Goal: Transaction & Acquisition: Purchase product/service

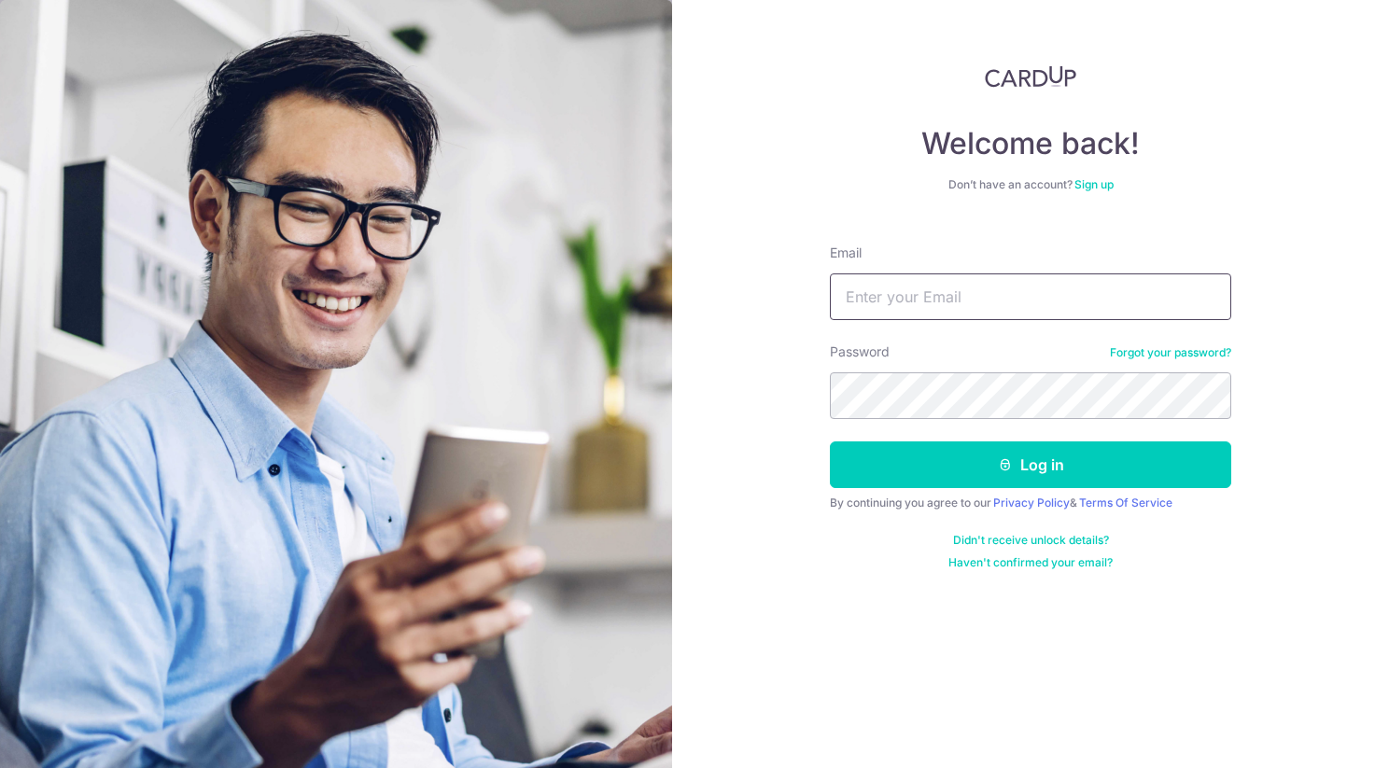
click at [921, 293] on input "Email" at bounding box center [1031, 297] width 402 height 47
type input "[EMAIL_ADDRESS][DOMAIN_NAME]"
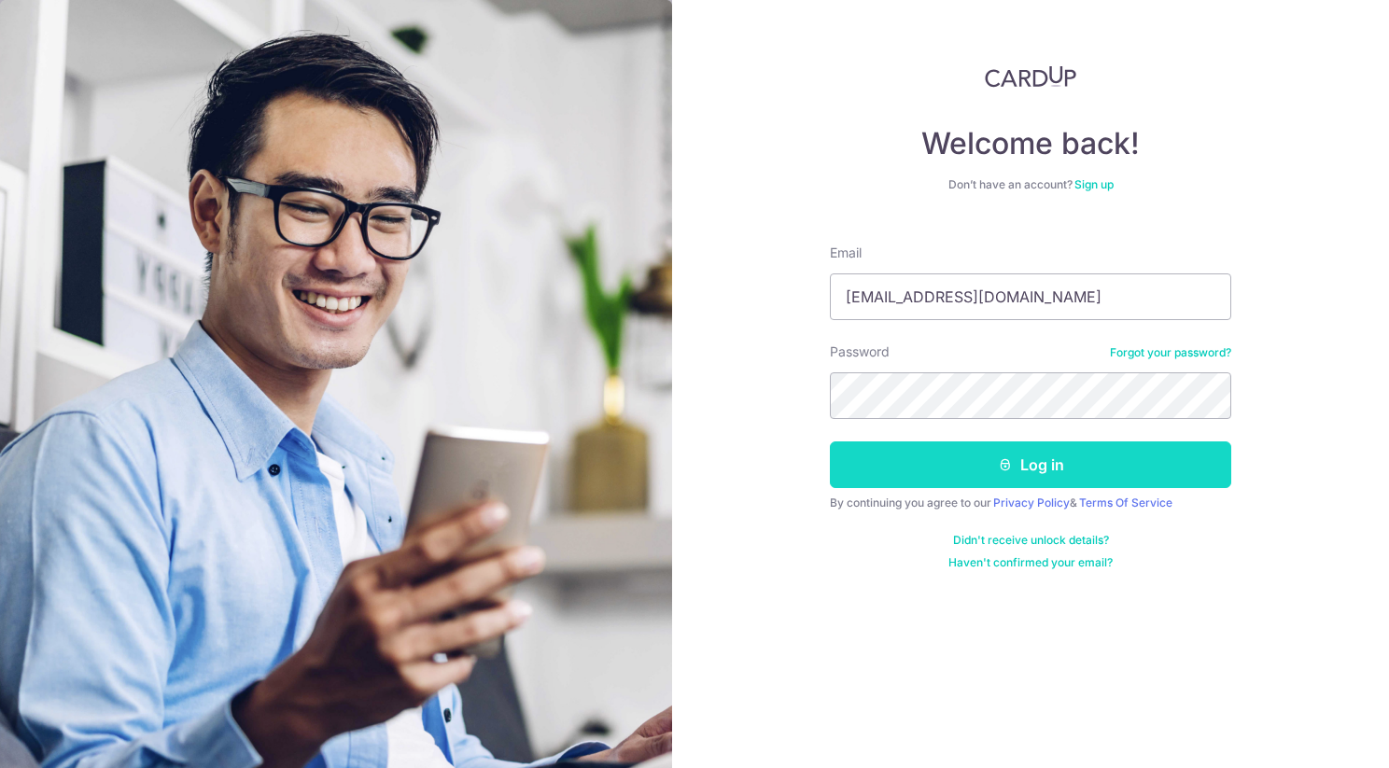
click at [1024, 457] on button "Log in" at bounding box center [1031, 465] width 402 height 47
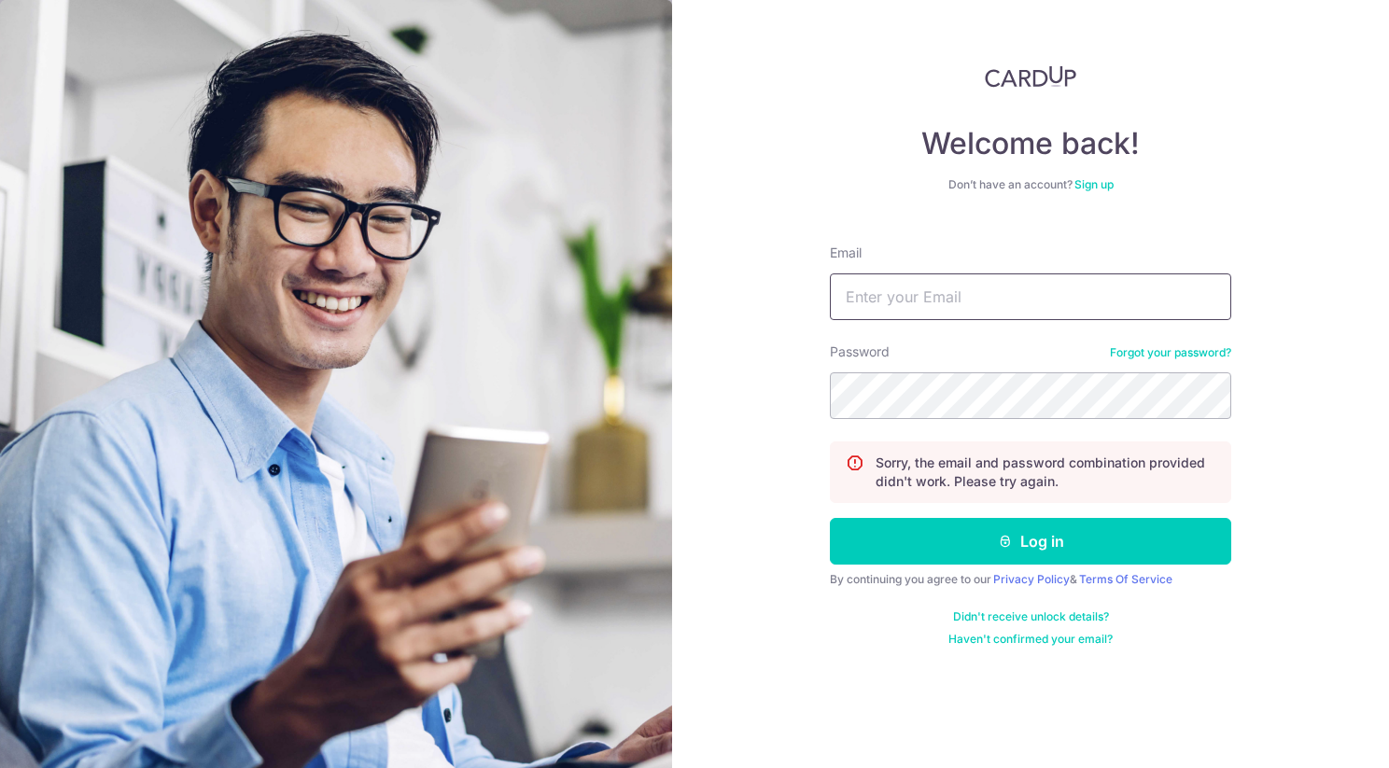
click at [1007, 300] on input "Email" at bounding box center [1031, 297] width 402 height 47
type input "[EMAIL_ADDRESS][DOMAIN_NAME]"
click at [830, 518] on button "Log in" at bounding box center [1031, 541] width 402 height 47
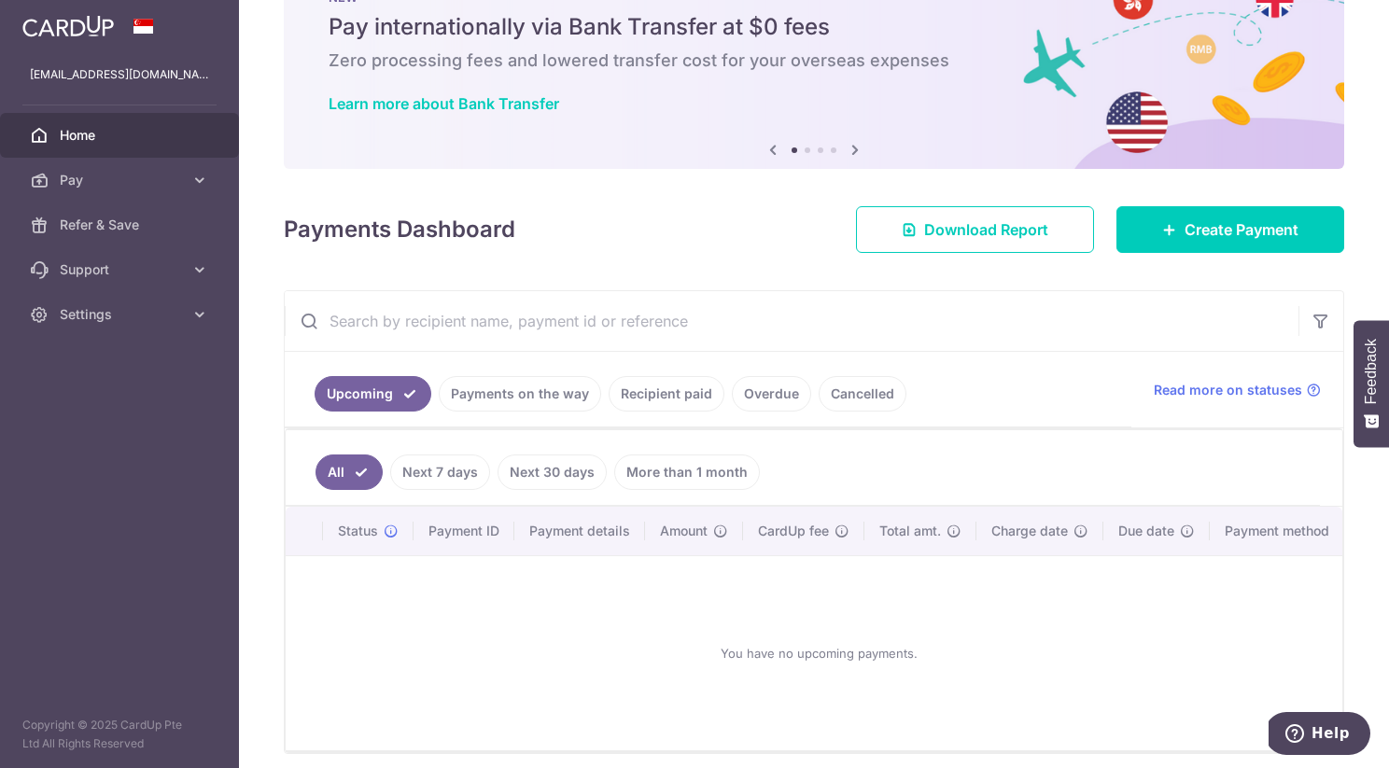
scroll to position [144, 0]
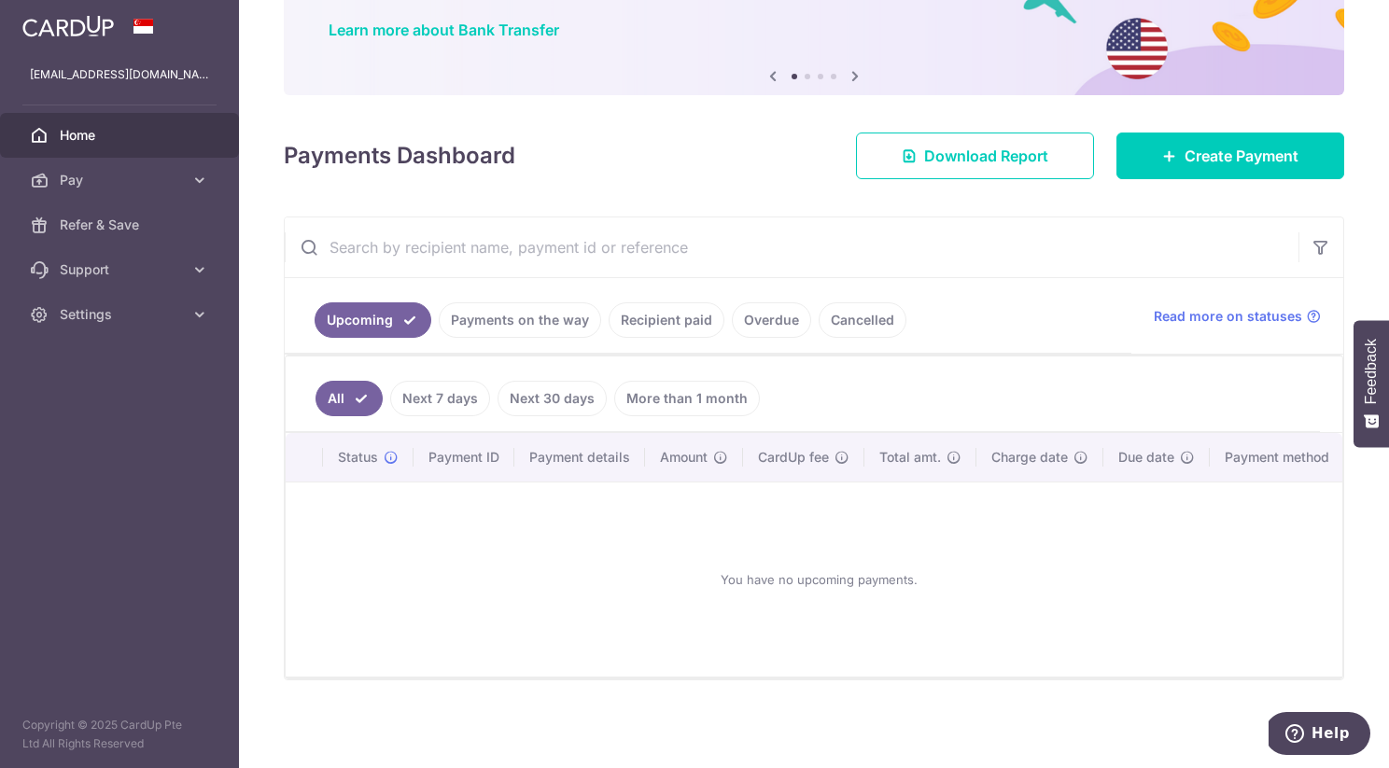
click at [418, 413] on link "Next 7 days" at bounding box center [440, 398] width 100 height 35
click at [532, 410] on link "Next 30 days" at bounding box center [552, 398] width 109 height 35
click at [531, 323] on link "Payments on the way" at bounding box center [520, 320] width 162 height 35
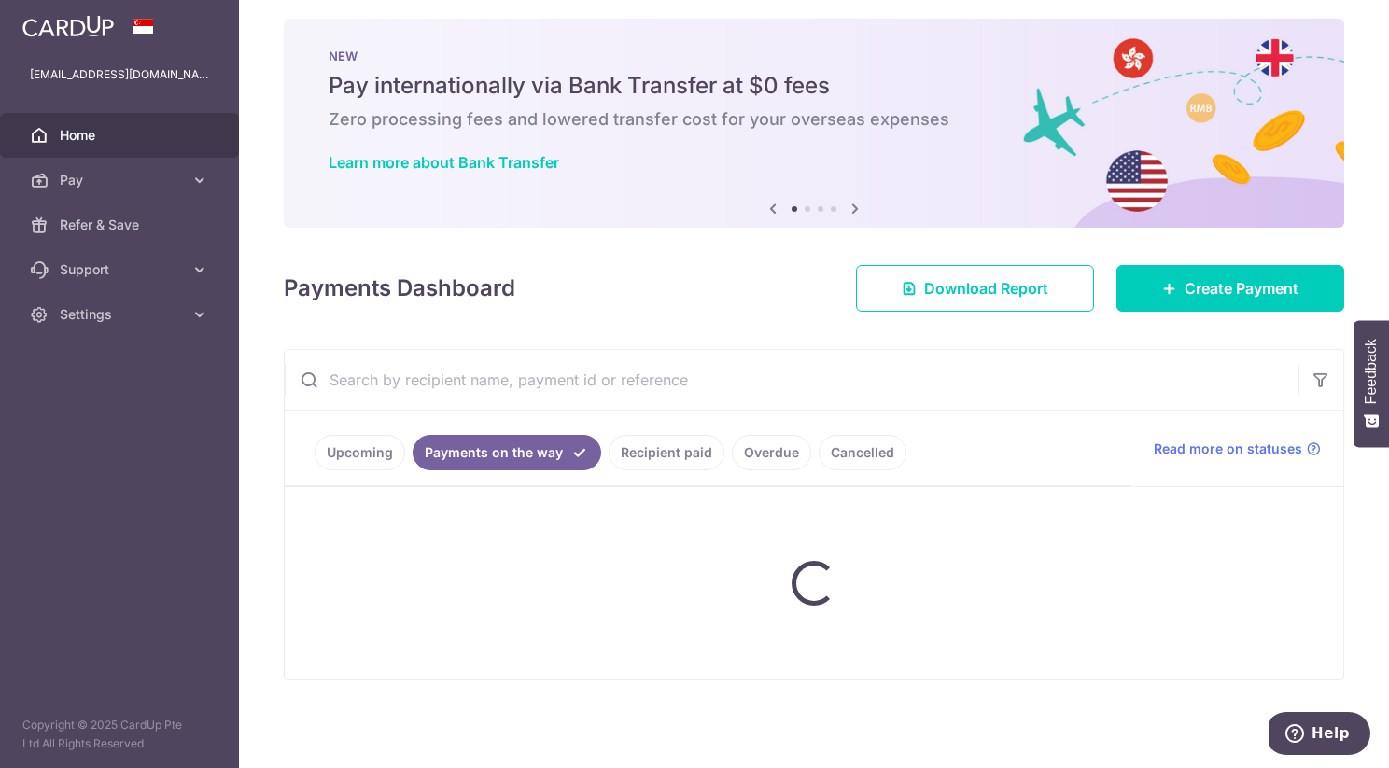
scroll to position [64, 0]
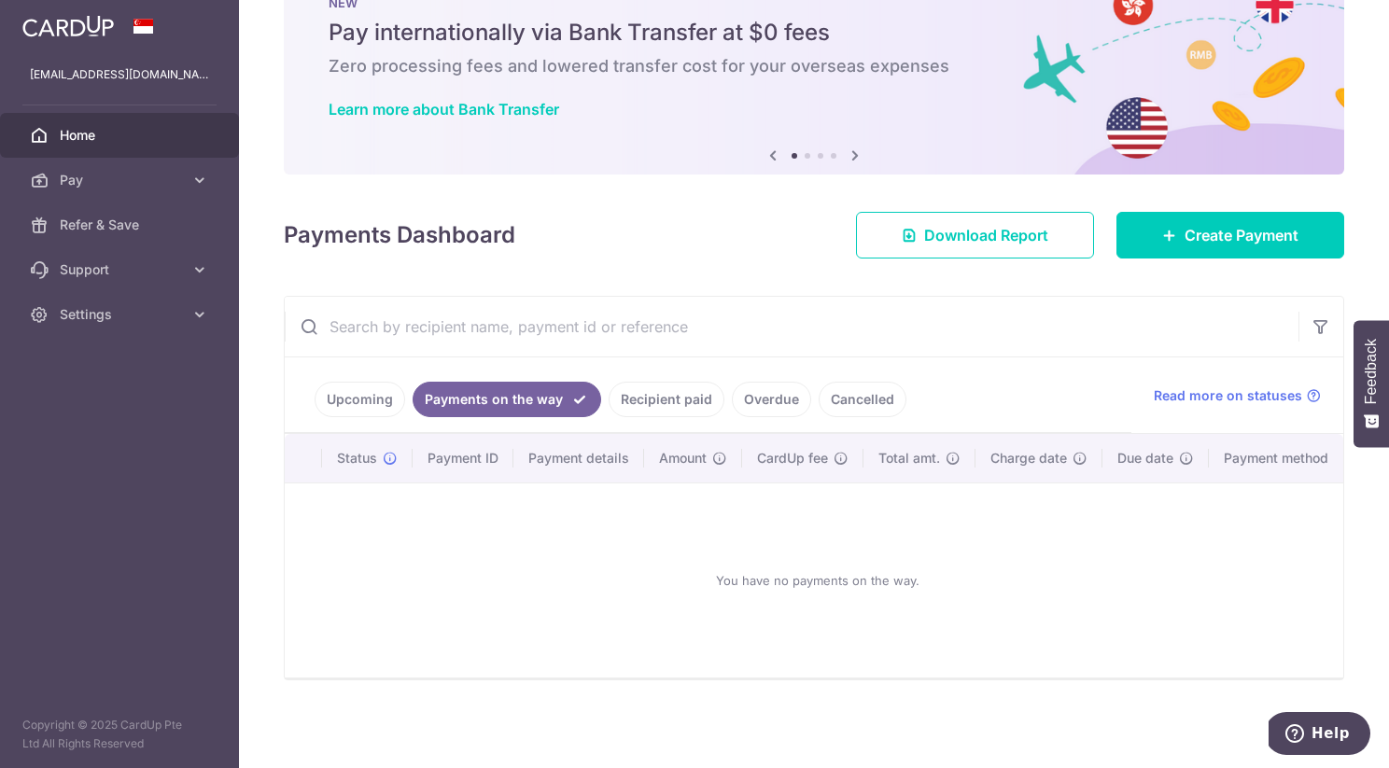
click at [663, 403] on link "Recipient paid" at bounding box center [667, 399] width 116 height 35
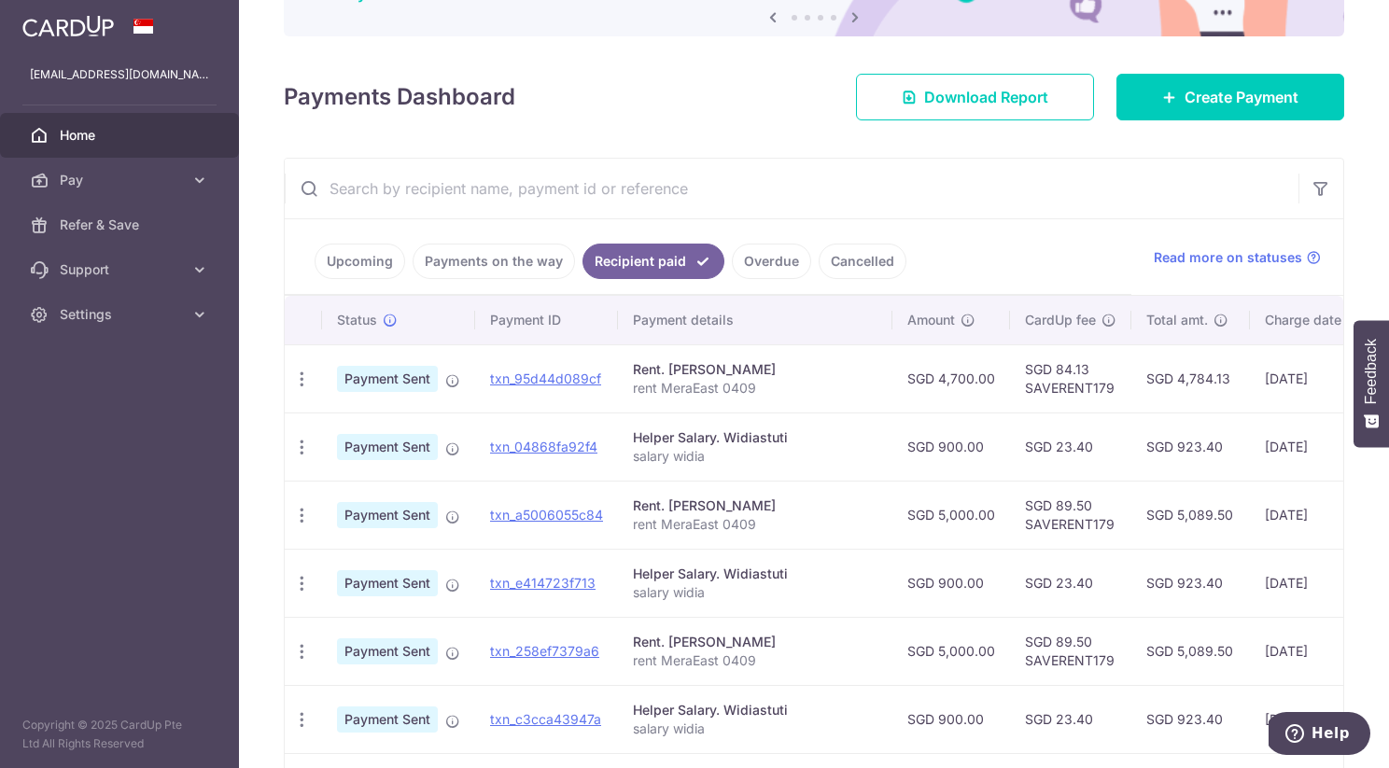
scroll to position [0, 0]
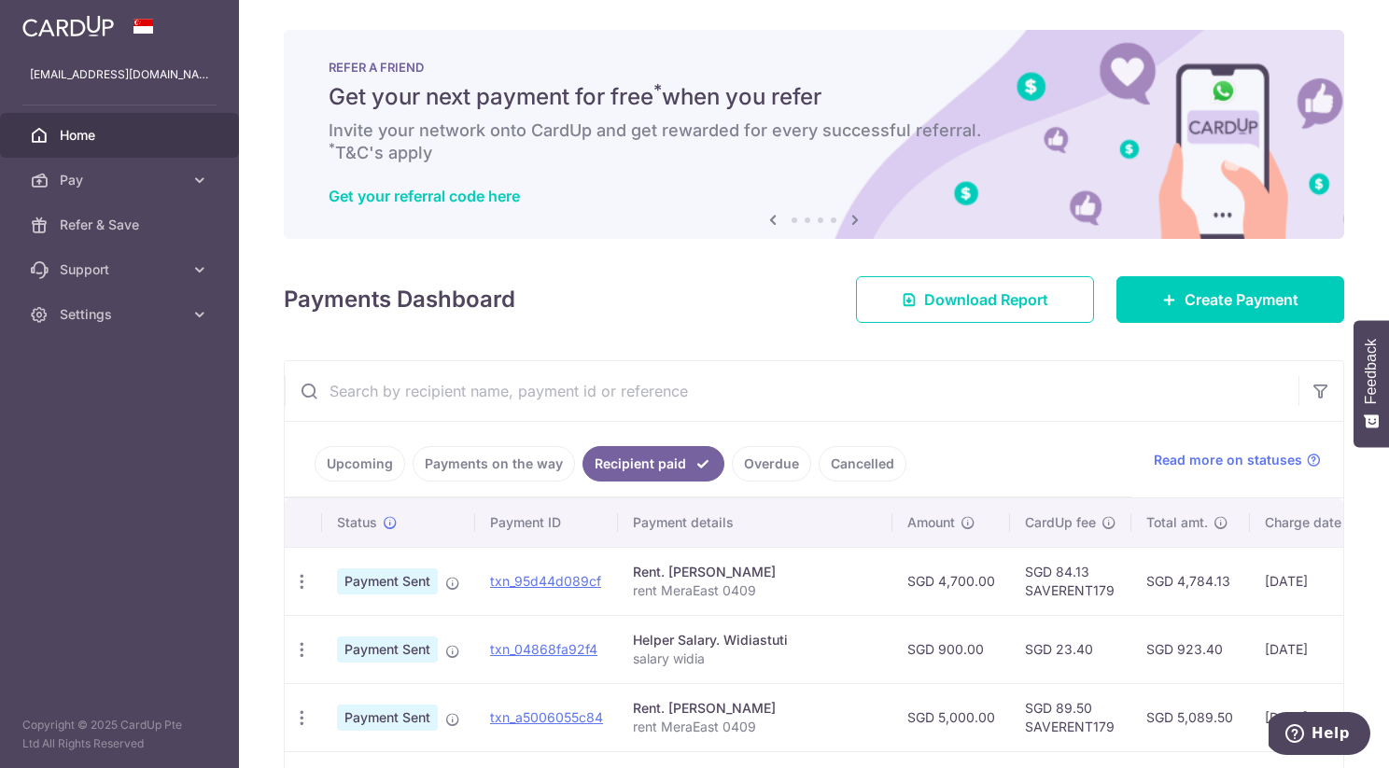
click at [629, 332] on div "× Pause Schedule Pause all future payments in this series Pause just this one p…" at bounding box center [814, 384] width 1150 height 768
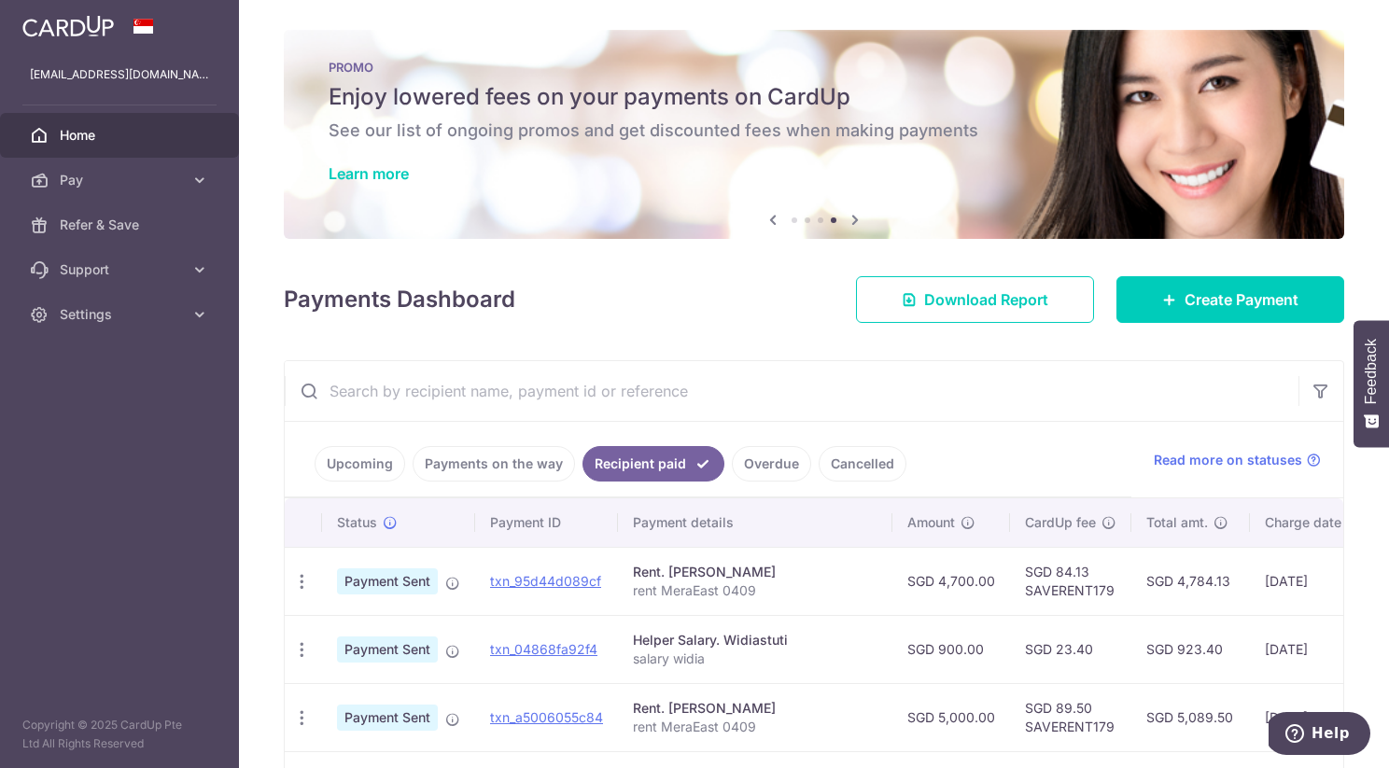
click at [734, 134] on h6 "See our list of ongoing promos and get discounted fees when making payments" at bounding box center [814, 131] width 971 height 22
click at [398, 171] on link "Learn more" at bounding box center [369, 173] width 80 height 19
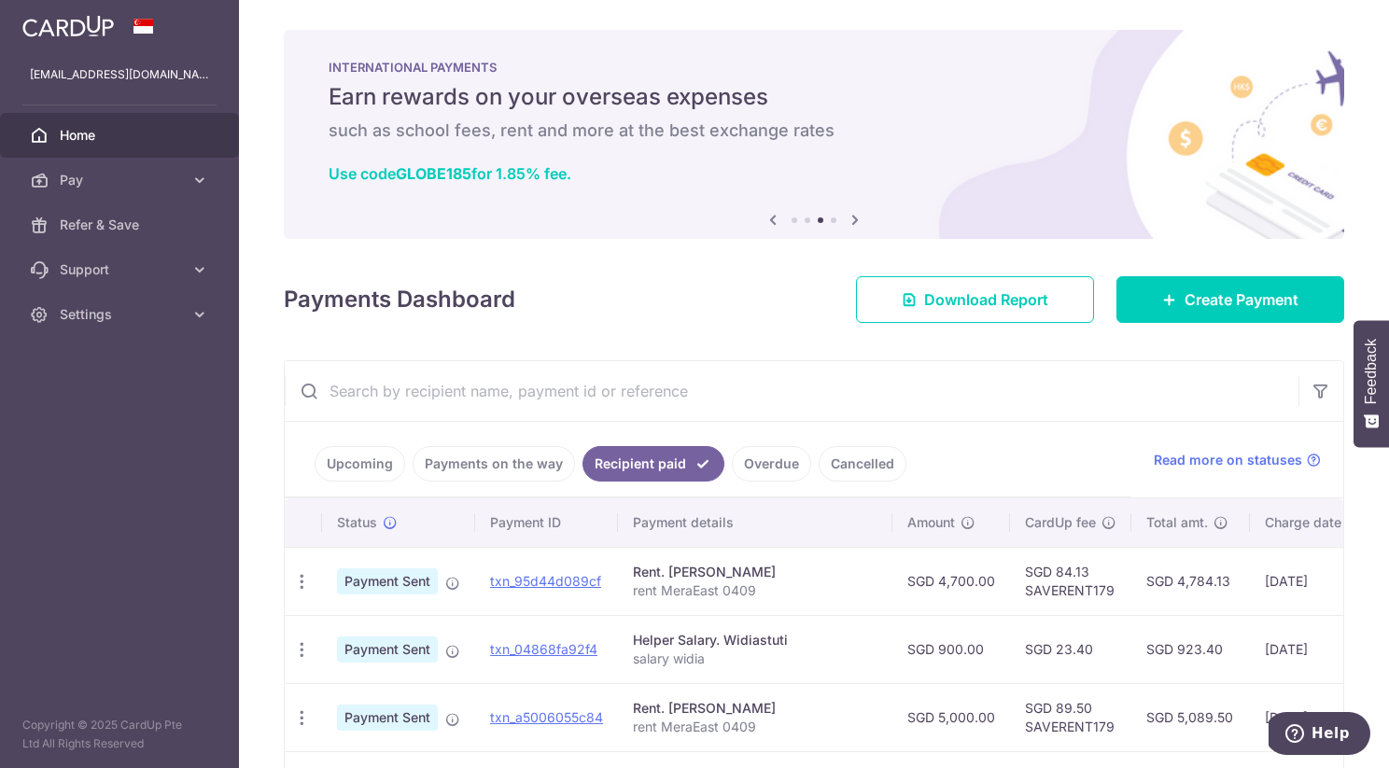
scroll to position [35, 0]
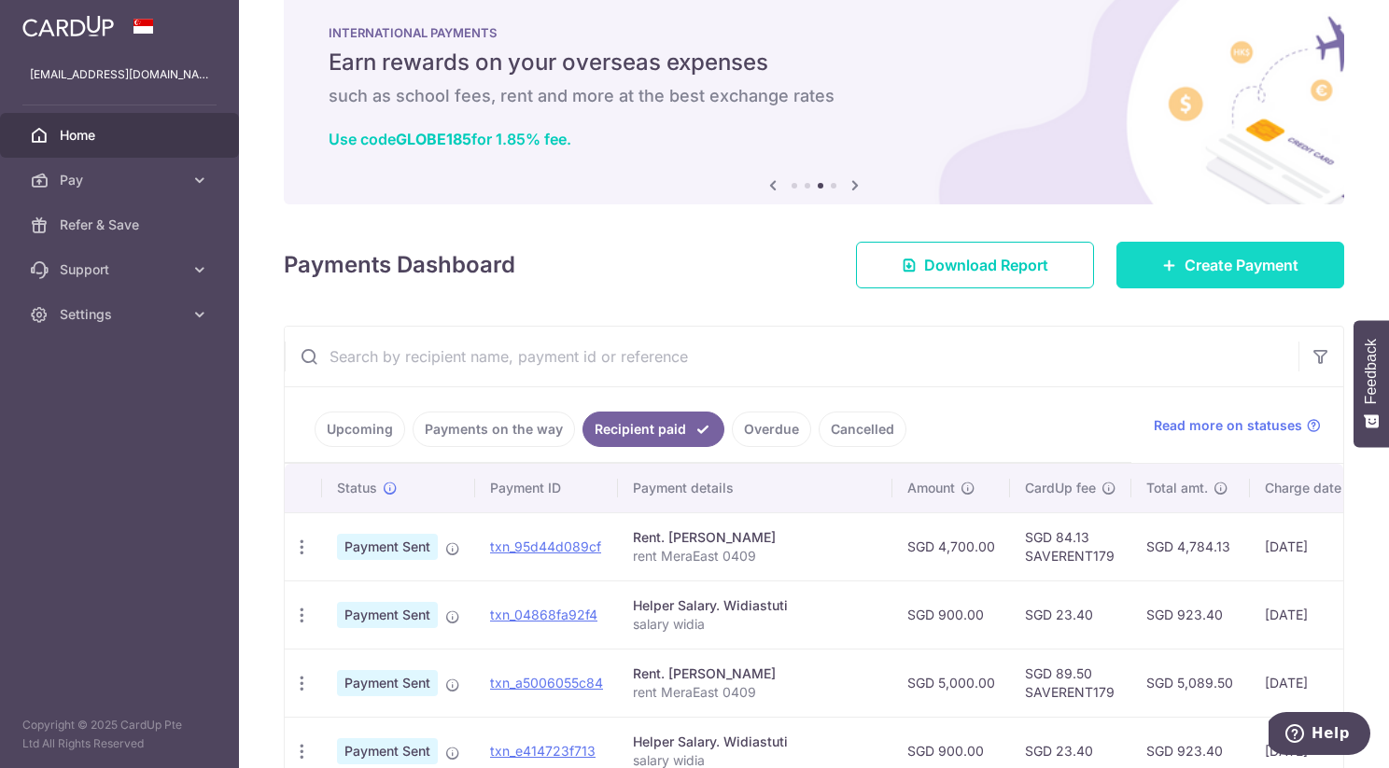
click at [1218, 254] on span "Create Payment" at bounding box center [1242, 265] width 114 height 22
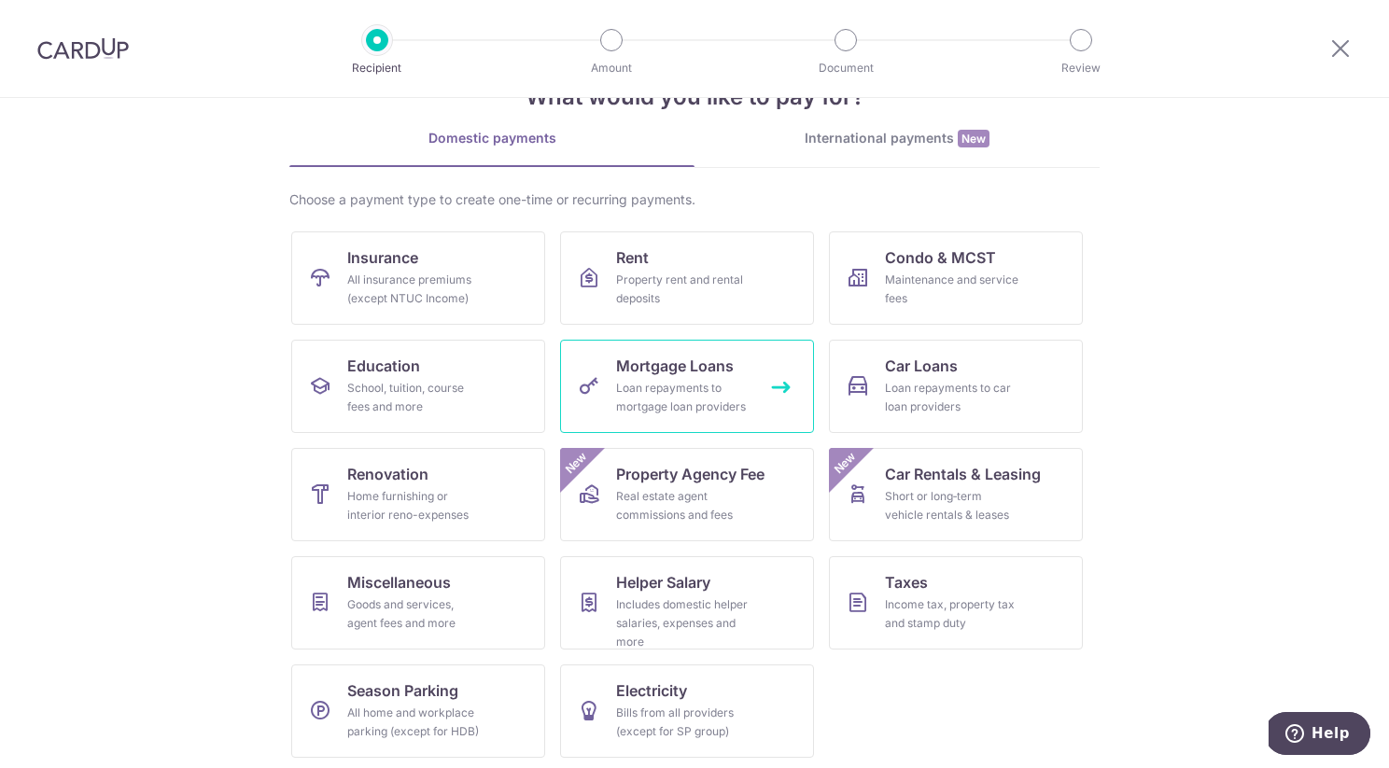
scroll to position [67, 0]
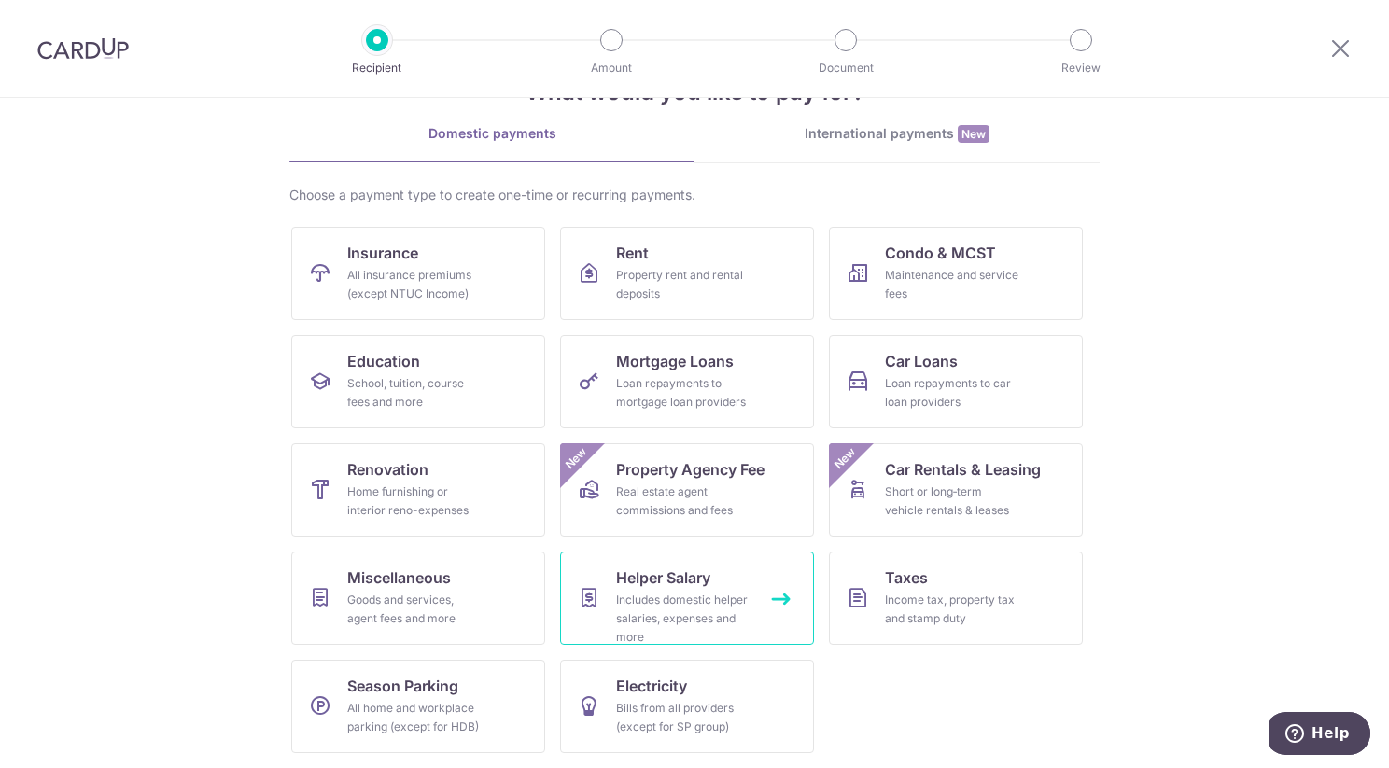
click at [650, 583] on span "Helper Salary" at bounding box center [663, 578] width 94 height 22
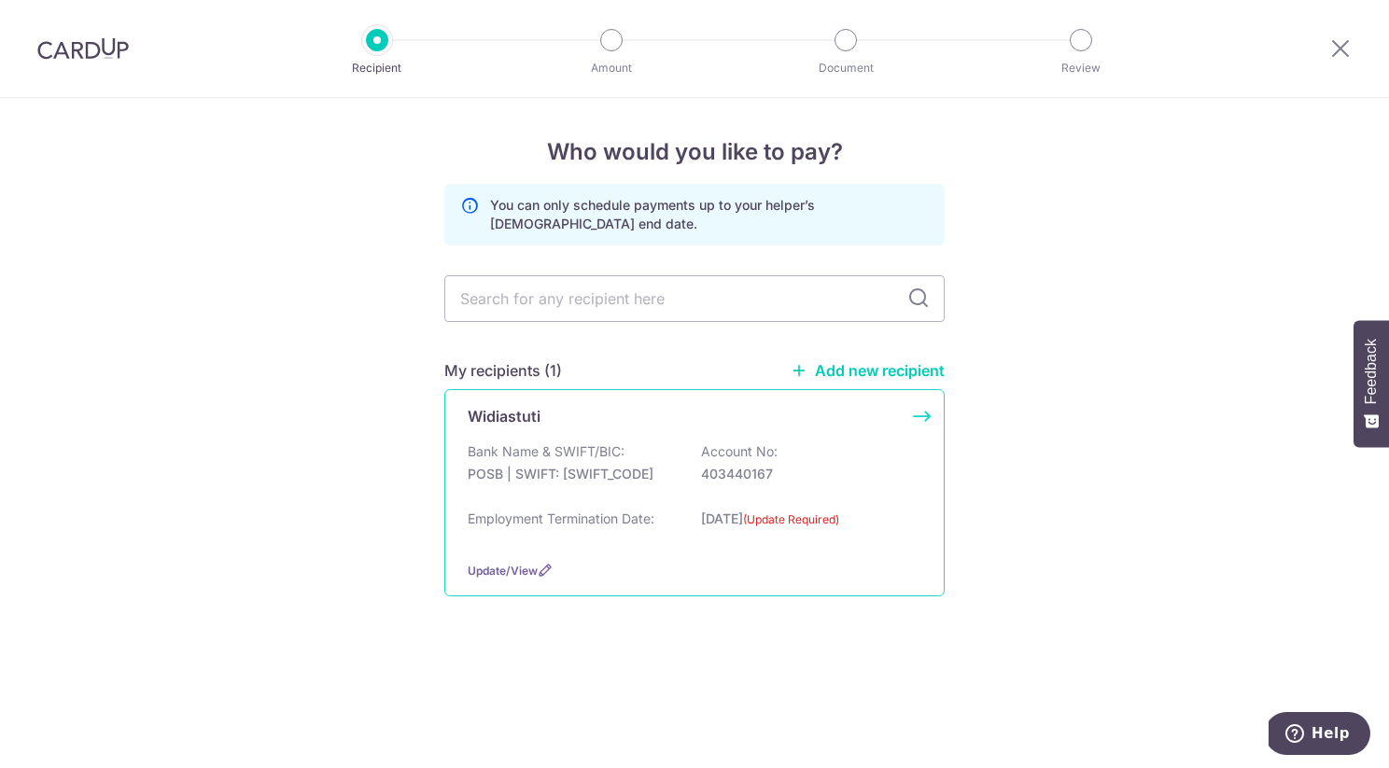
click at [875, 435] on div "Widiastuti Bank Name & SWIFT/BIC: POSB | SWIFT: DBSSSGSGXXX Account No: 4034401…" at bounding box center [694, 492] width 500 height 207
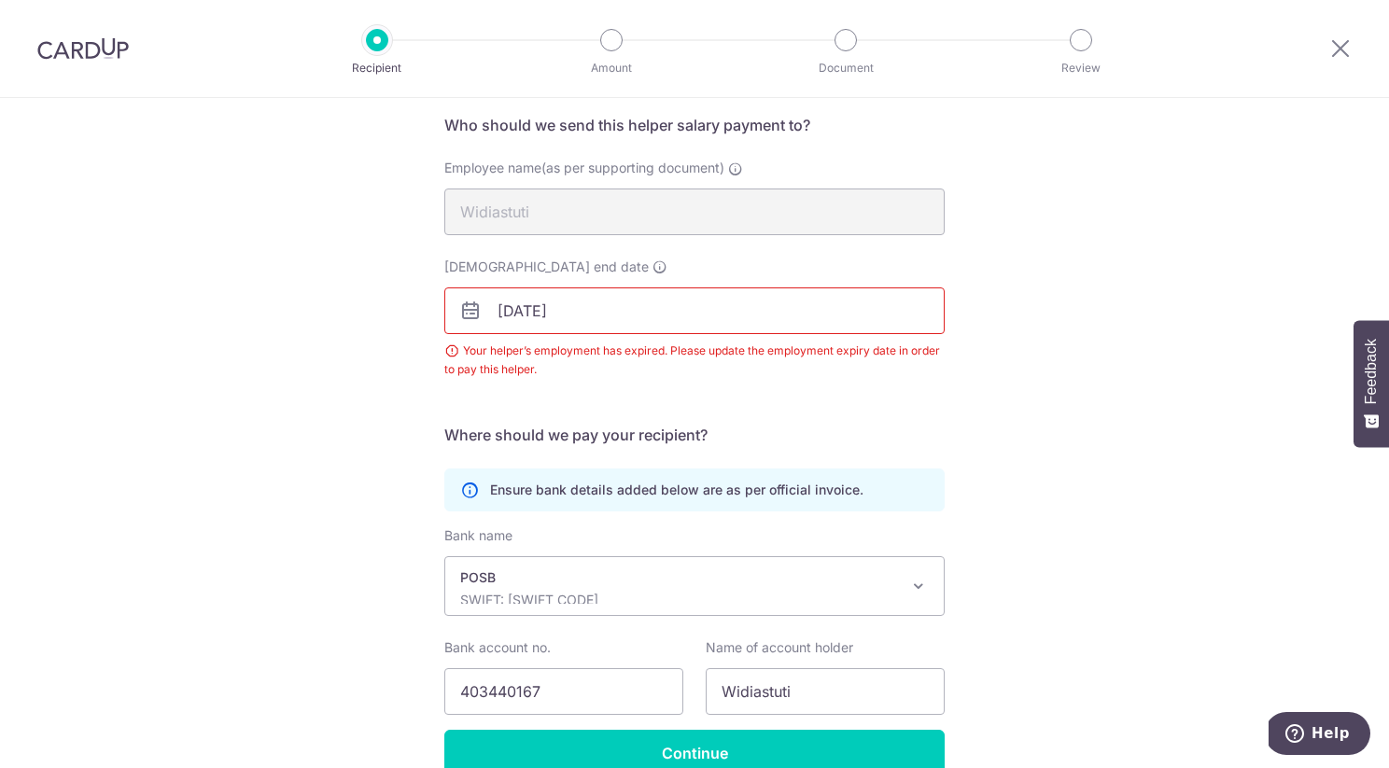
scroll to position [60, 0]
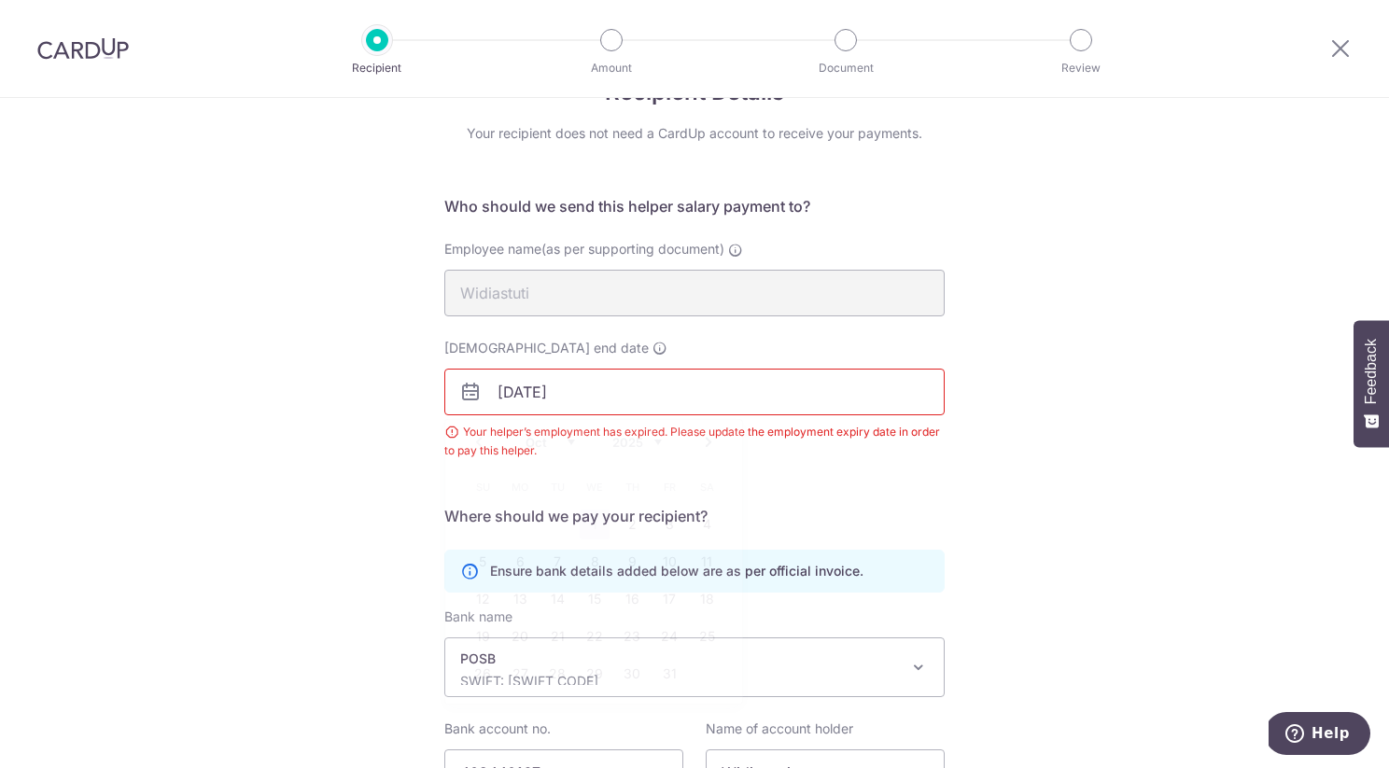
click at [556, 391] on input "[DATE]" at bounding box center [694, 392] width 500 height 47
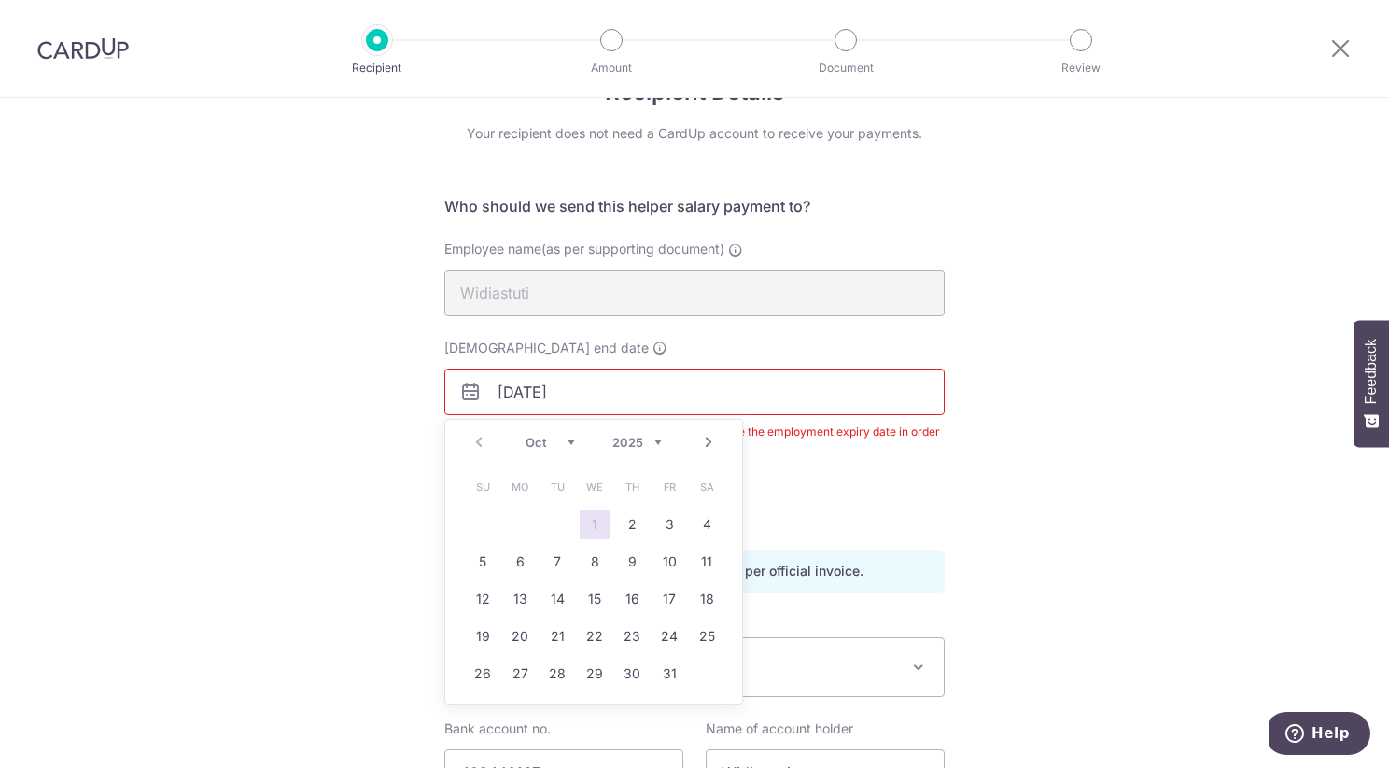
click at [948, 454] on div "Employment contract end date 01/09/2025 Your helper’s employment has expired. P…" at bounding box center [694, 399] width 523 height 121
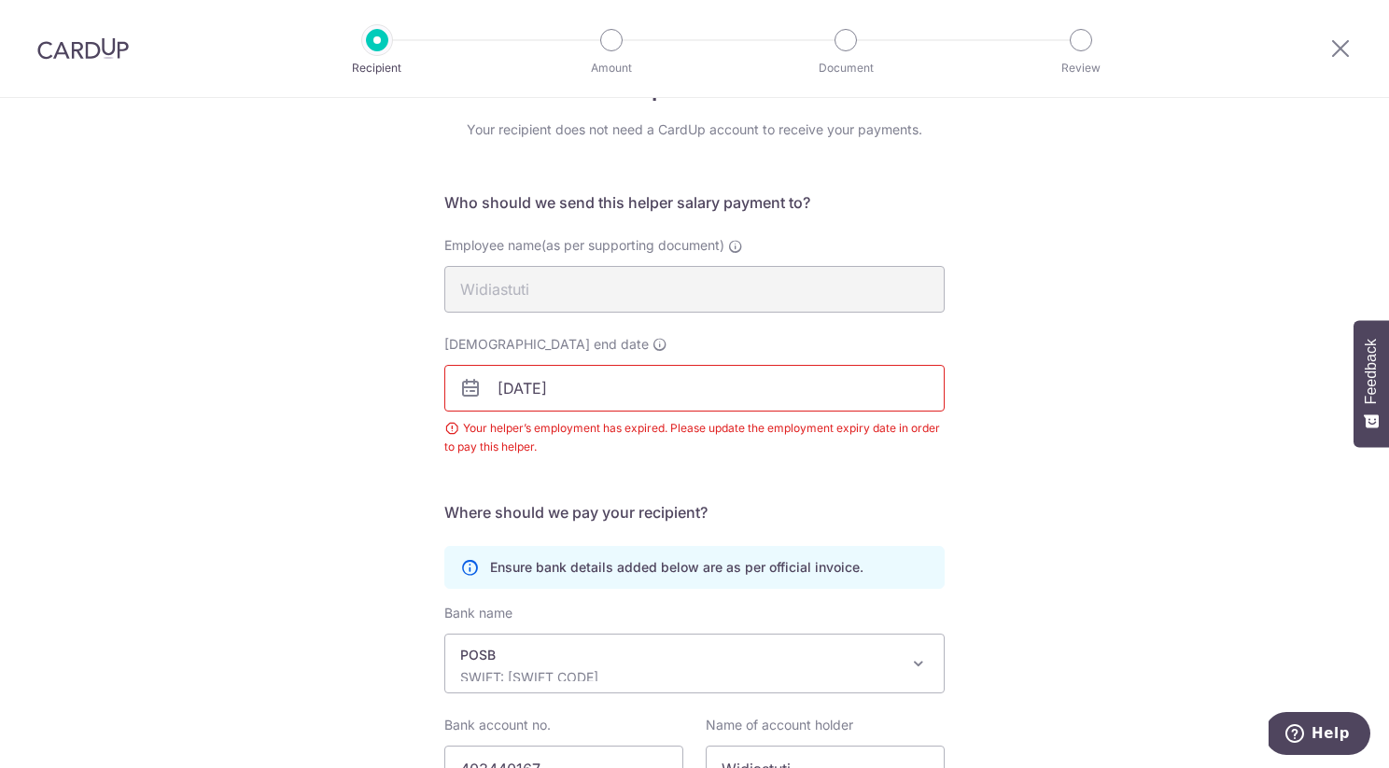
scroll to position [47, 0]
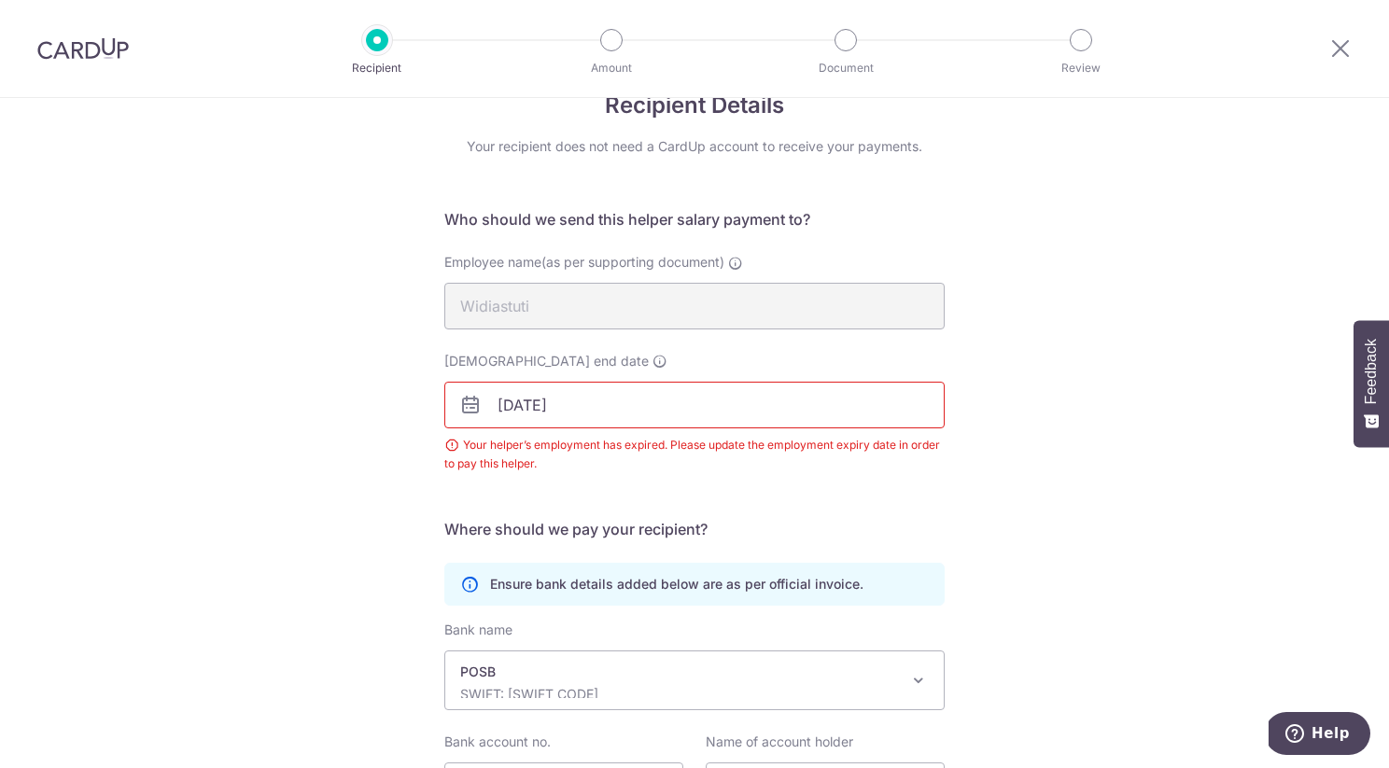
click at [754, 399] on input "01/09/2025" at bounding box center [694, 405] width 500 height 47
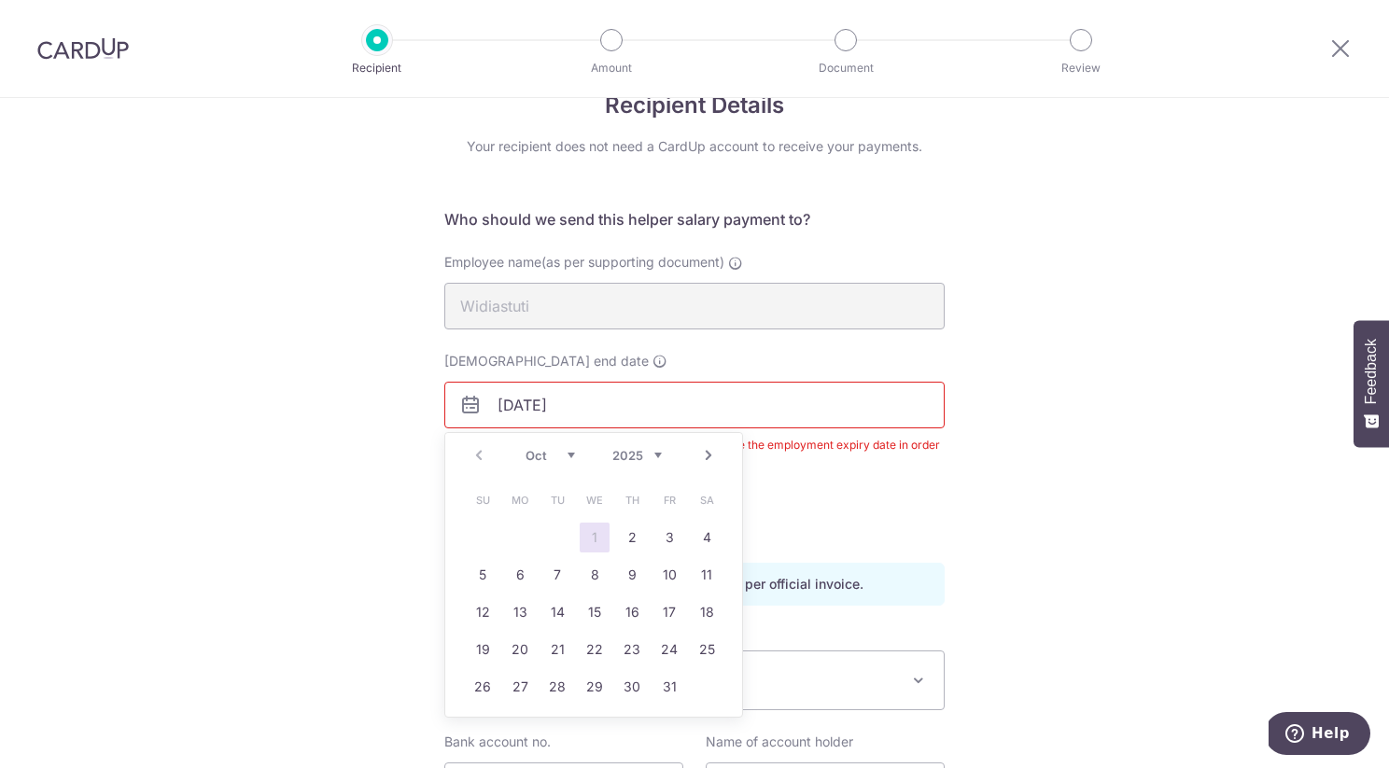
click at [710, 453] on link "Next" at bounding box center [709, 455] width 22 height 22
click at [714, 458] on link "Next" at bounding box center [709, 455] width 22 height 22
click at [628, 537] on link "1" at bounding box center [632, 538] width 30 height 30
type input "[DATE]"
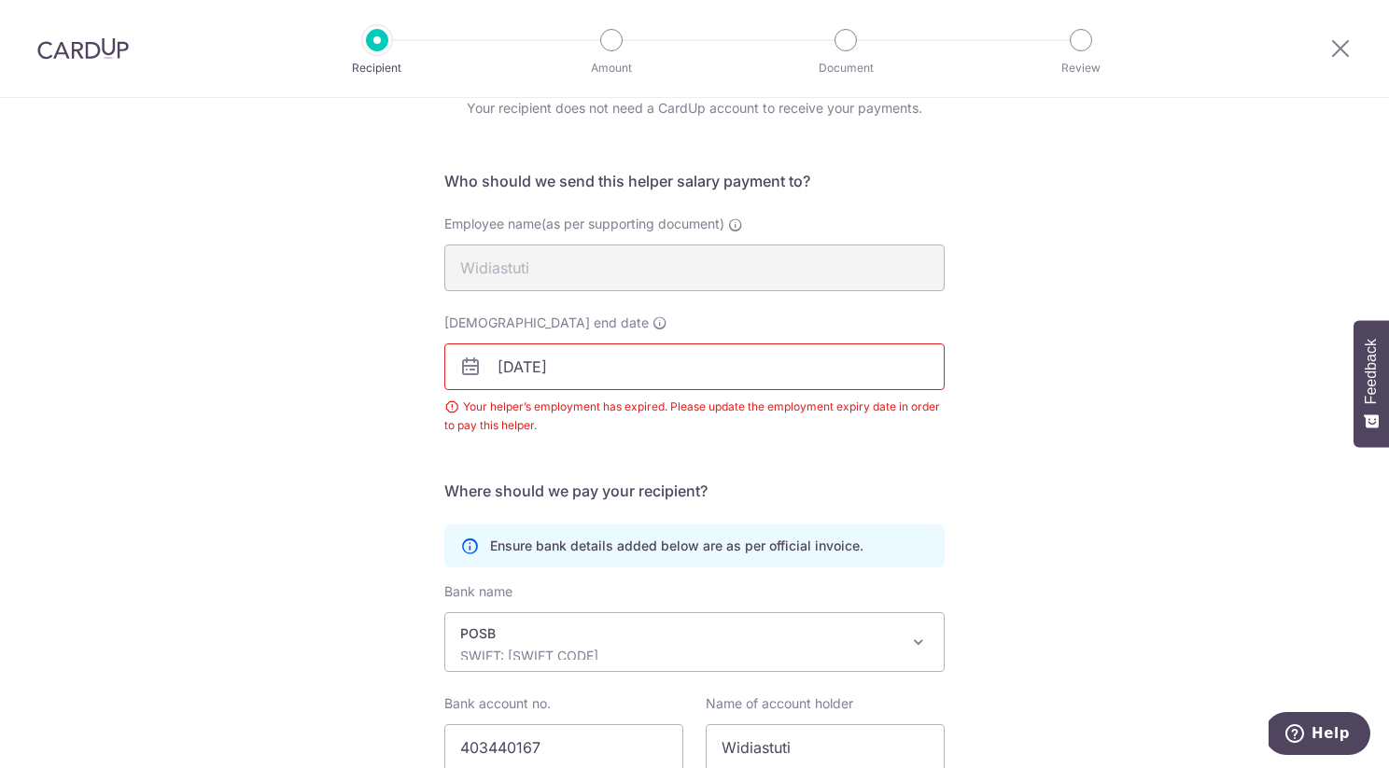
scroll to position [97, 0]
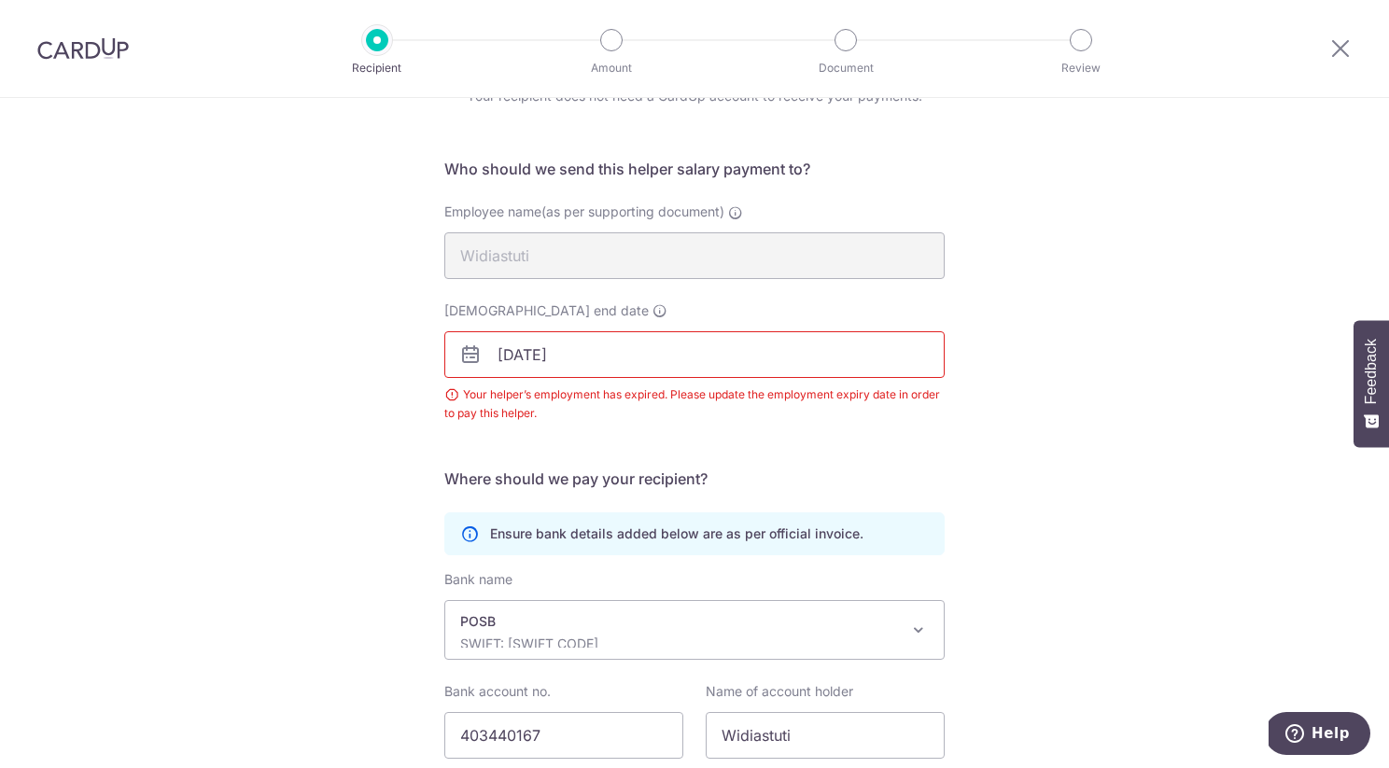
click at [779, 420] on div "Your helper’s employment has expired. Please update the employment expiry date …" at bounding box center [694, 404] width 500 height 37
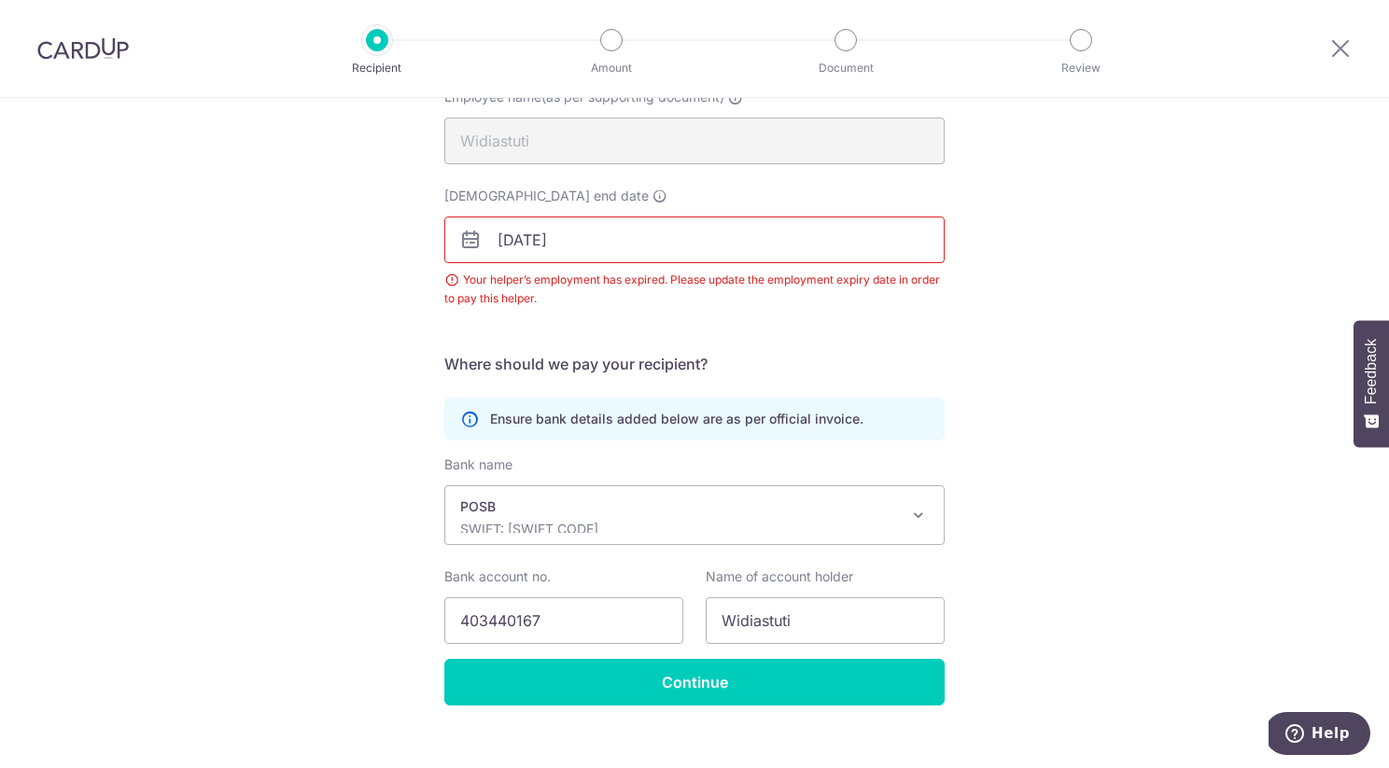
scroll to position [224, 0]
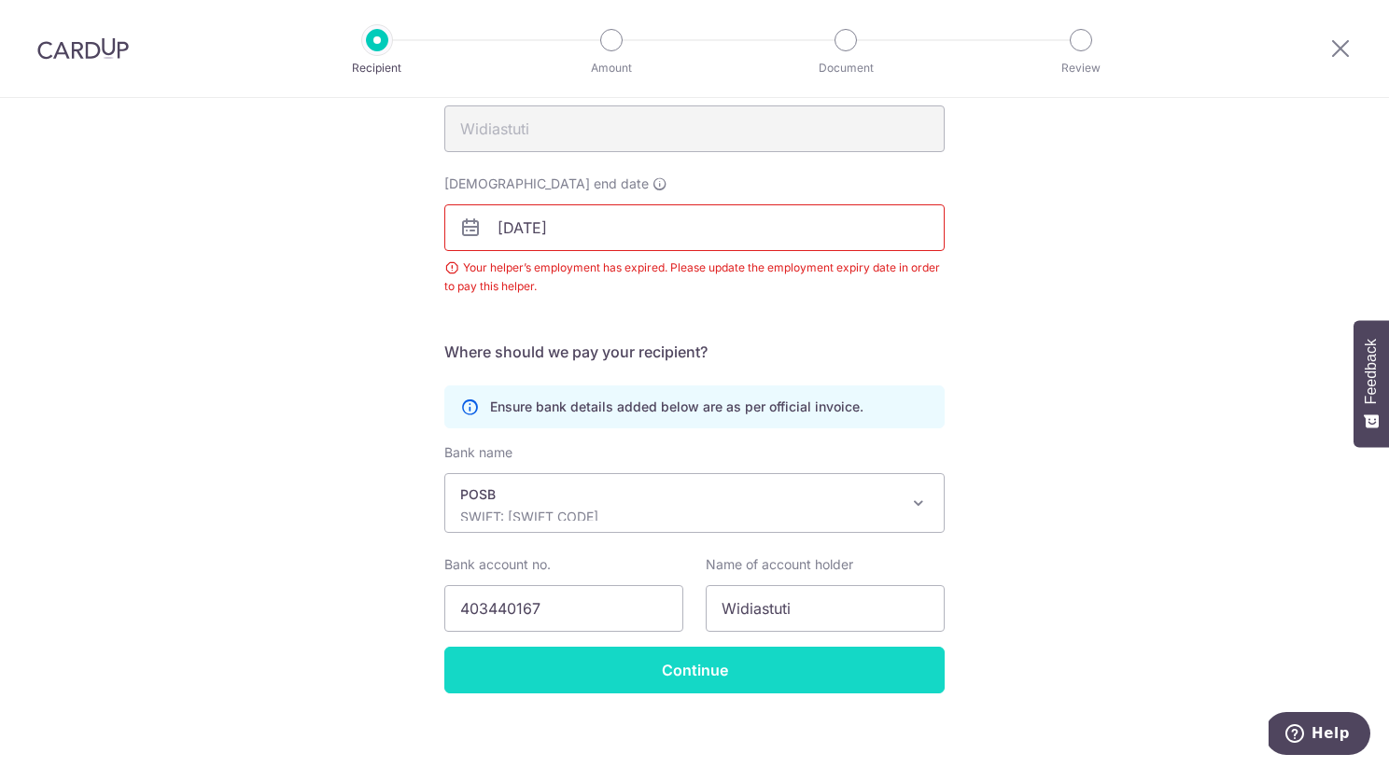
click at [754, 668] on input "Continue" at bounding box center [694, 670] width 500 height 47
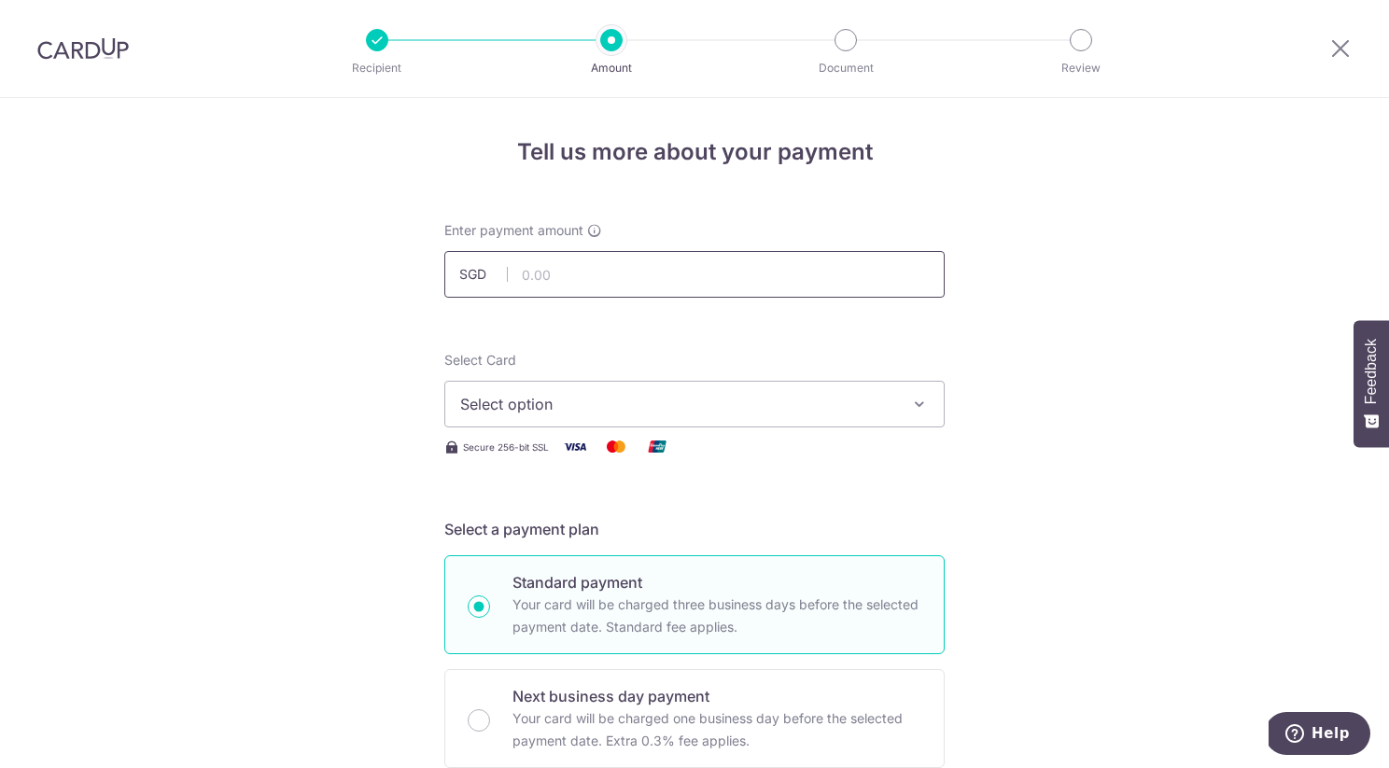
click at [707, 275] on input "text" at bounding box center [694, 274] width 500 height 47
type input "900.00"
click at [782, 407] on span "Select option" at bounding box center [677, 404] width 435 height 22
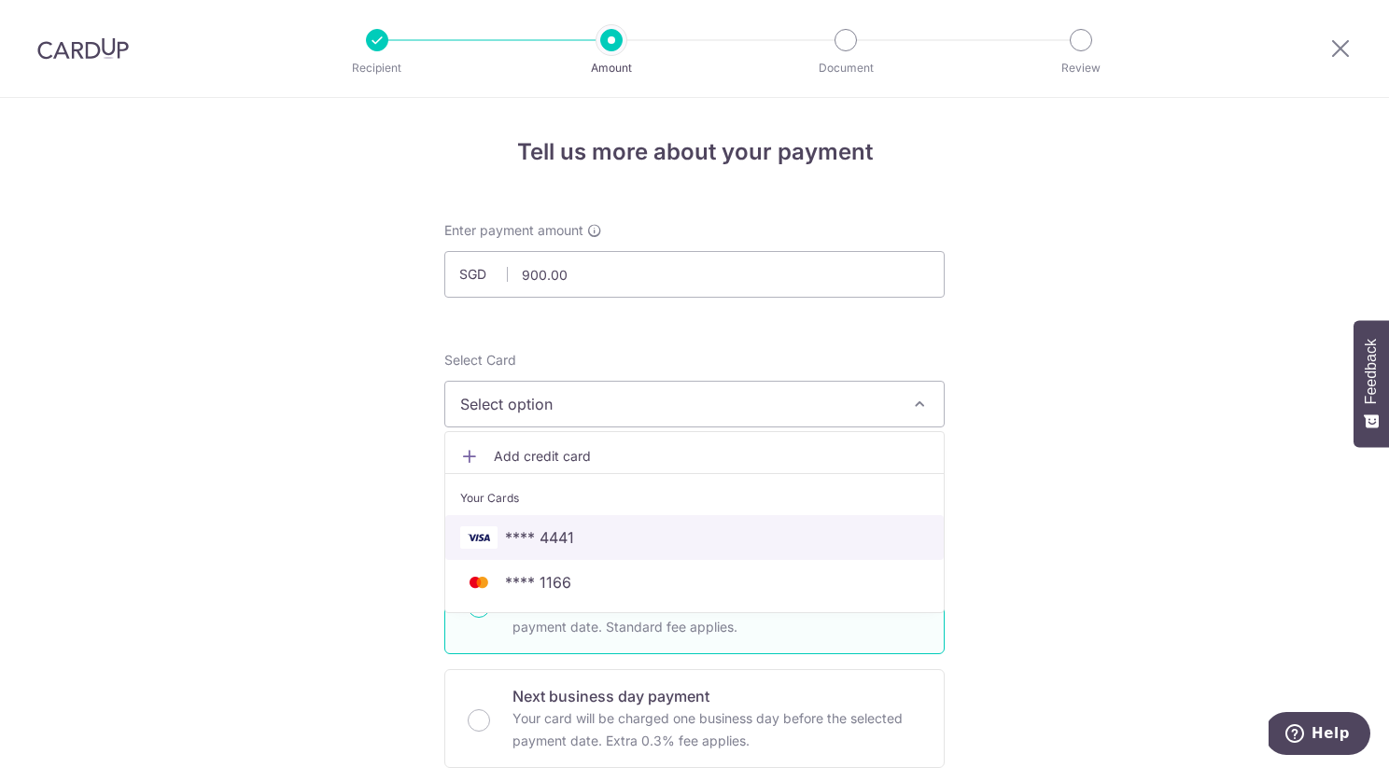
click at [757, 536] on span "**** 4441" at bounding box center [694, 538] width 469 height 22
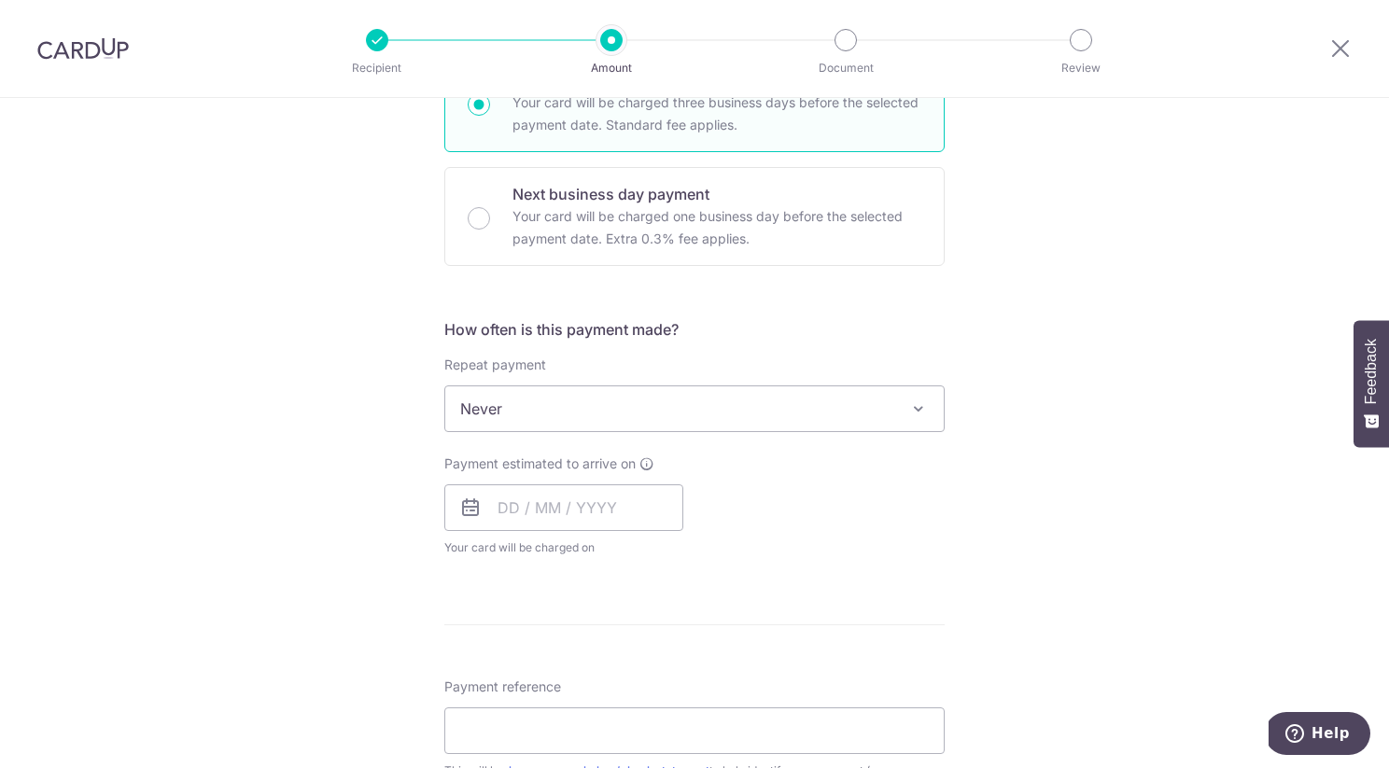
scroll to position [525, 0]
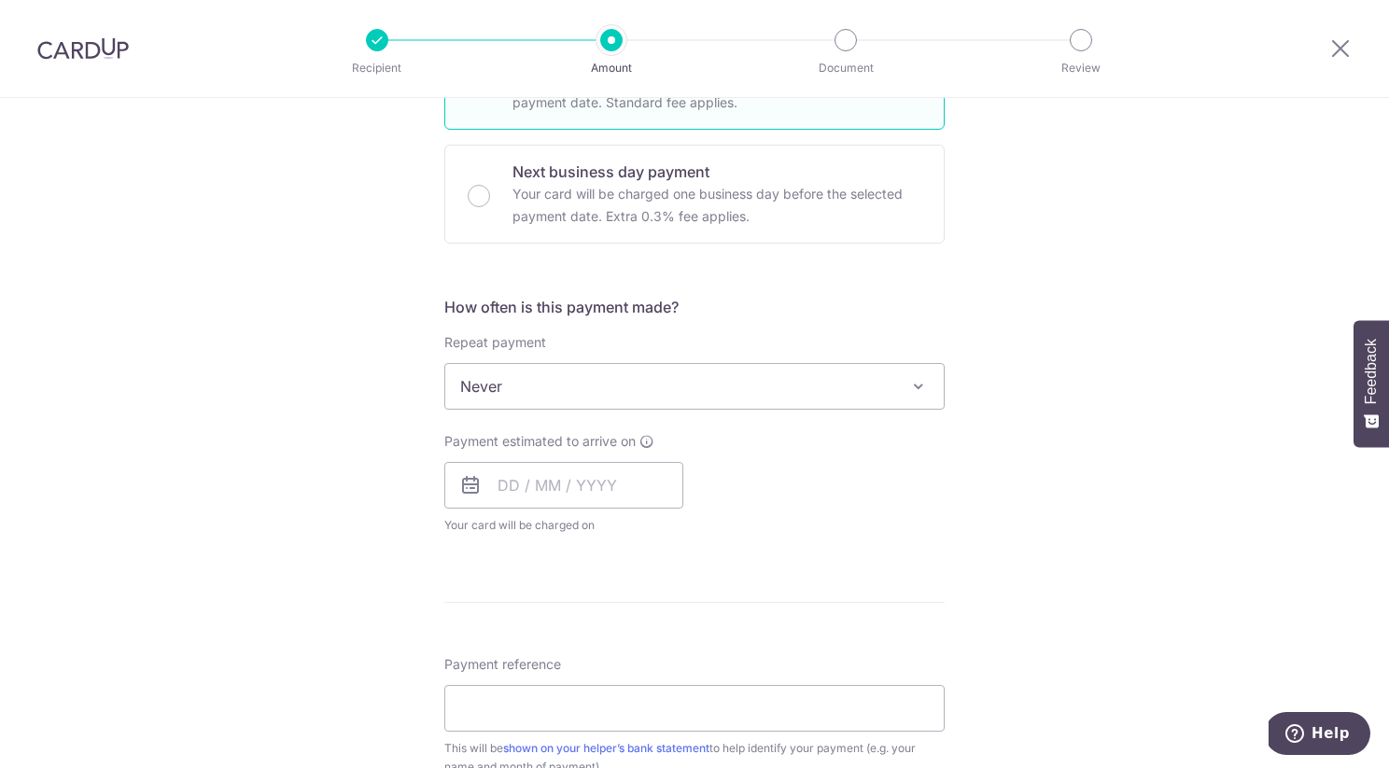
click at [754, 383] on span "Never" at bounding box center [694, 386] width 499 height 45
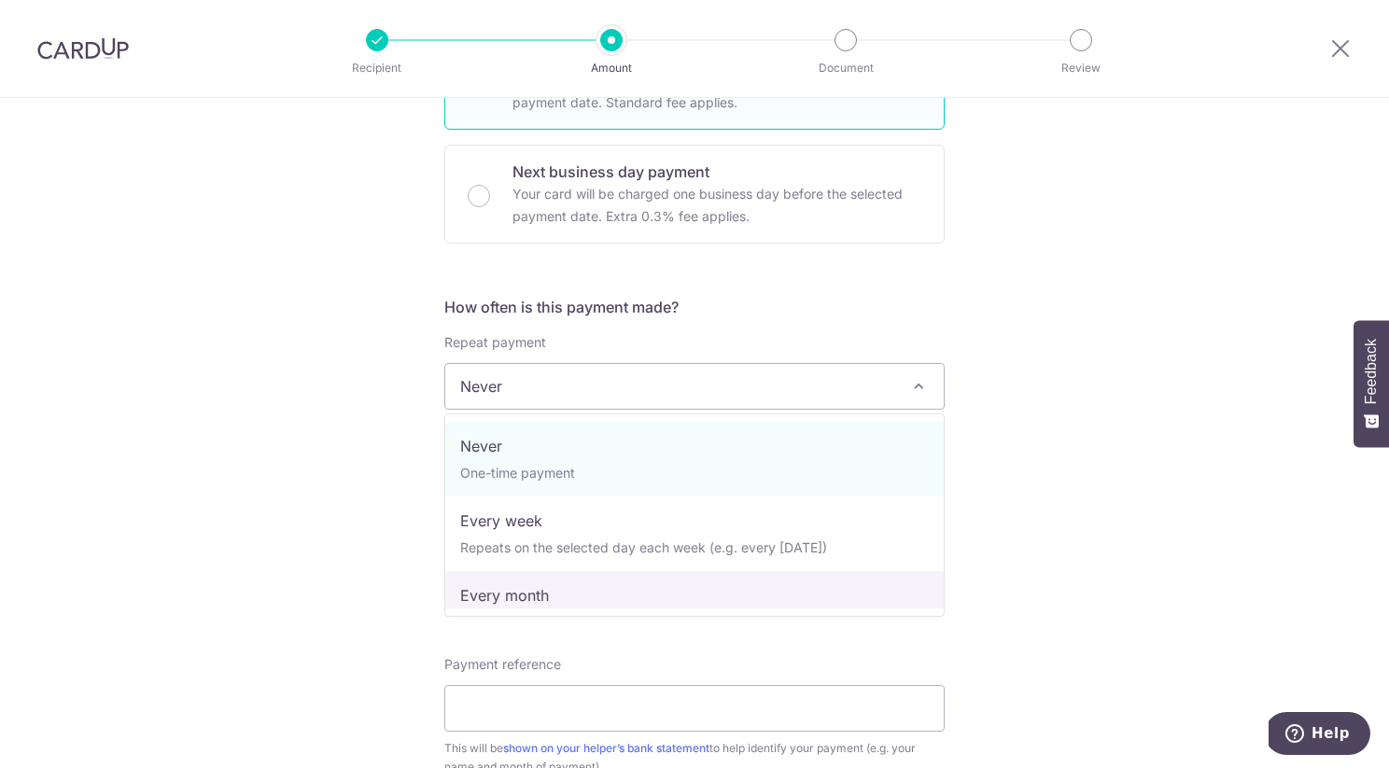
select select "3"
type input "01/01/2026"
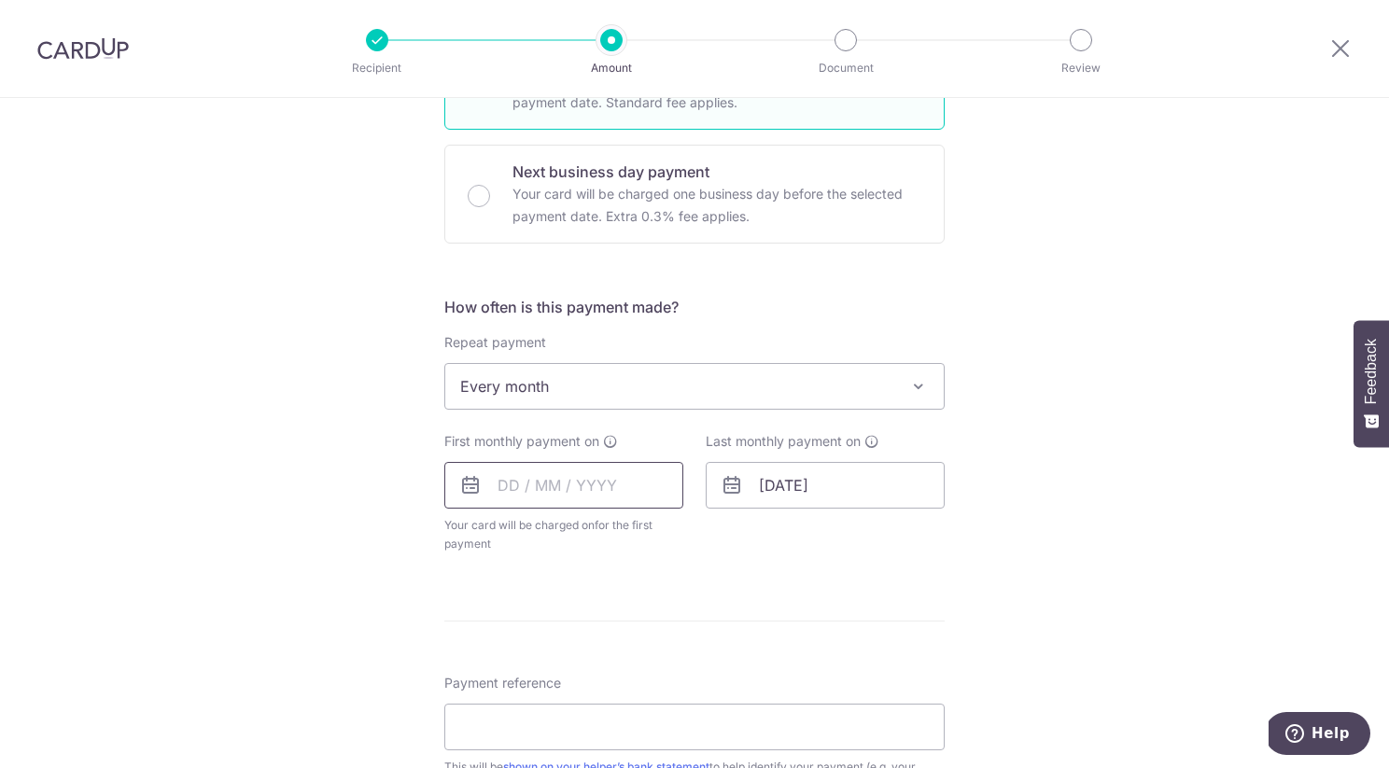
click at [547, 473] on input "text" at bounding box center [563, 485] width 239 height 47
click at [785, 564] on div "How often is this payment made? Repeat payment Never Every week Every month Eve…" at bounding box center [694, 432] width 500 height 273
click at [569, 496] on input "text" at bounding box center [563, 485] width 239 height 47
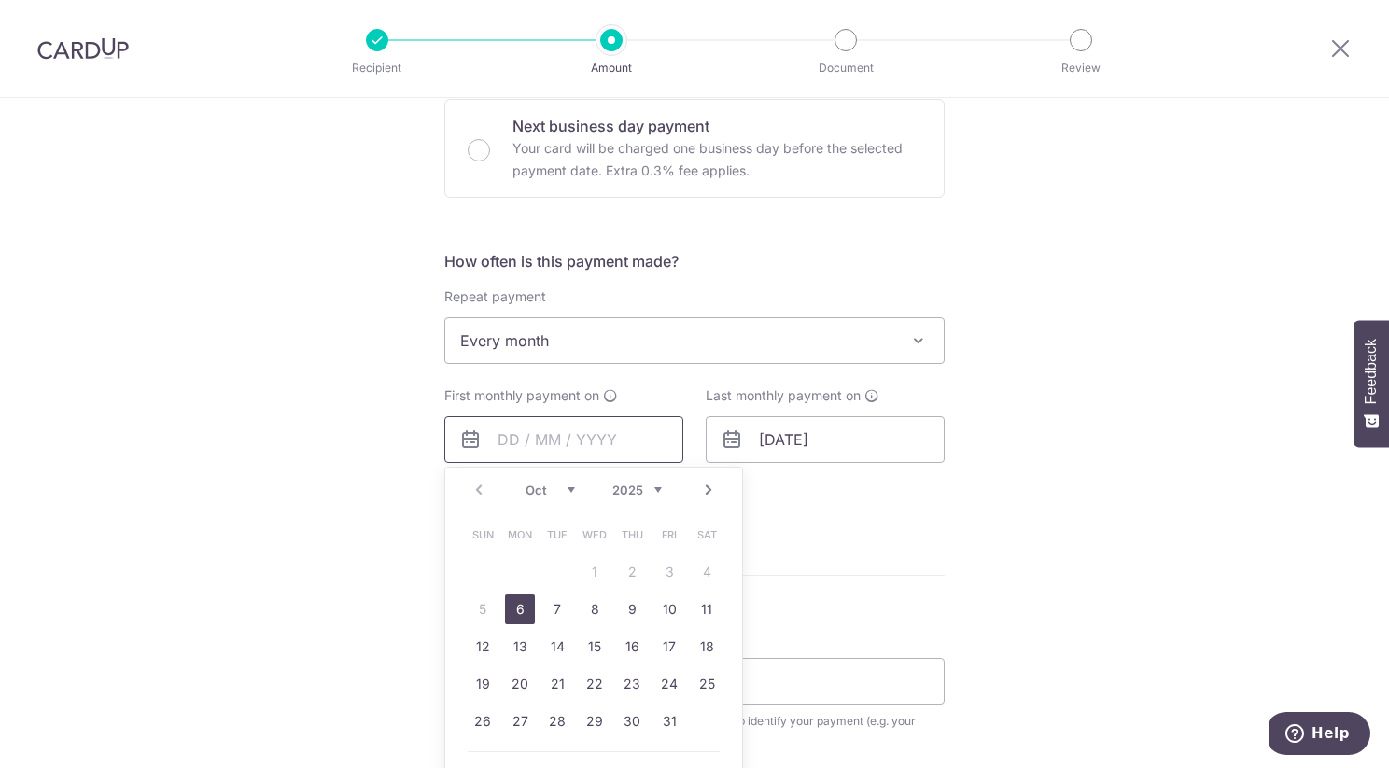
scroll to position [593, 0]
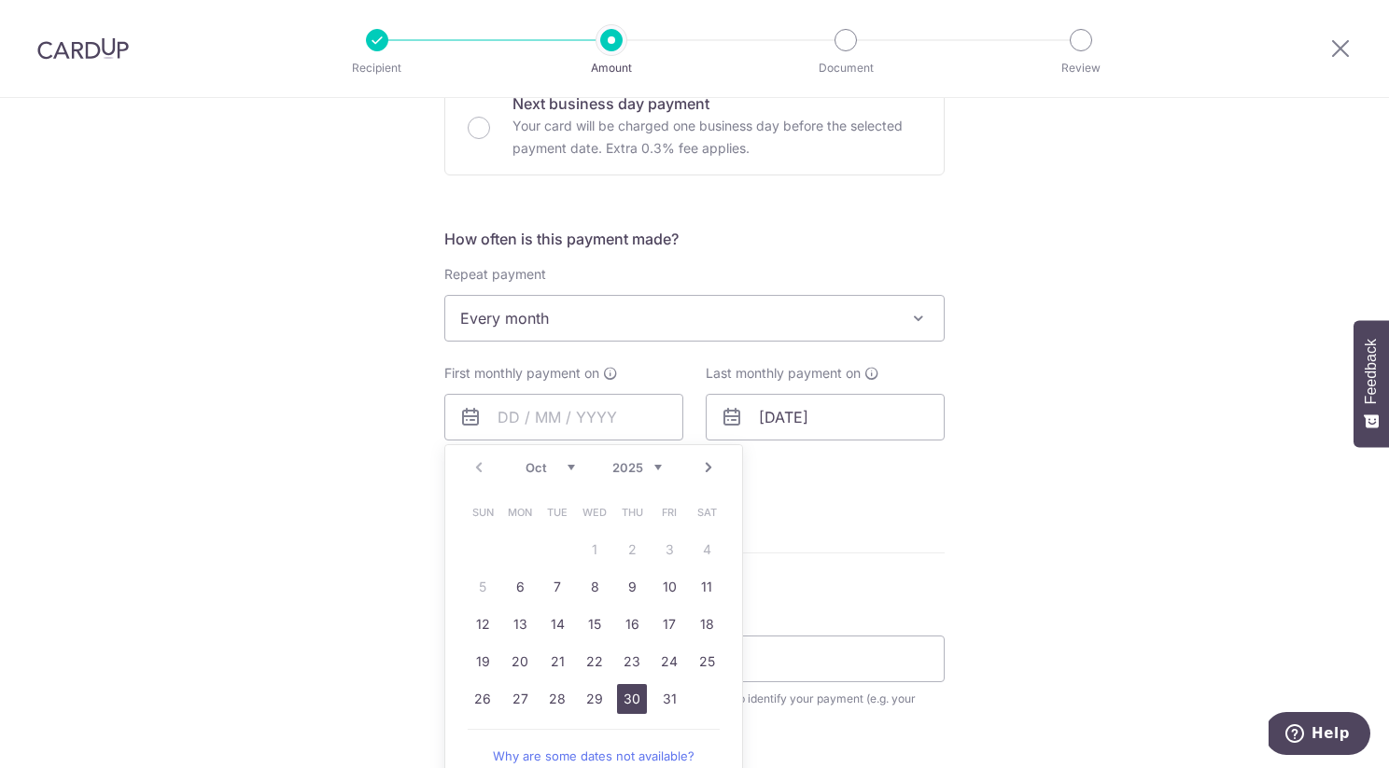
click at [627, 700] on link "30" at bounding box center [632, 699] width 30 height 30
type input "30/10/2025"
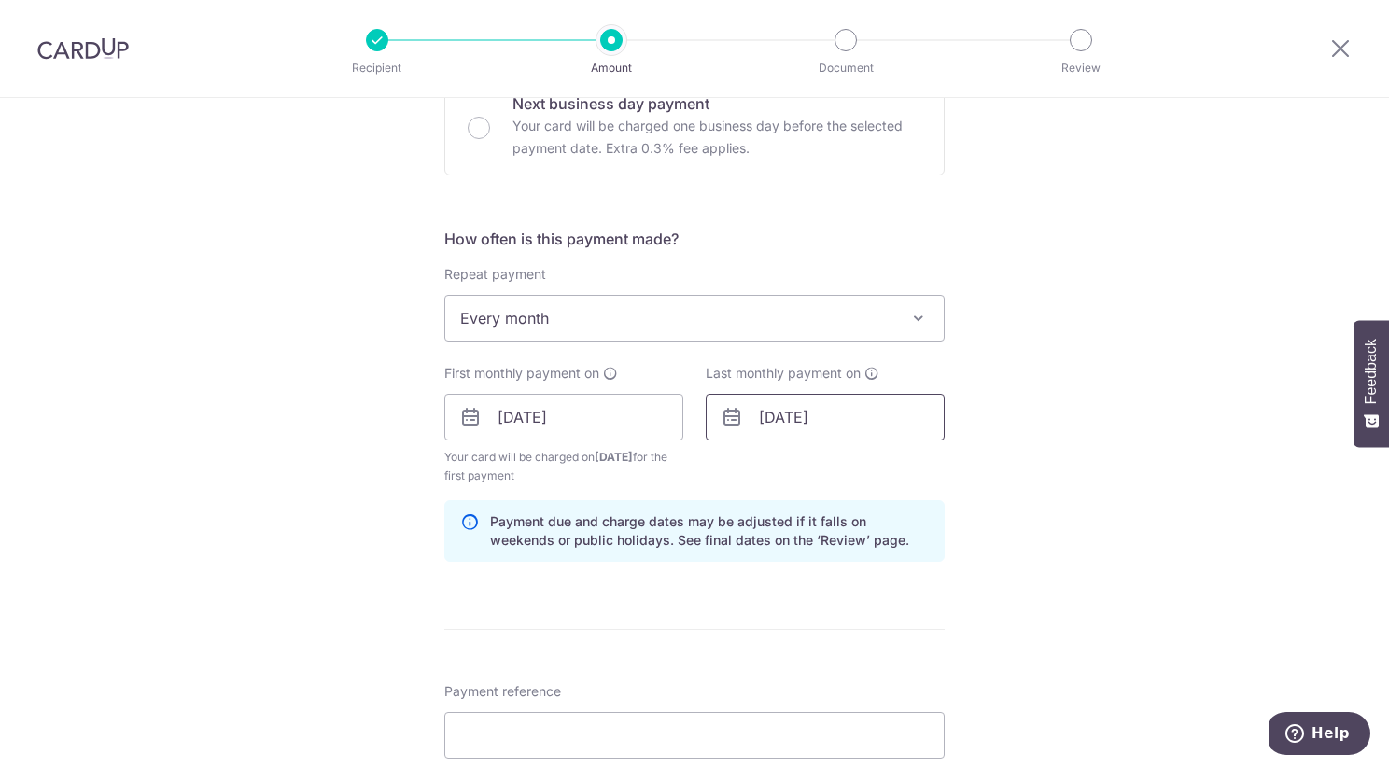
click at [852, 423] on input "01/01/2026" at bounding box center [825, 417] width 239 height 47
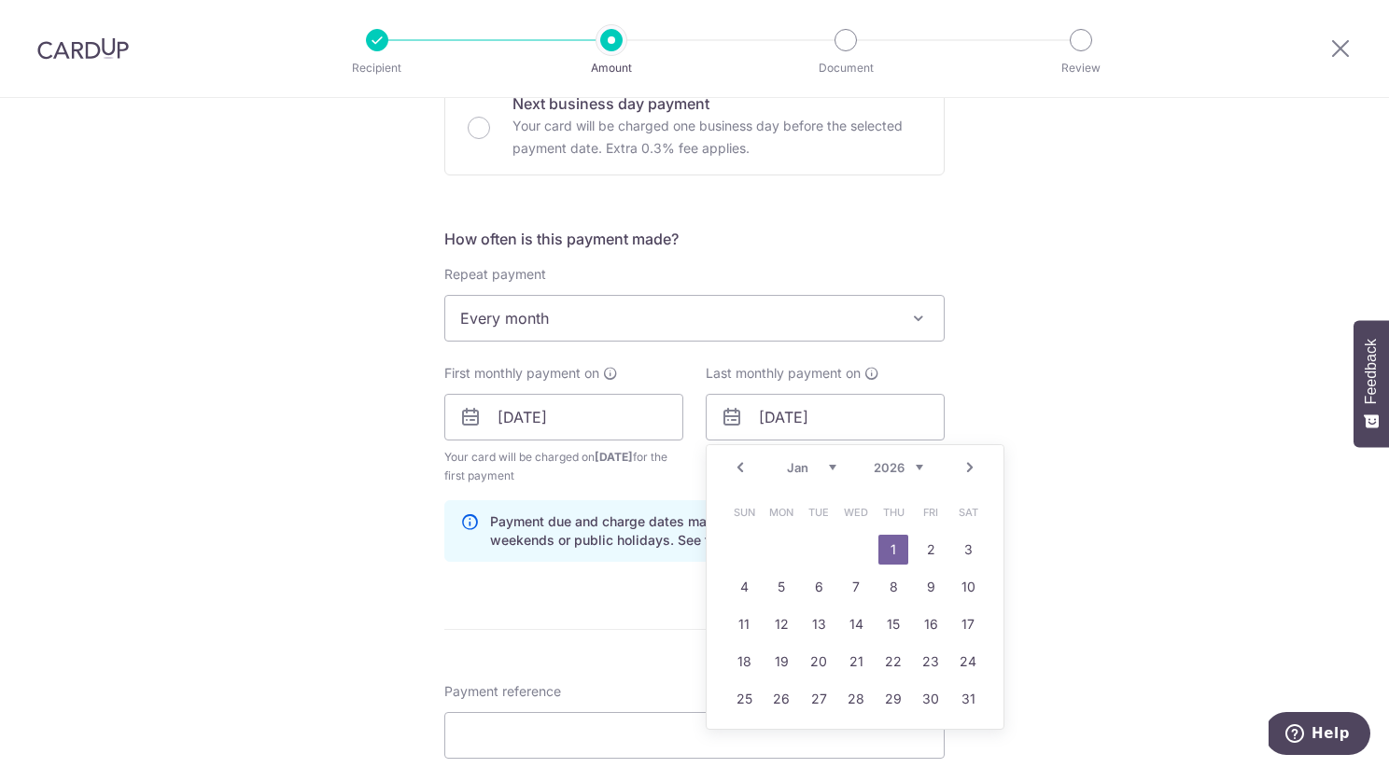
click at [740, 469] on link "Prev" at bounding box center [740, 468] width 22 height 22
click at [825, 697] on link "30" at bounding box center [819, 699] width 30 height 30
type input "30/12/2025"
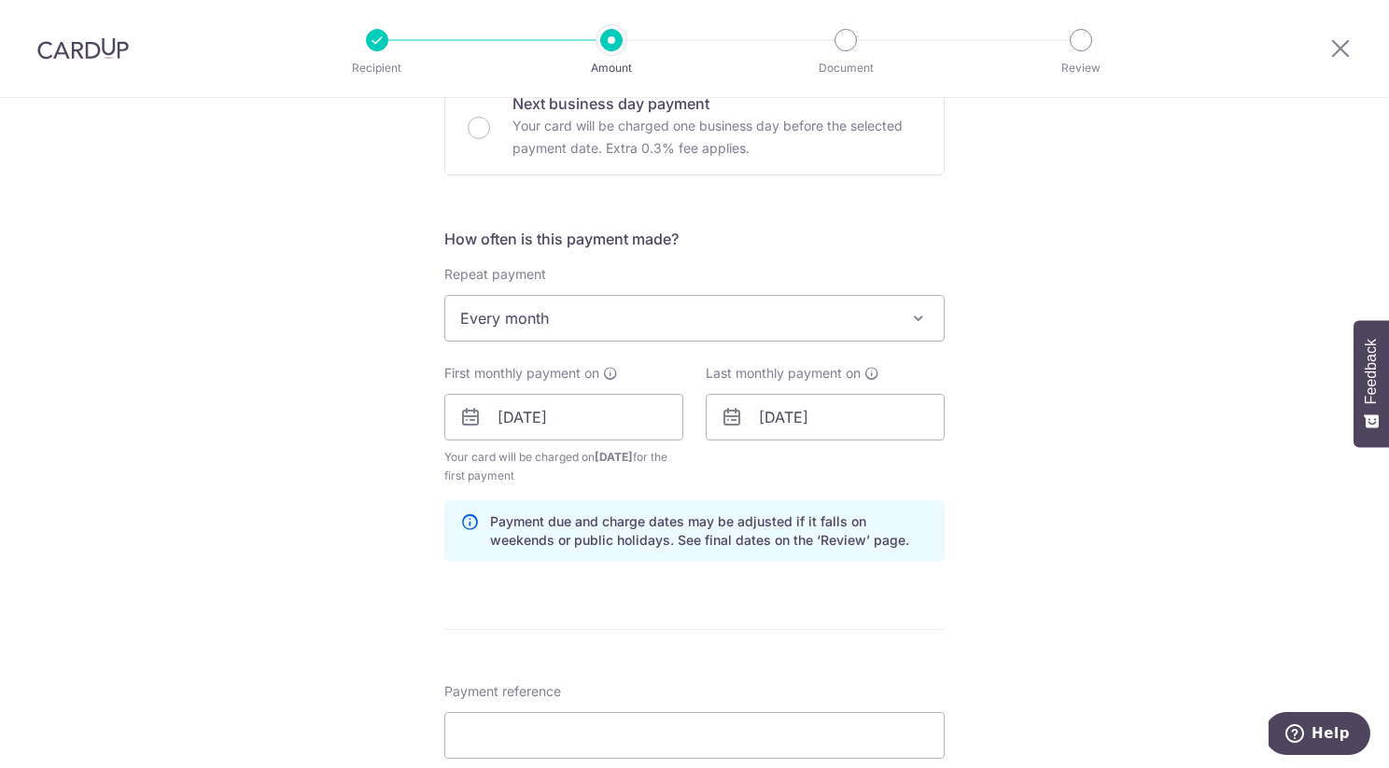
click at [1045, 512] on div "Tell us more about your payment Enter payment amount SGD 900.00 900.00 Select C…" at bounding box center [694, 397] width 1389 height 1784
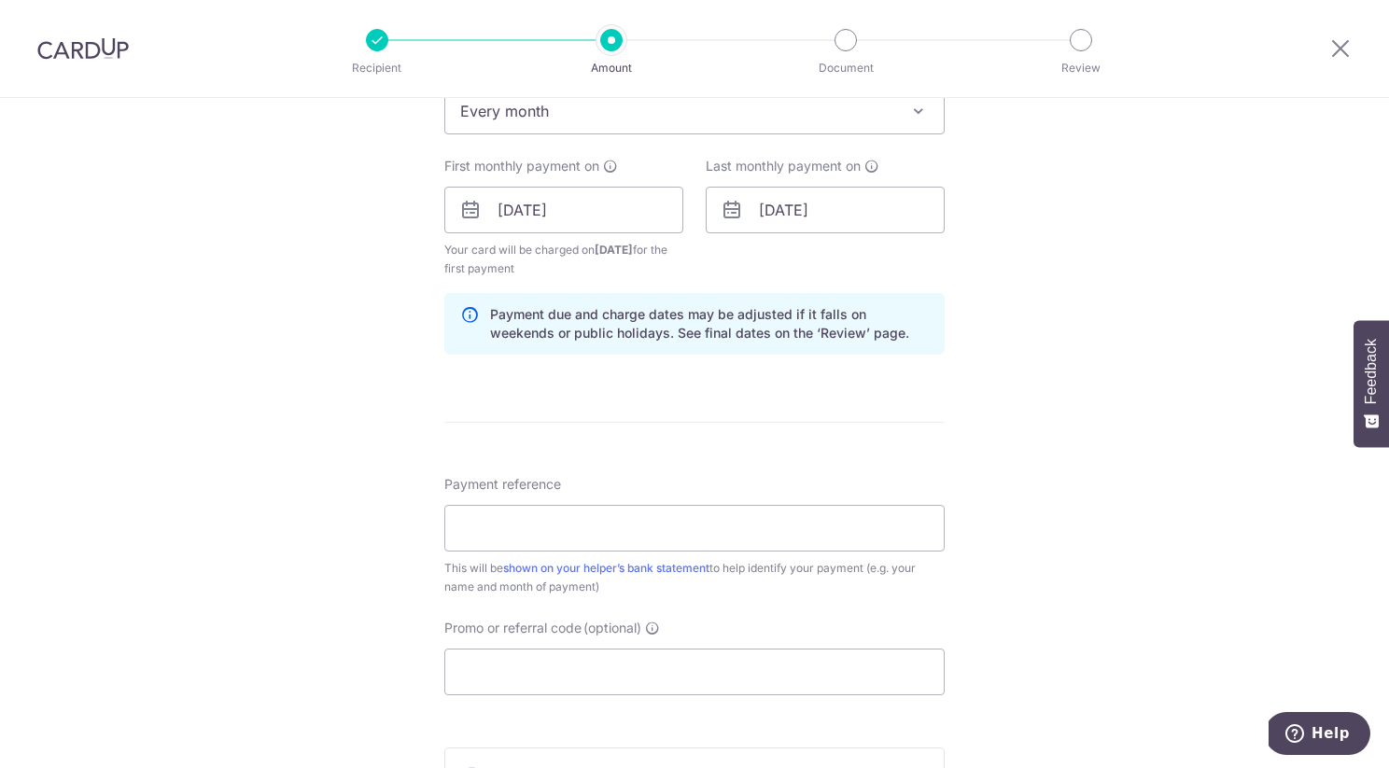
scroll to position [803, 0]
click at [754, 517] on input "Payment reference" at bounding box center [694, 525] width 500 height 47
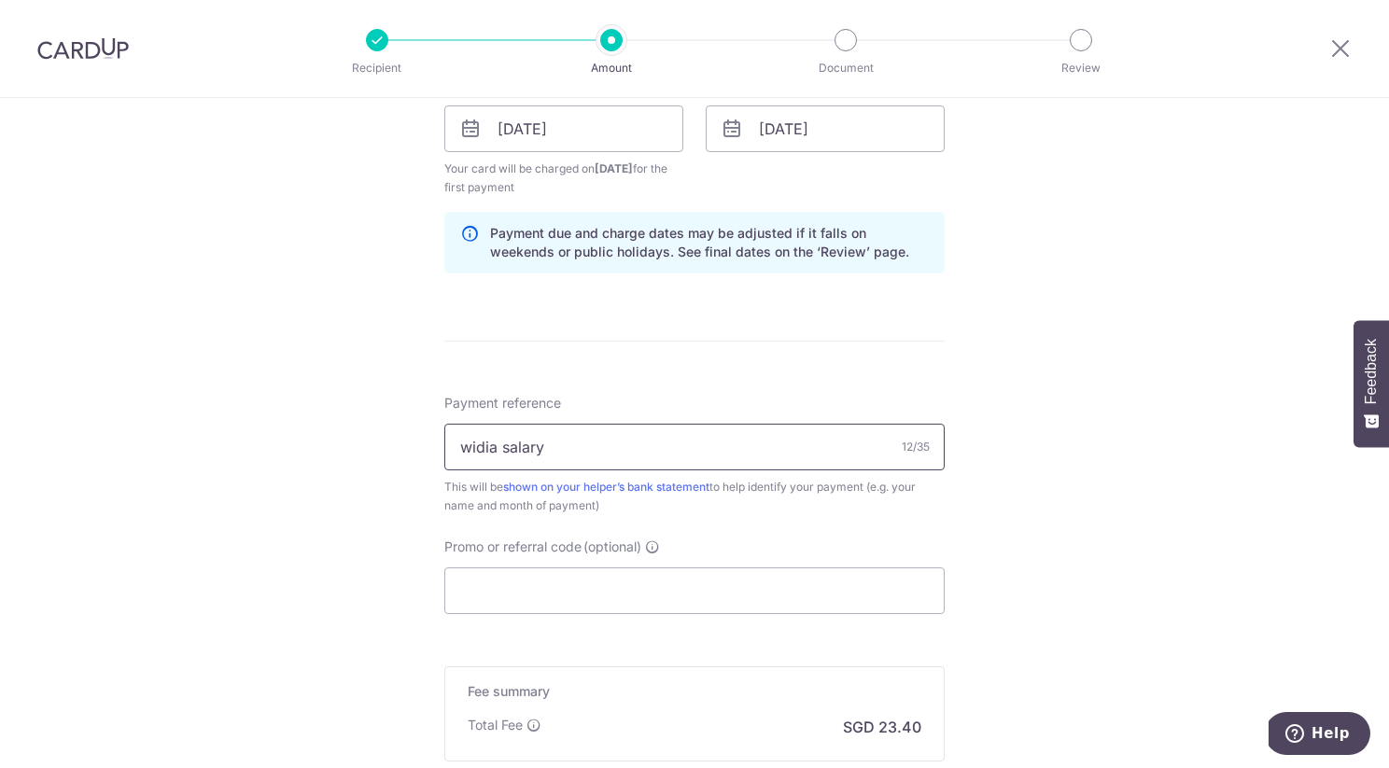
scroll to position [895, 0]
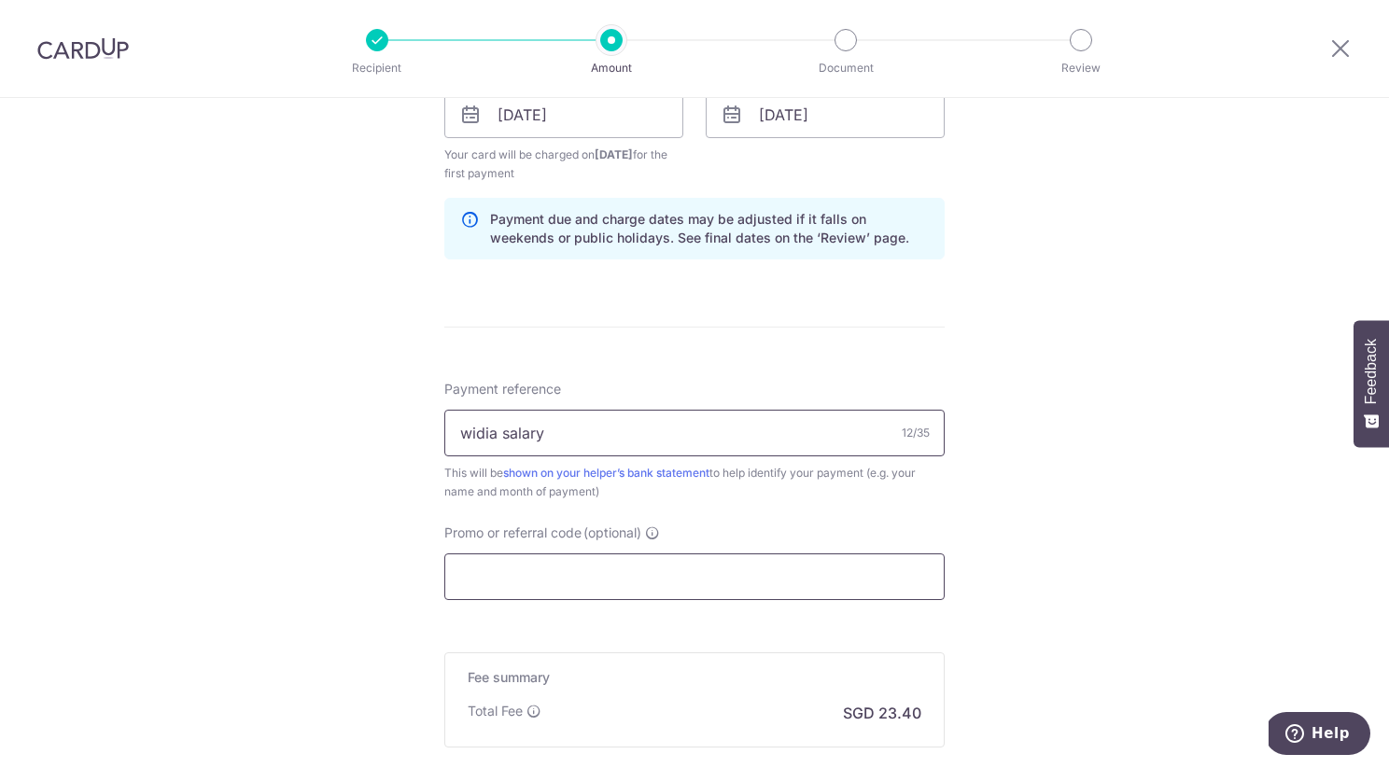
type input "widia salary"
click at [744, 585] on input "Promo or referral code (optional)" at bounding box center [694, 577] width 500 height 47
paste input "3HOME25R"
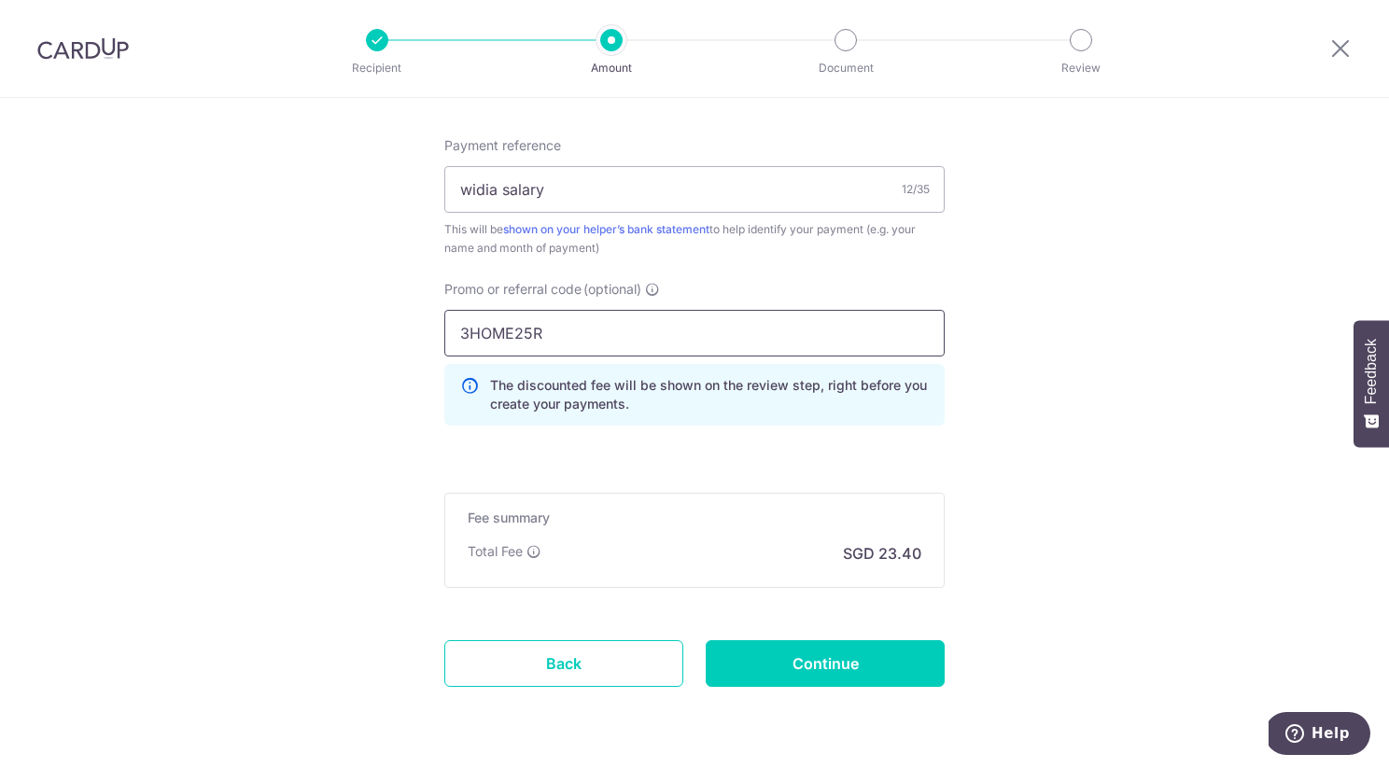
scroll to position [1198, 0]
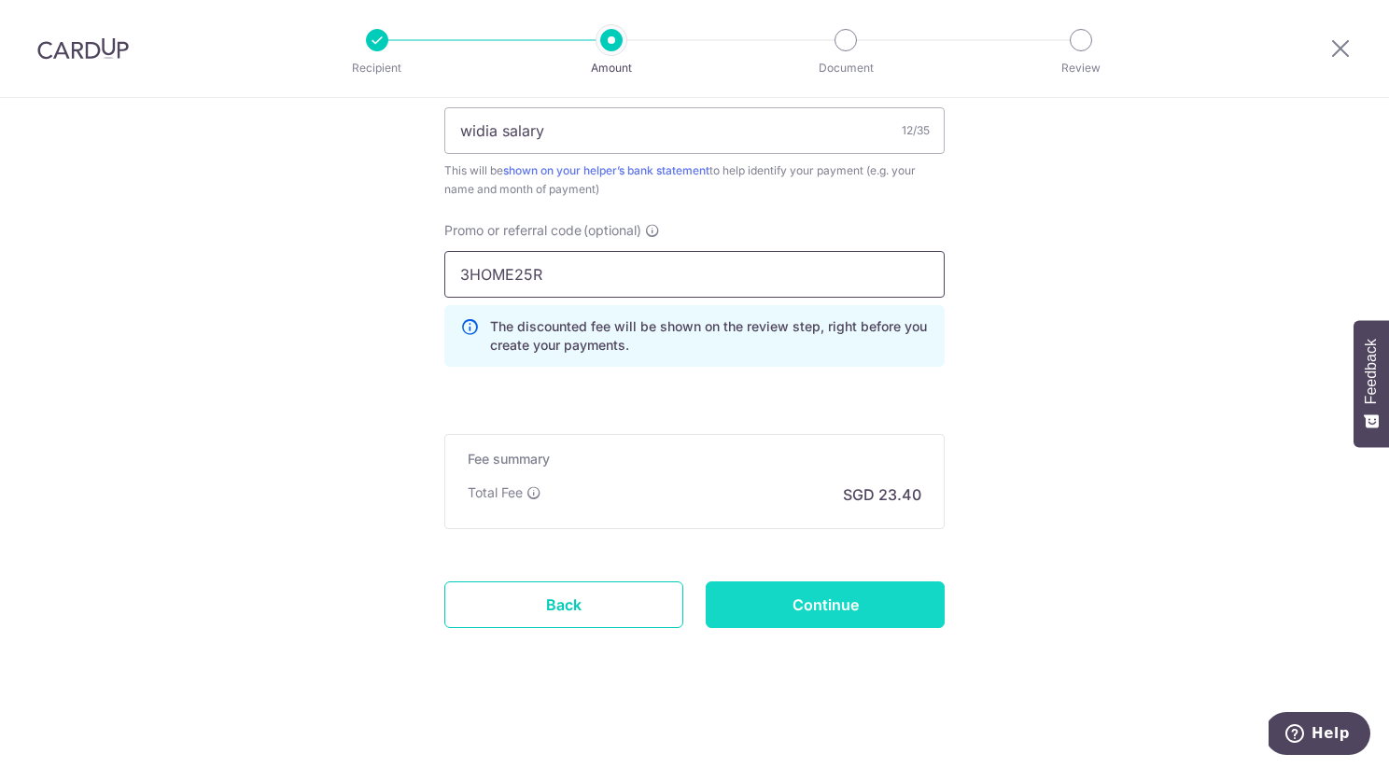
type input "3HOME25R"
click at [819, 603] on input "Continue" at bounding box center [825, 605] width 239 height 47
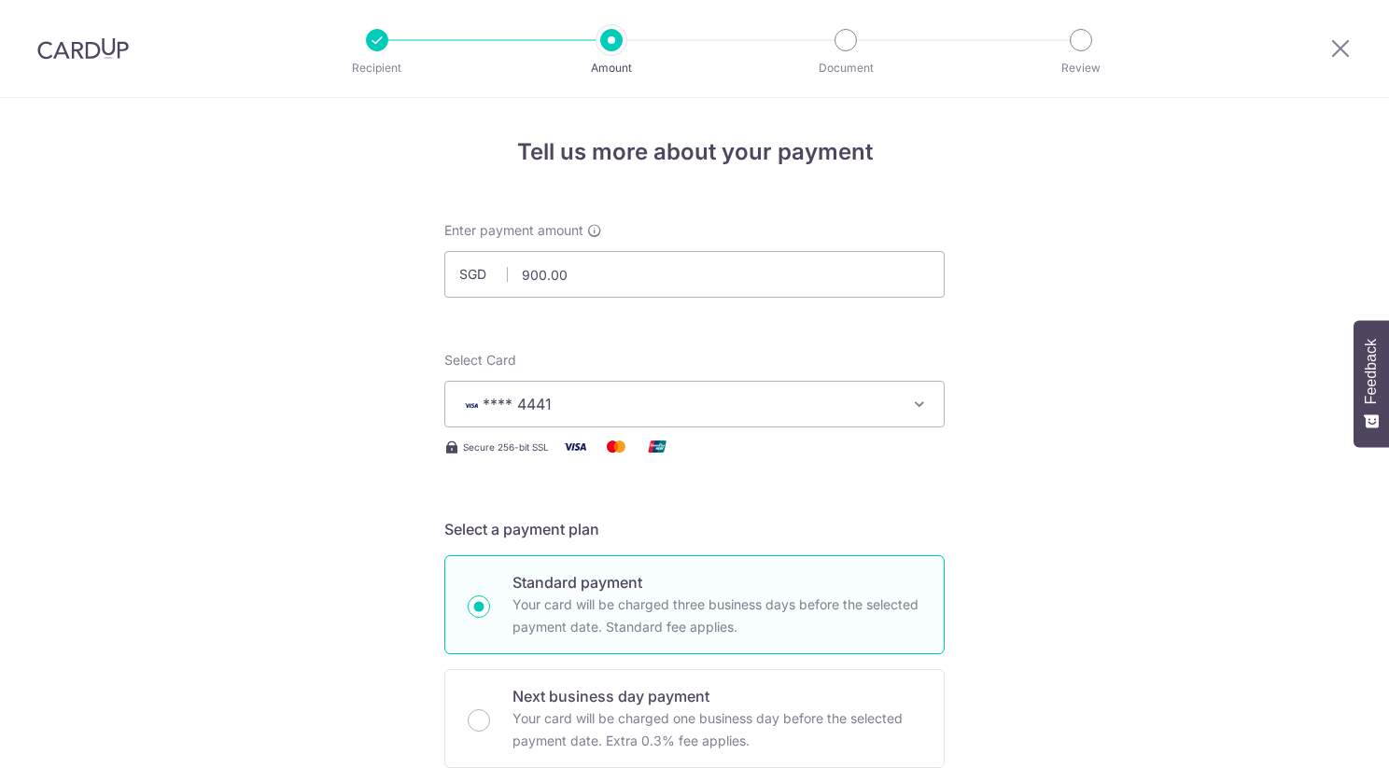
scroll to position [1129, 0]
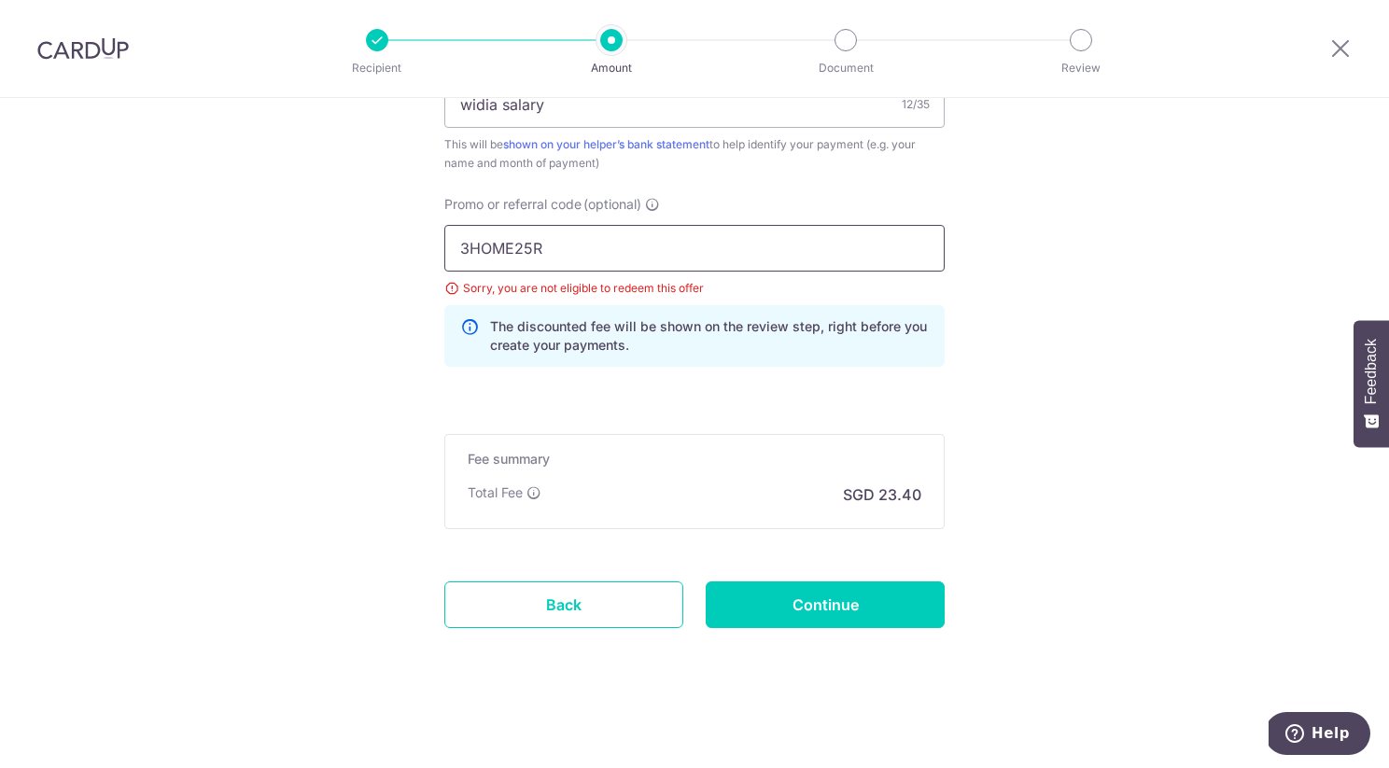
click at [632, 243] on input "3HOME25R" at bounding box center [694, 248] width 500 height 47
paste input "REC185"
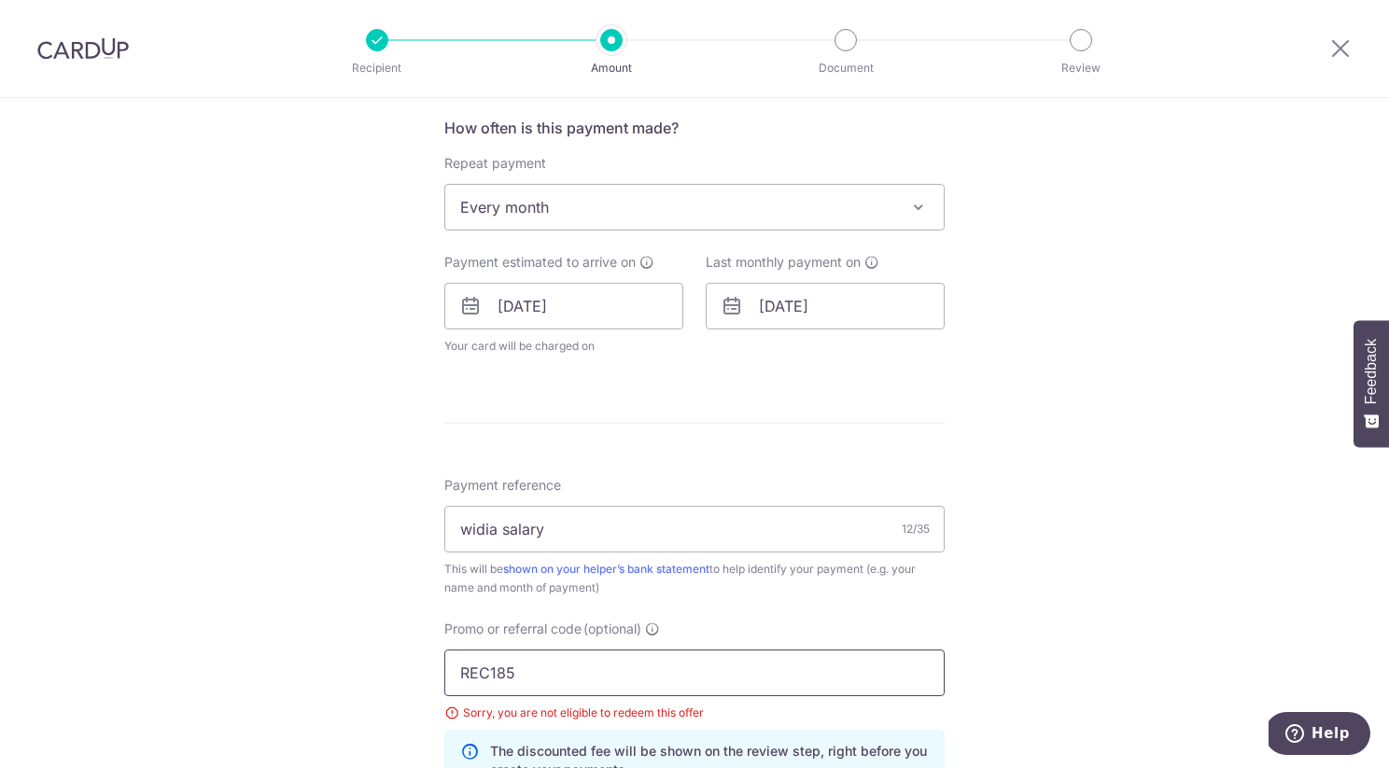
scroll to position [679, 0]
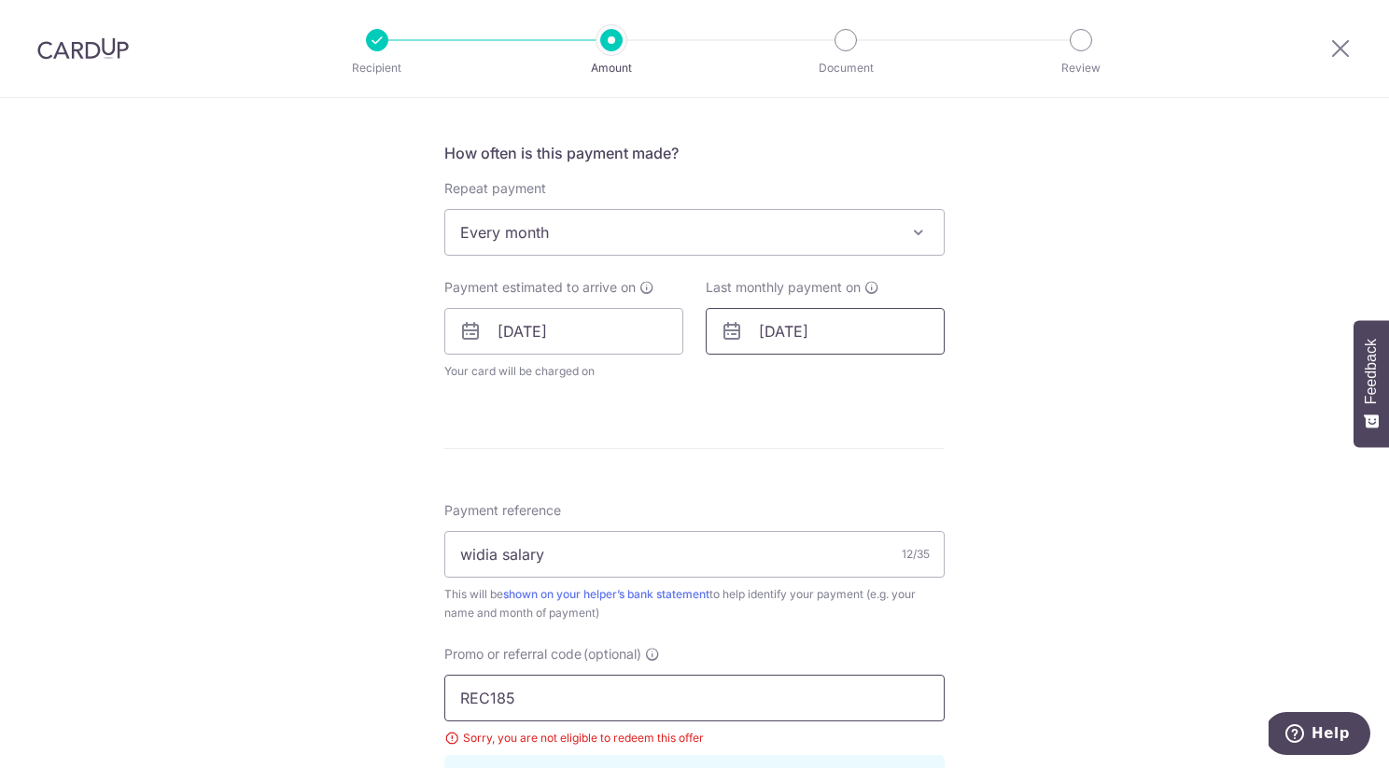
type input "REC185"
click at [814, 337] on input "30/12/2025" at bounding box center [825, 331] width 239 height 47
click at [1058, 391] on div "Tell us more about your payment Enter payment amount SGD 900.00 900.00 Select C…" at bounding box center [694, 318] width 1389 height 1799
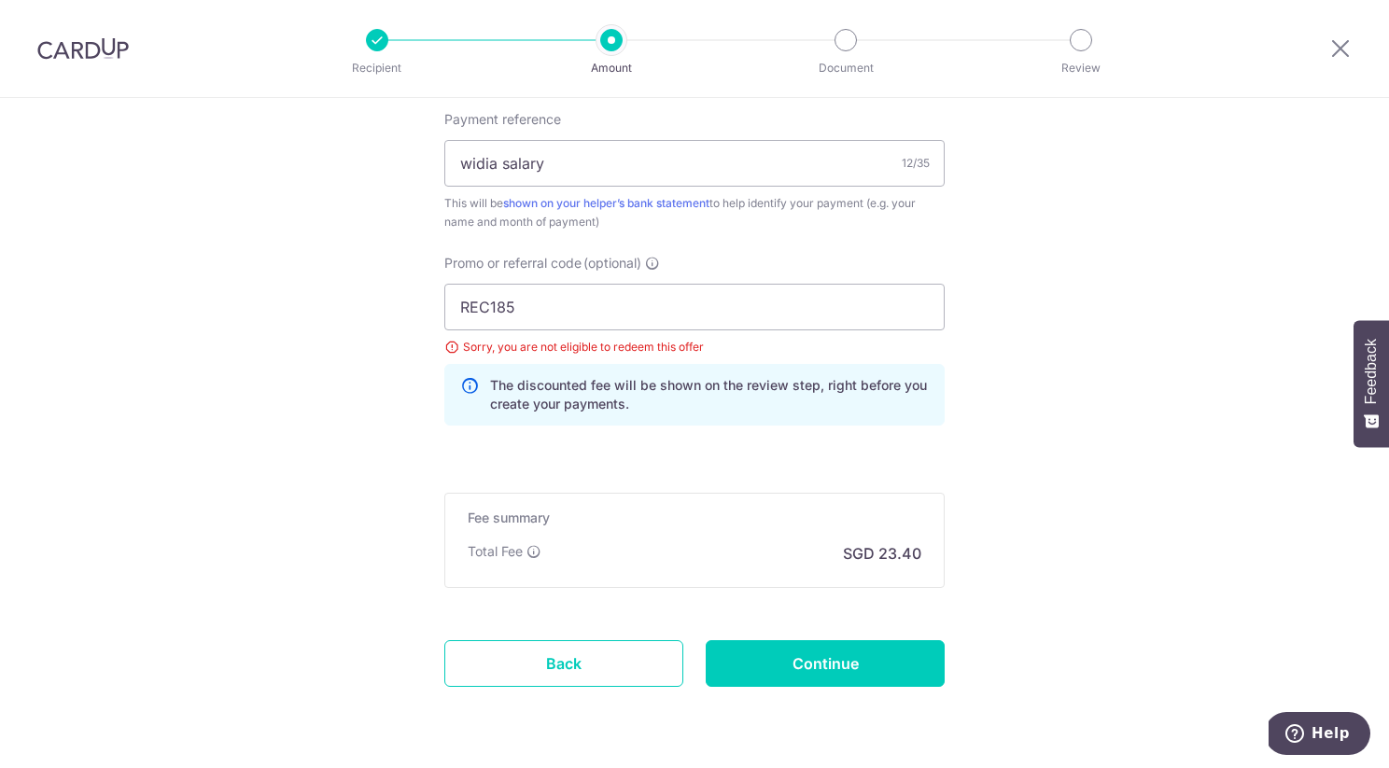
scroll to position [1129, 0]
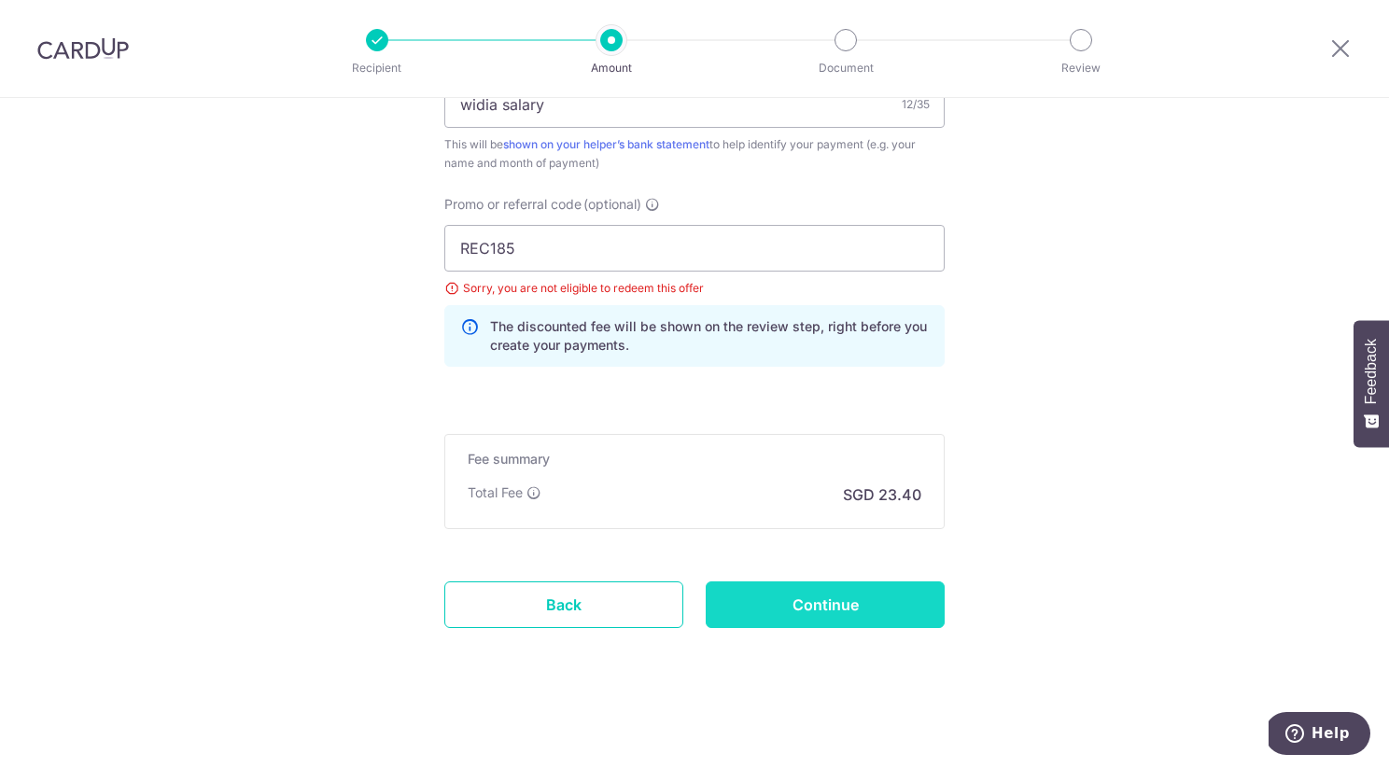
click at [864, 603] on input "Continue" at bounding box center [825, 605] width 239 height 47
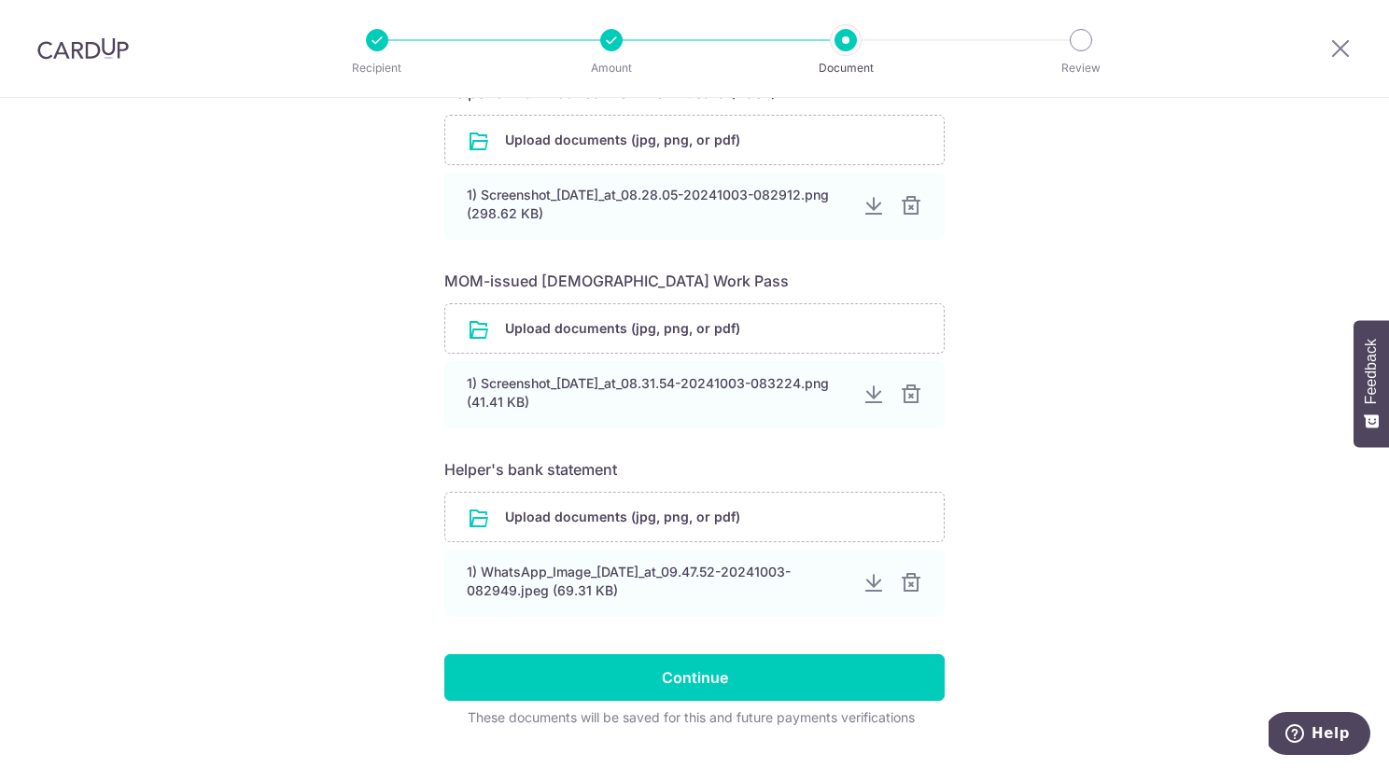
scroll to position [748, 0]
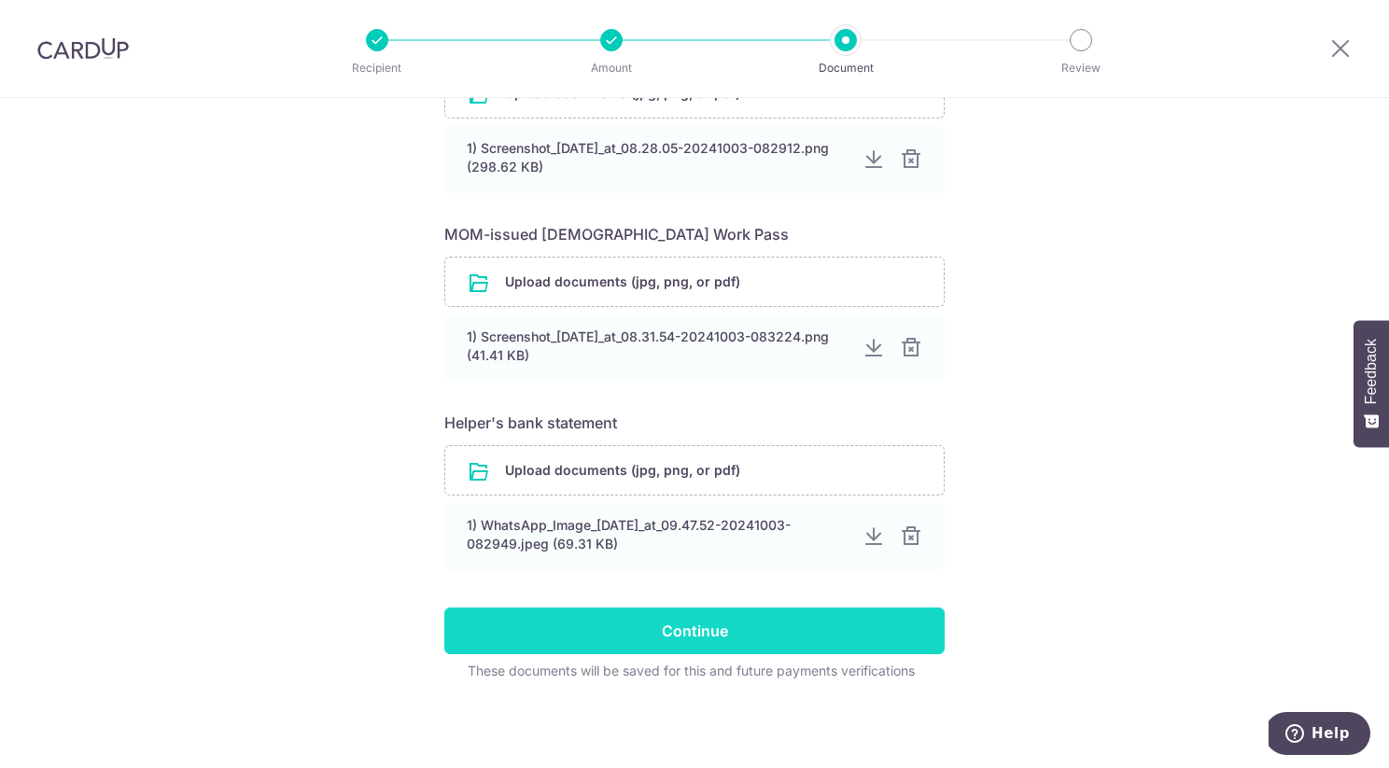
click at [759, 635] on input "Continue" at bounding box center [694, 631] width 500 height 47
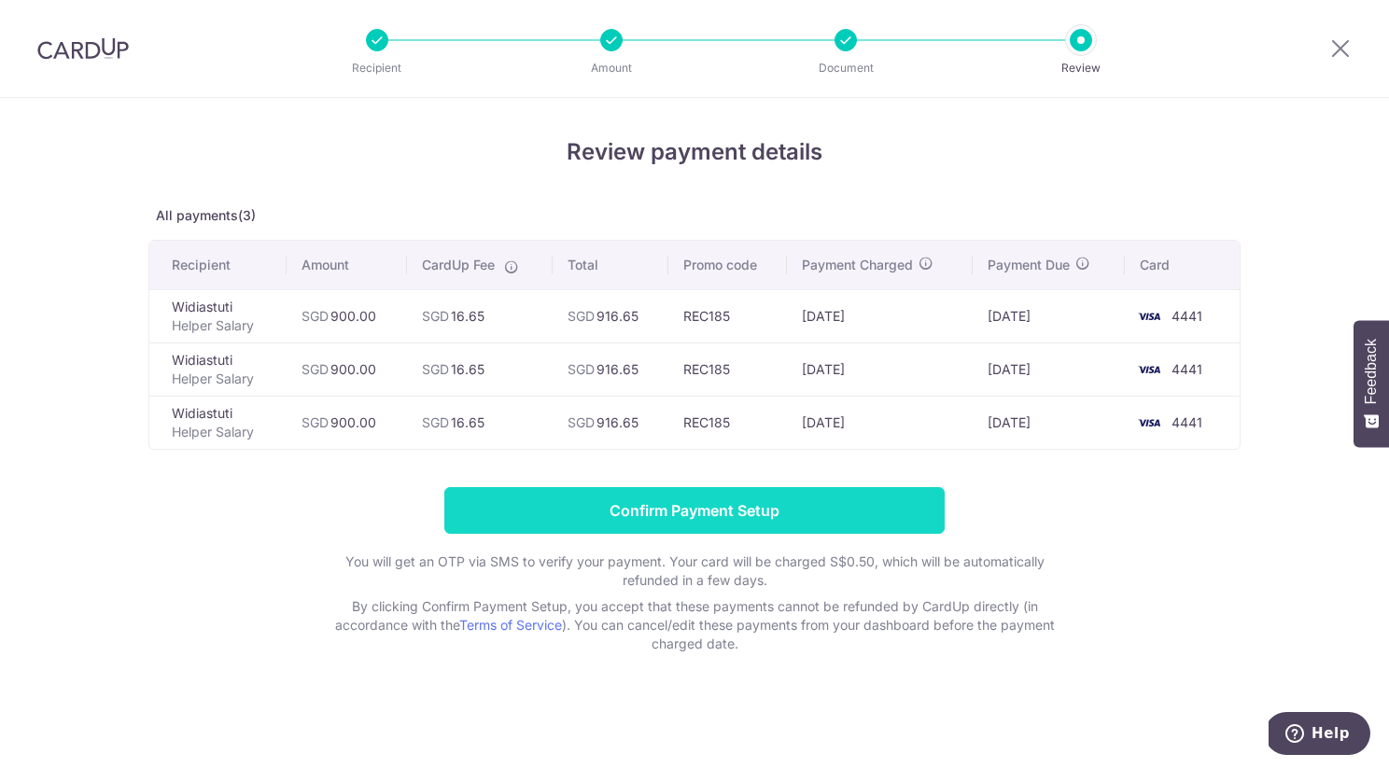
click at [757, 512] on input "Confirm Payment Setup" at bounding box center [694, 510] width 500 height 47
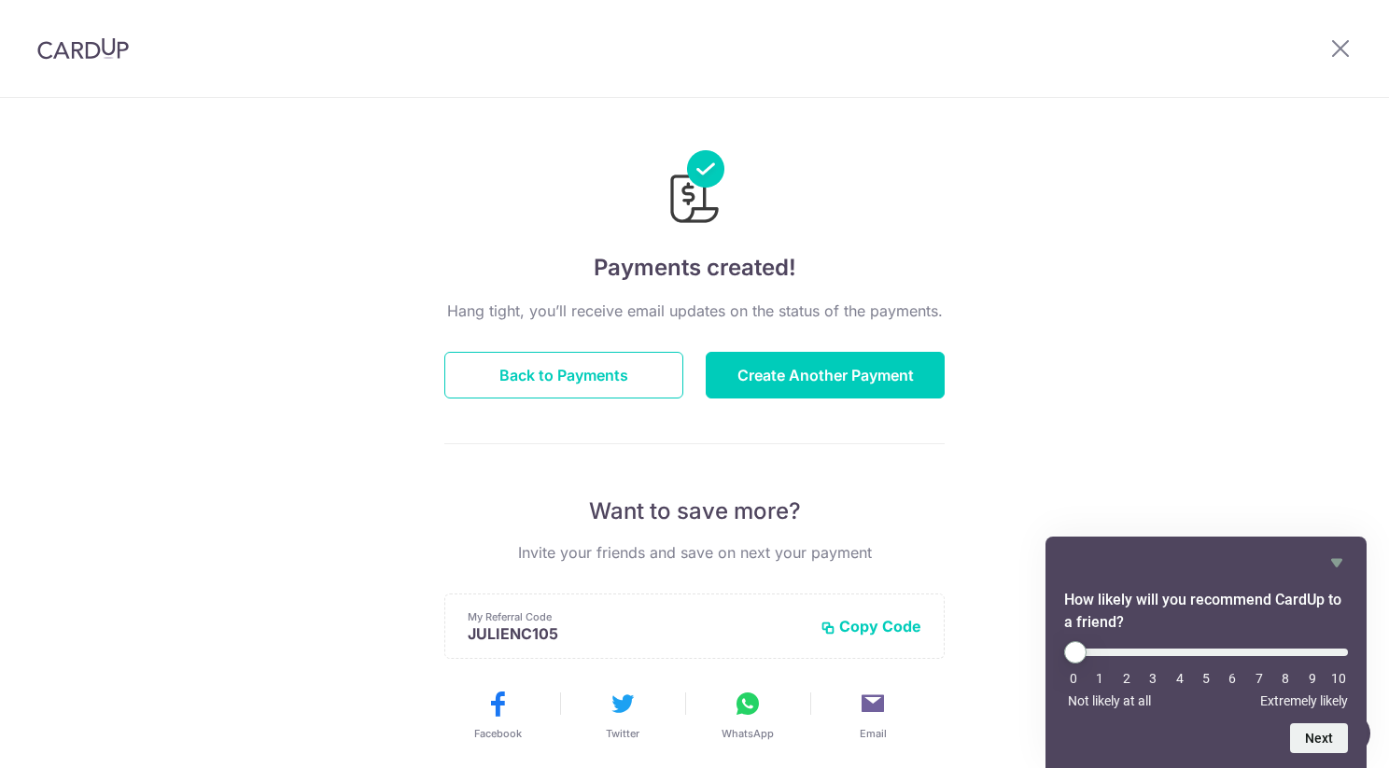
click at [1353, 557] on div "How likely will you recommend CardUp to a friend? 0 1 2 3 4 5 6 7 8 9 10 Not li…" at bounding box center [1206, 653] width 321 height 232
click at [1344, 559] on icon "Hide survey" at bounding box center [1337, 563] width 22 height 22
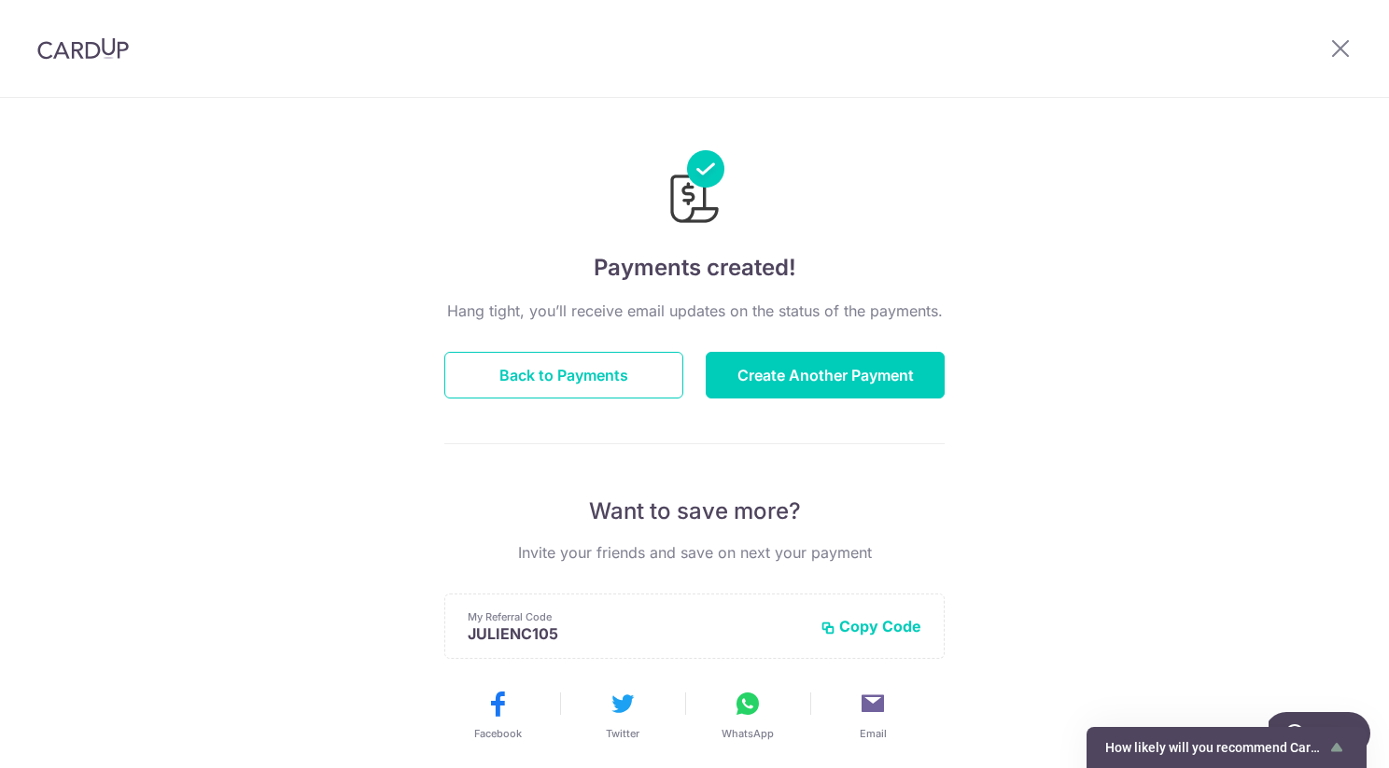
click at [1193, 360] on div "Payments created! Hang tight, you’ll receive email updates on the status of the…" at bounding box center [694, 596] width 1389 height 997
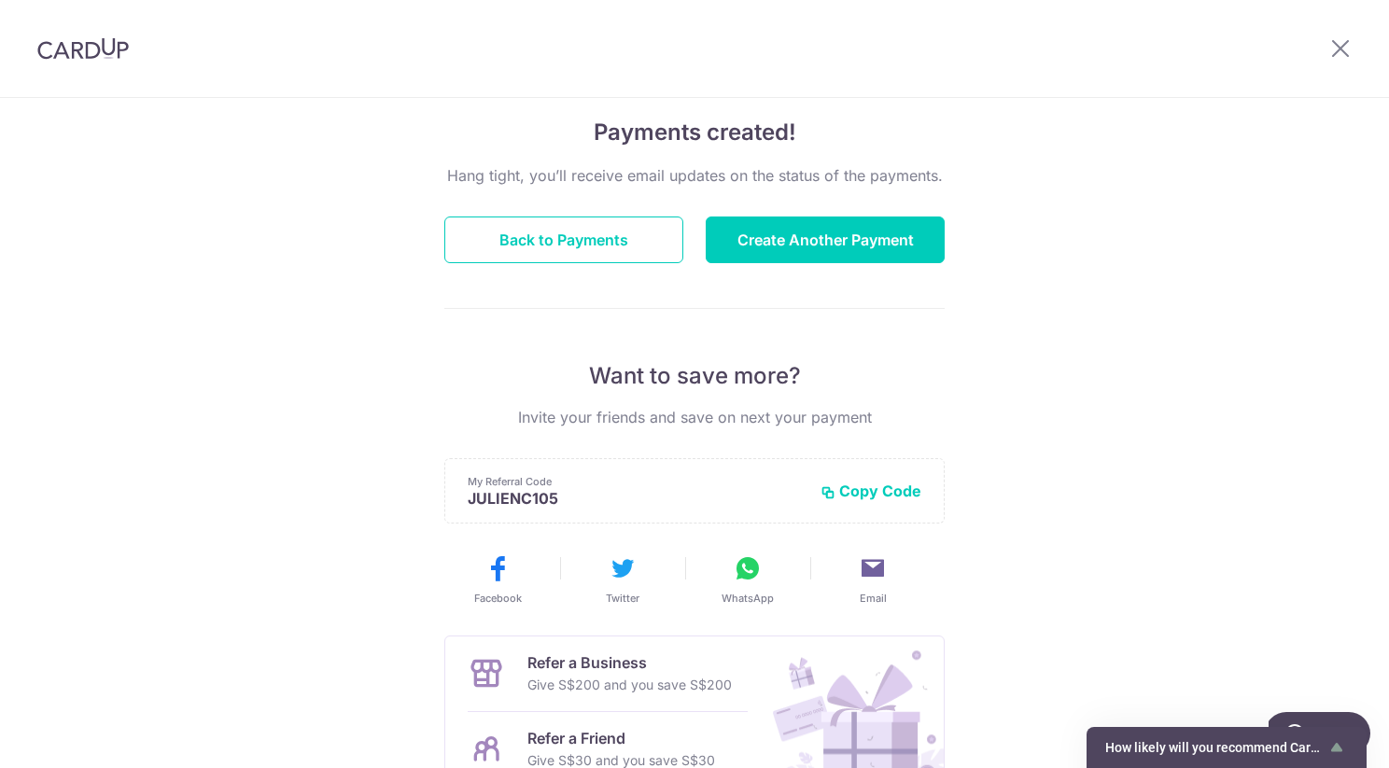
scroll to position [262, 0]
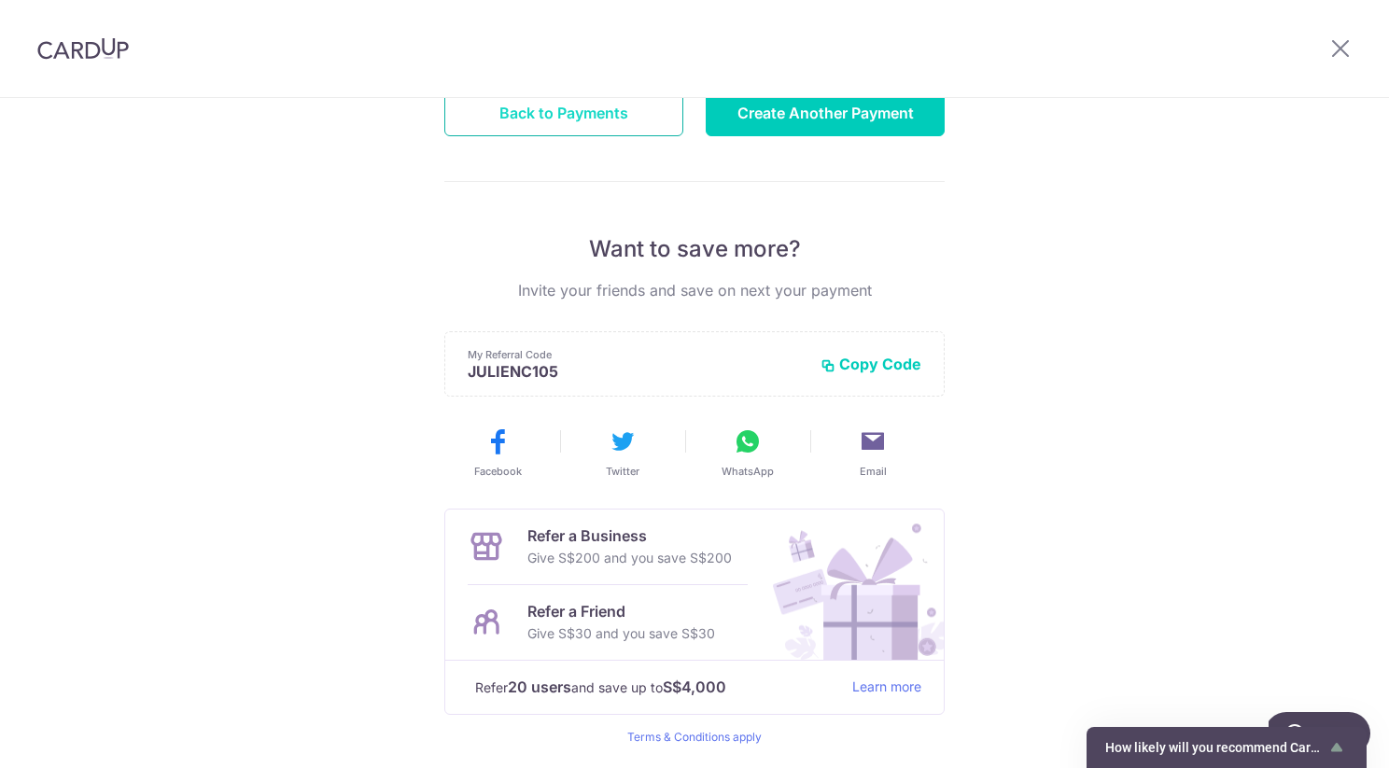
click at [635, 120] on button "Back to Payments" at bounding box center [563, 113] width 239 height 47
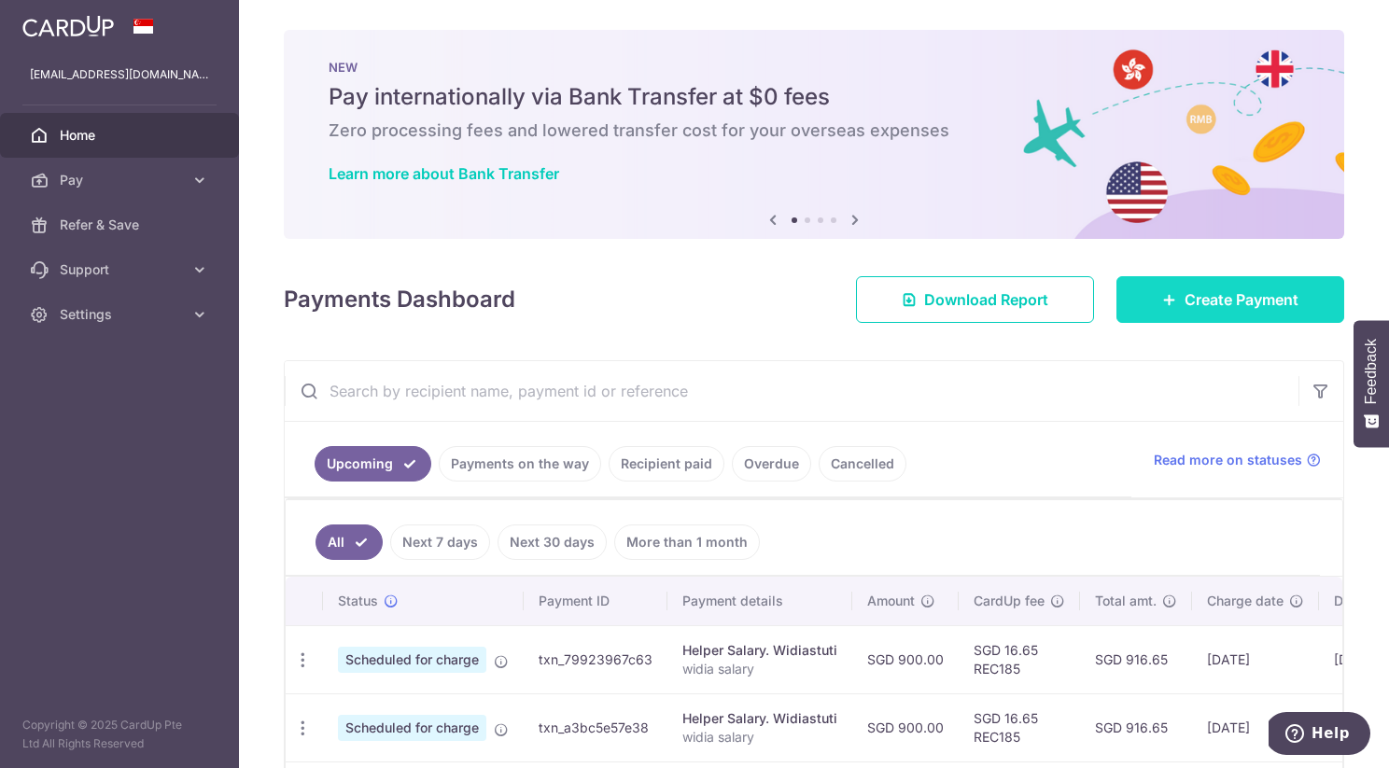
click at [1163, 305] on icon at bounding box center [1170, 299] width 15 height 15
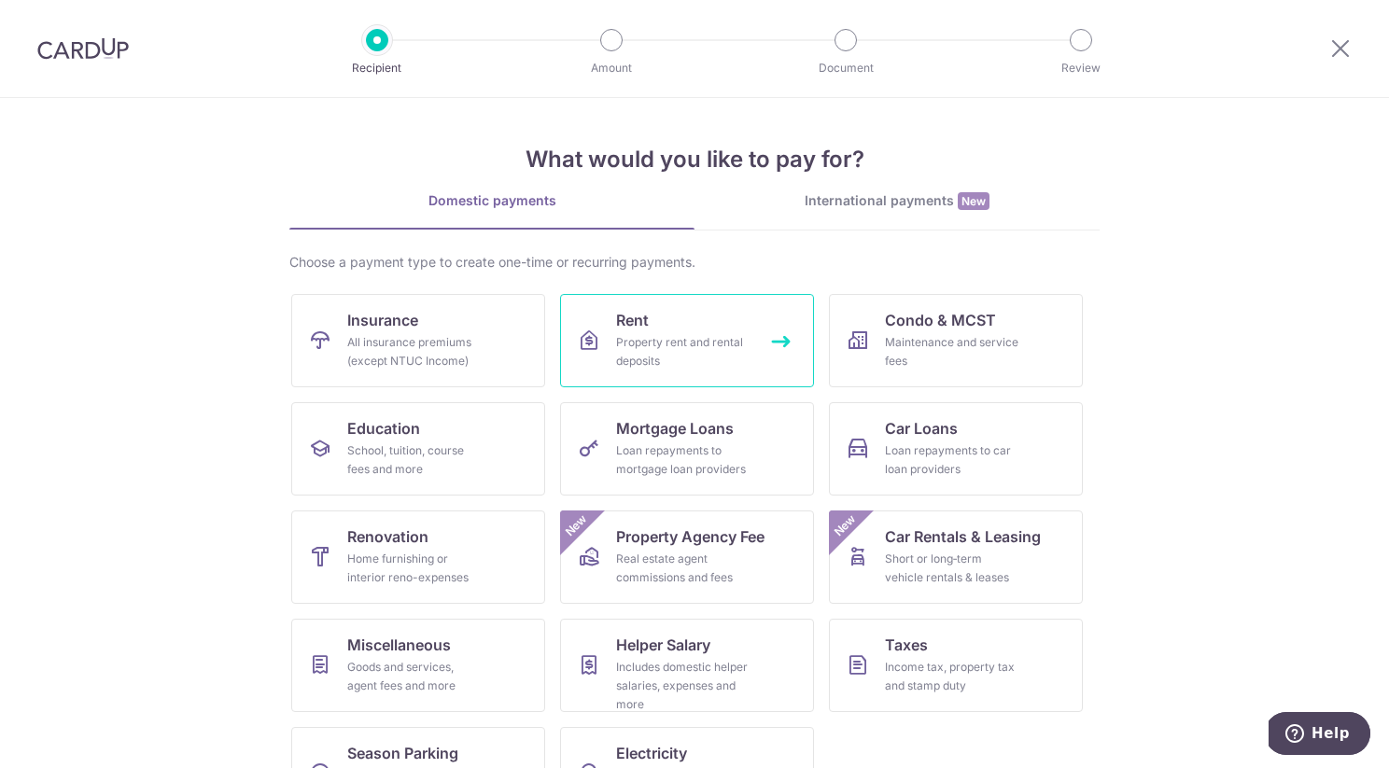
click at [675, 333] on div "Property rent and rental deposits" at bounding box center [683, 351] width 134 height 37
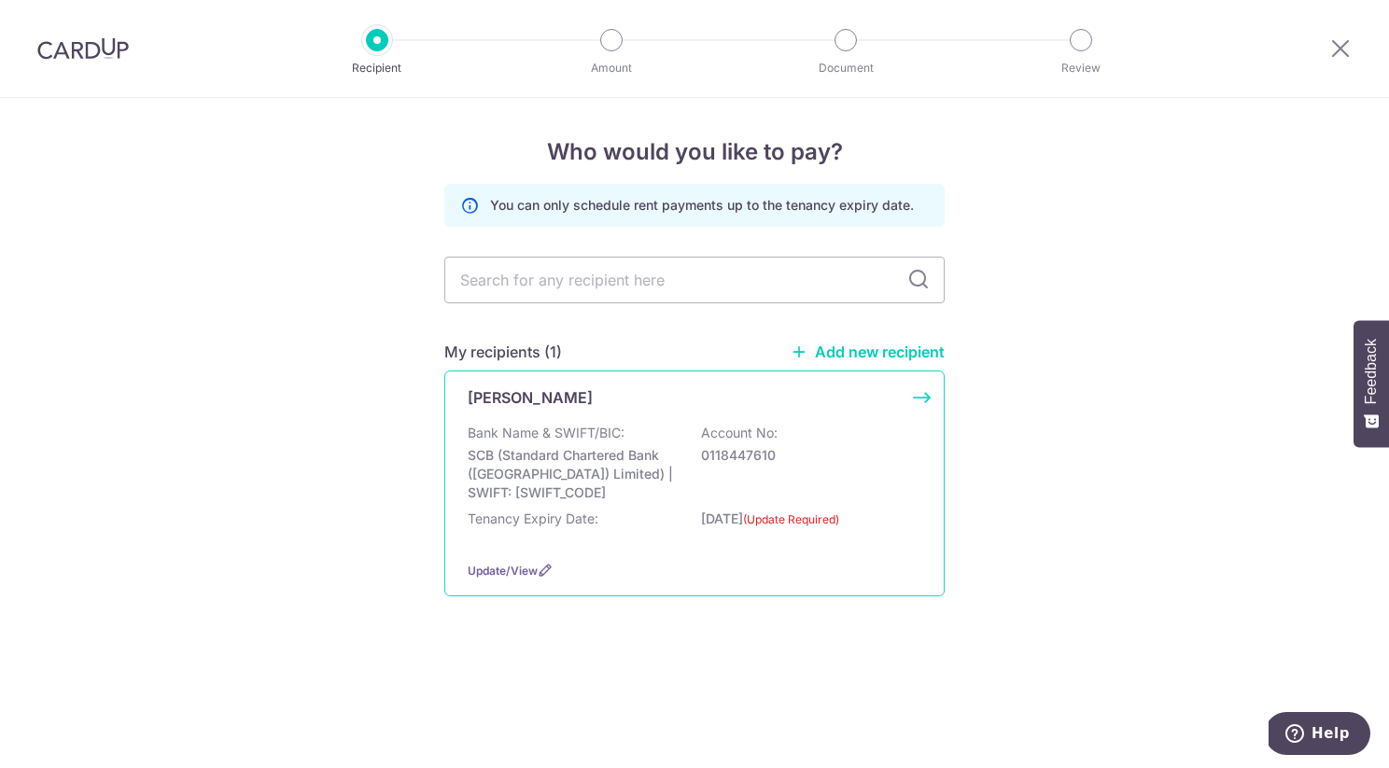
click at [676, 475] on p "SCB (Standard Chartered Bank (Singapore) Limited) | SWIFT: SCBLSG22XXX" at bounding box center [572, 474] width 209 height 56
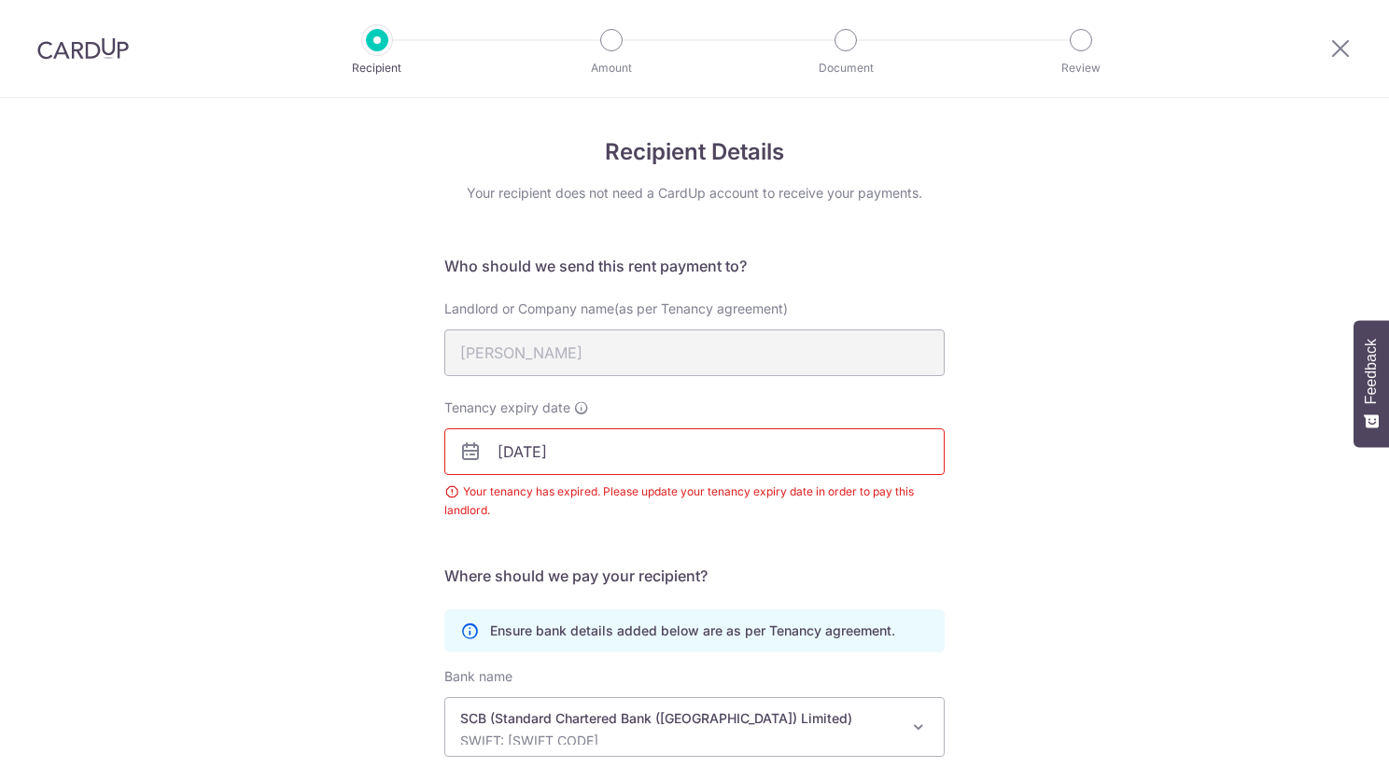
scroll to position [237, 0]
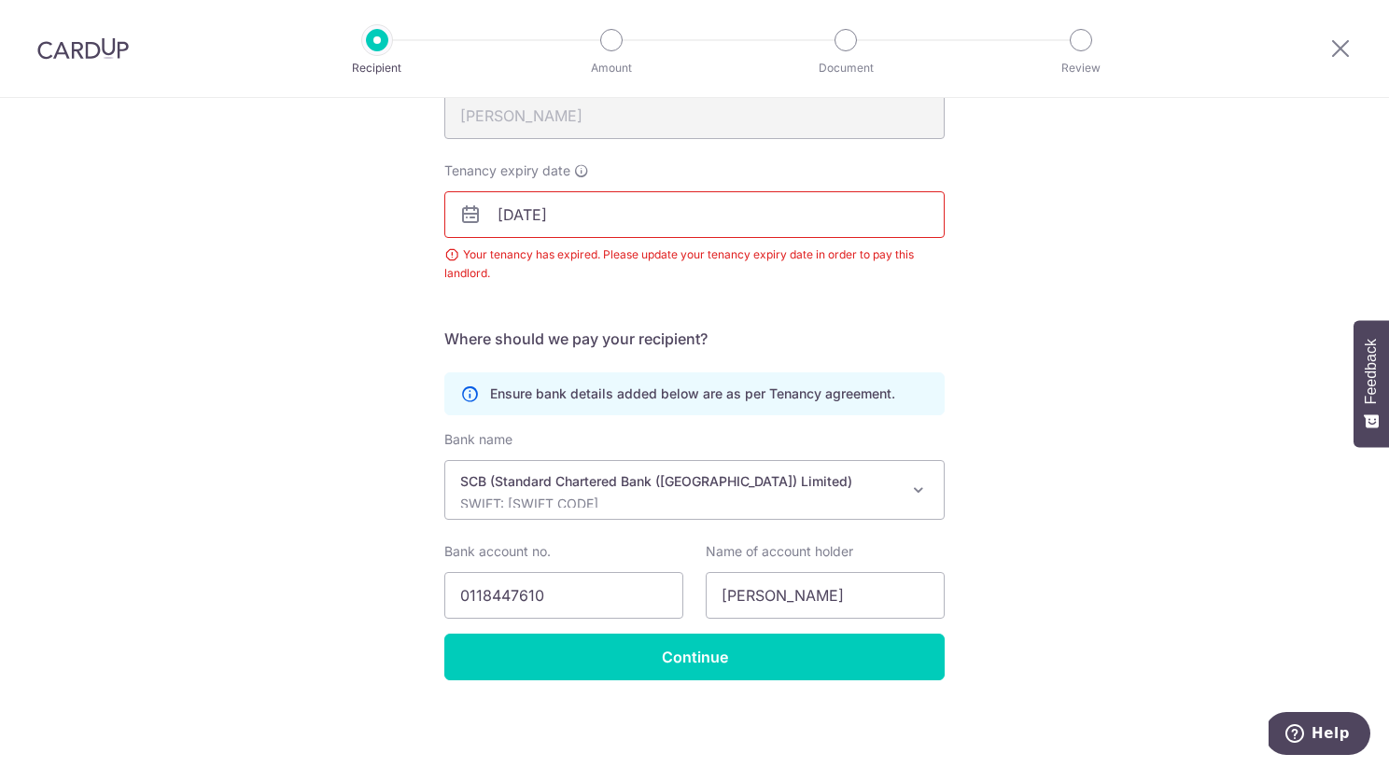
click at [656, 214] on input "[DATE]" at bounding box center [694, 214] width 500 height 47
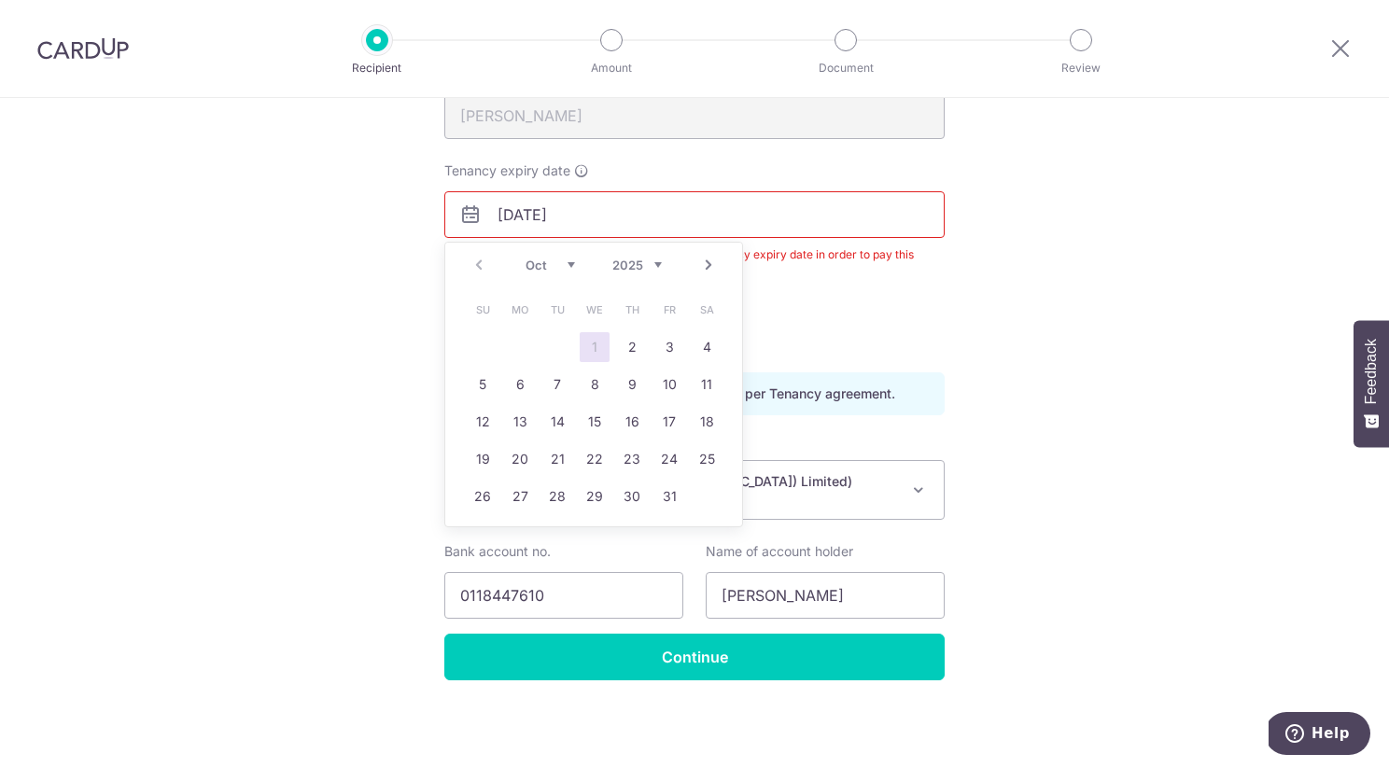
click at [708, 263] on link "Next" at bounding box center [709, 265] width 22 height 22
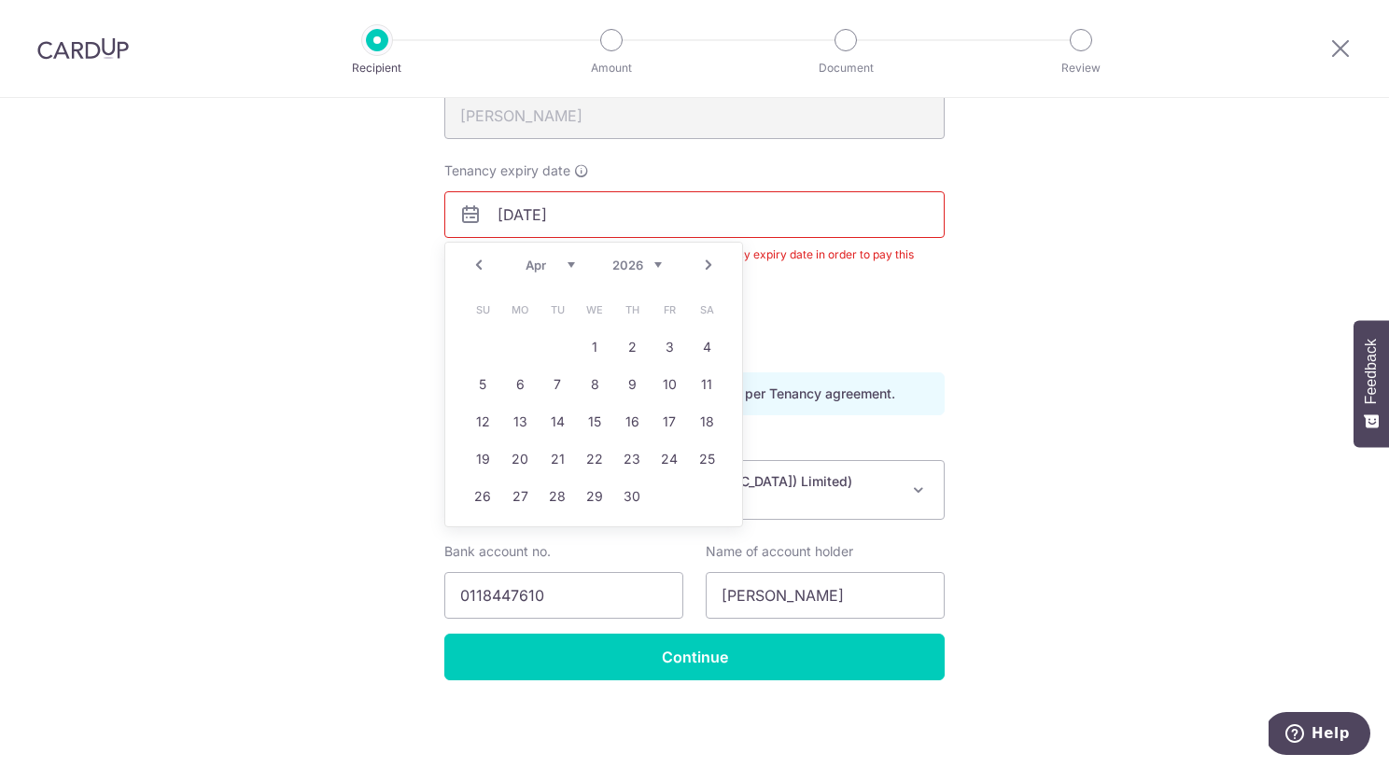
click at [708, 263] on link "Next" at bounding box center [709, 265] width 22 height 22
click at [708, 262] on link "Next" at bounding box center [709, 265] width 22 height 22
click at [669, 347] on link "4" at bounding box center [670, 347] width 30 height 30
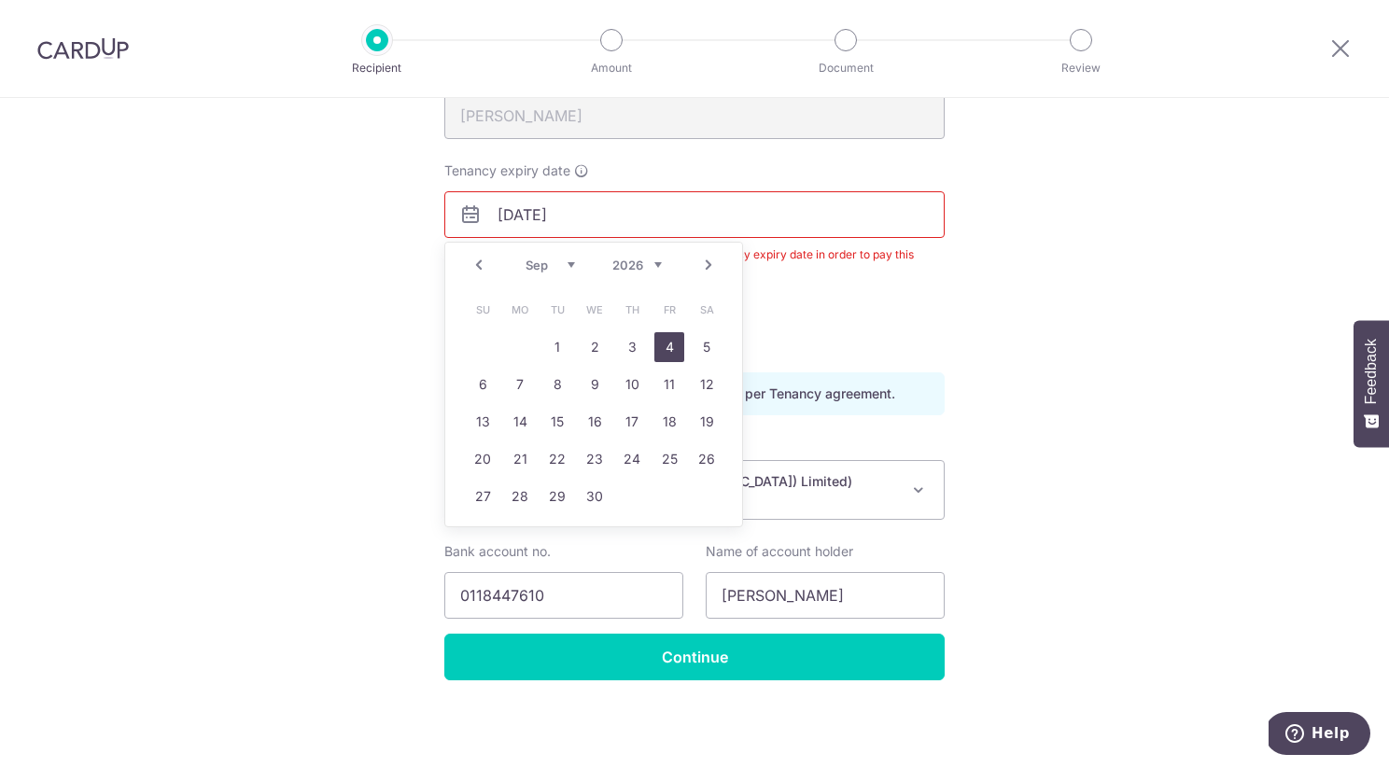
type input "04/09/2026"
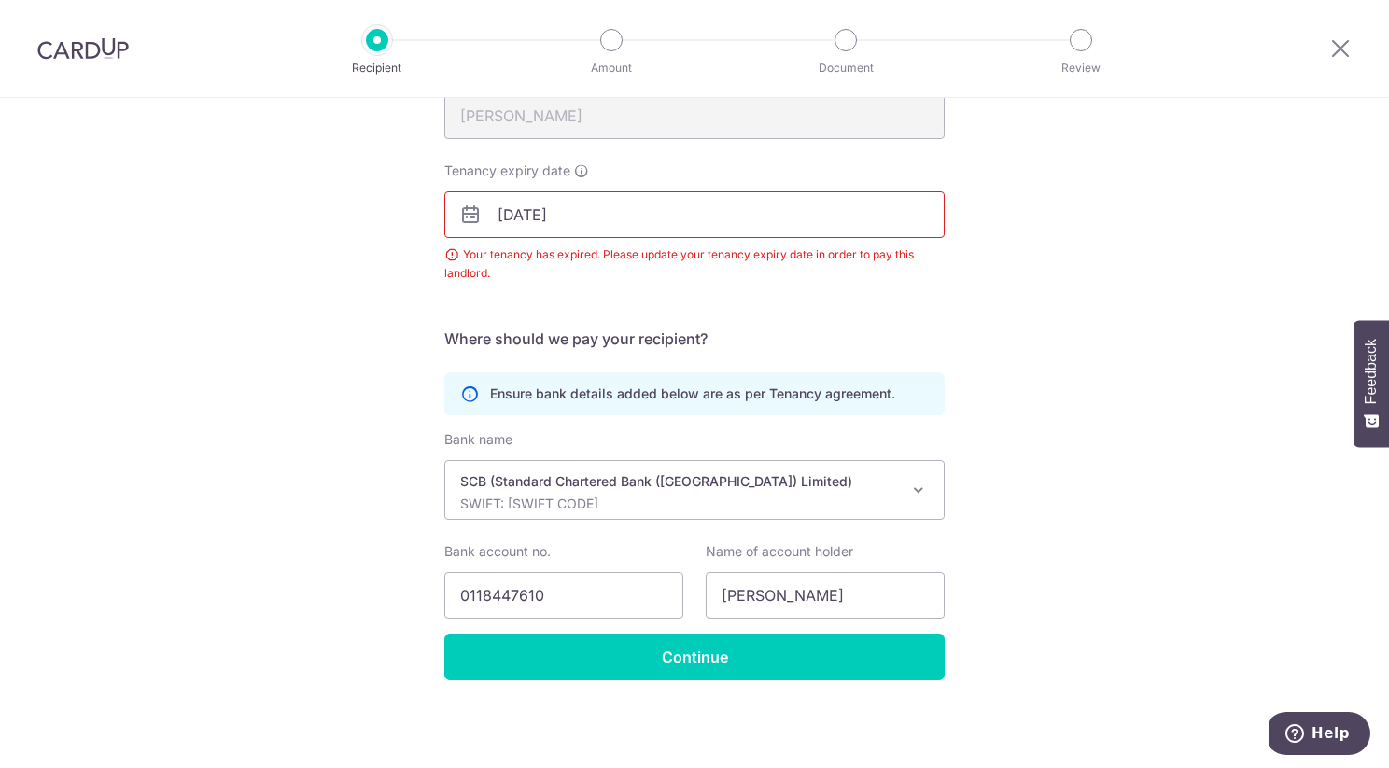
click at [751, 309] on form "Who should we send this rent payment to? Landlord or Company name(as per Tenanc…" at bounding box center [694, 349] width 500 height 663
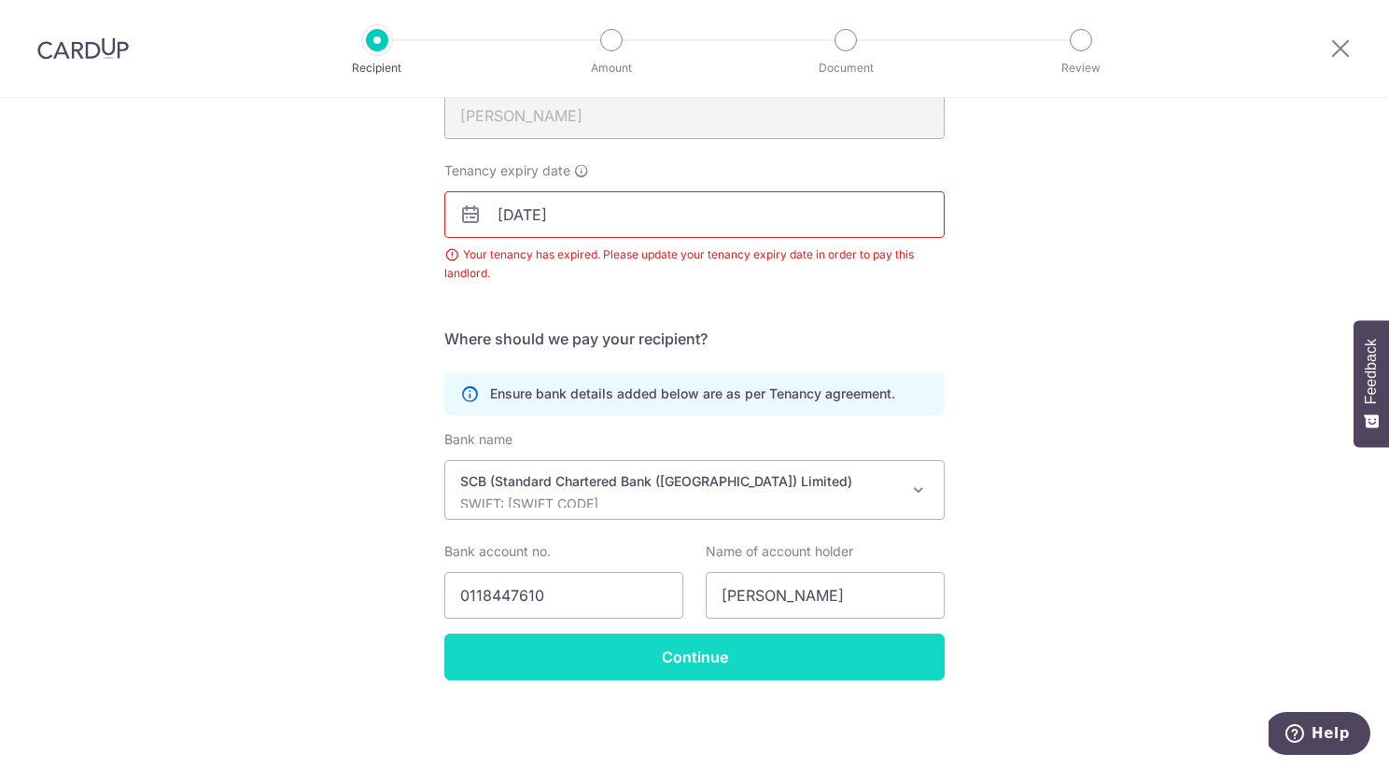
click at [739, 652] on input "Continue" at bounding box center [694, 657] width 500 height 47
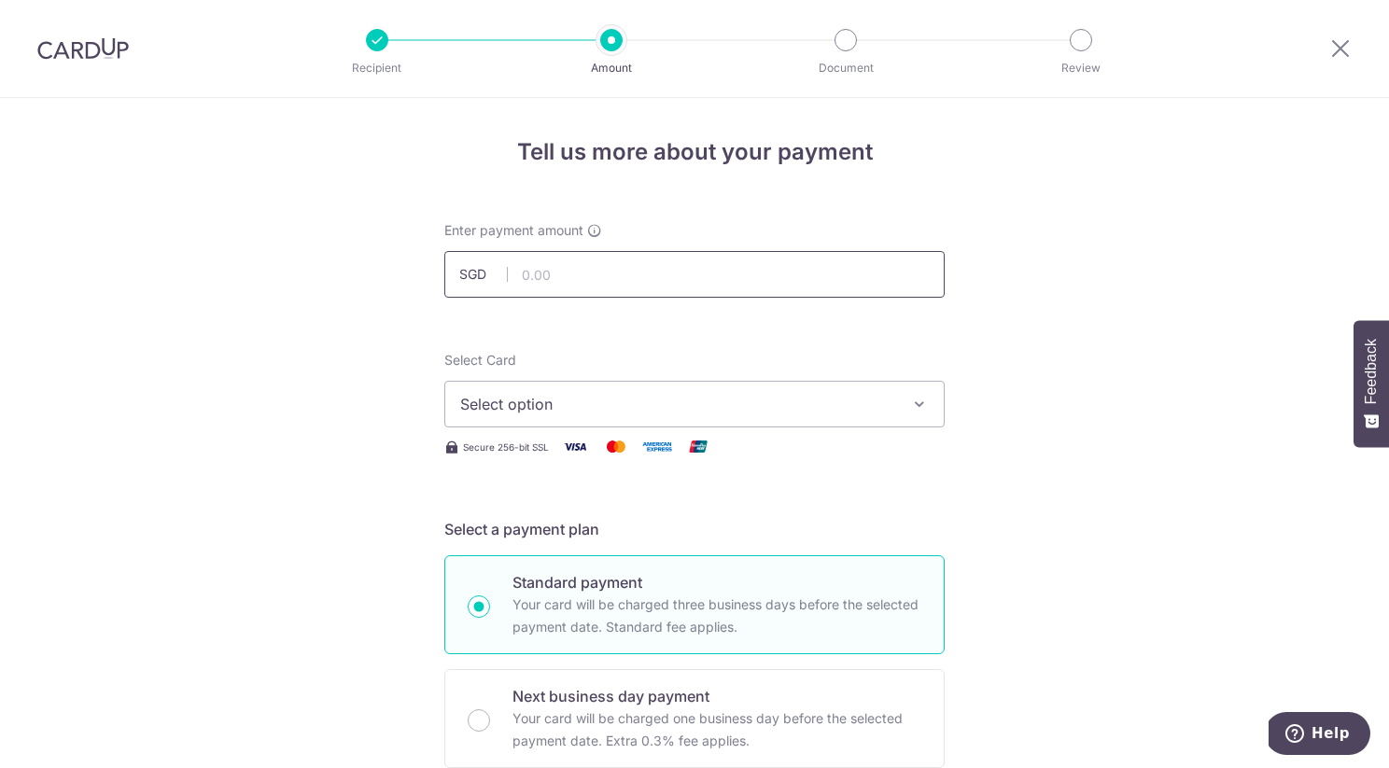
click at [663, 280] on input "text" at bounding box center [694, 274] width 500 height 47
type input "4,700.00"
click at [759, 402] on span "Select option" at bounding box center [677, 404] width 435 height 22
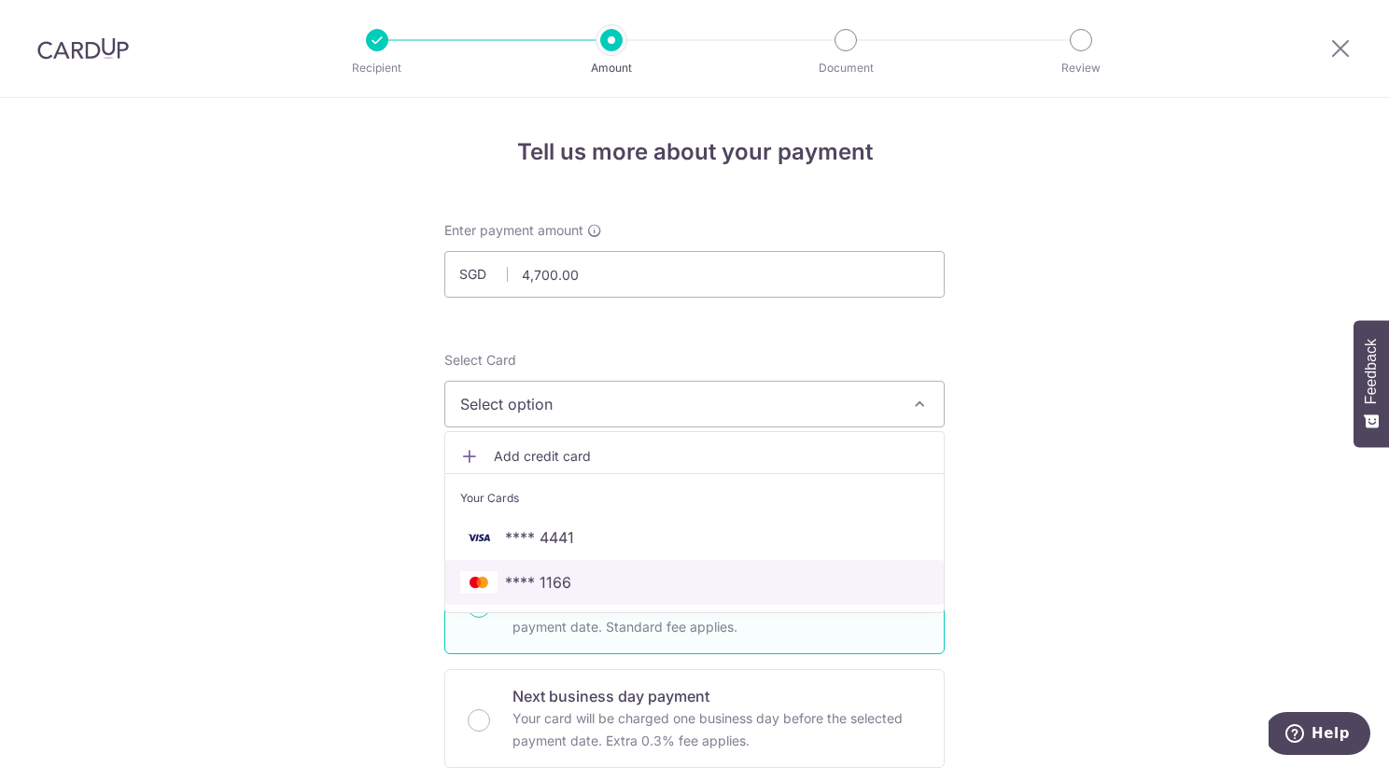
click at [724, 591] on span "**** 1166" at bounding box center [694, 582] width 469 height 22
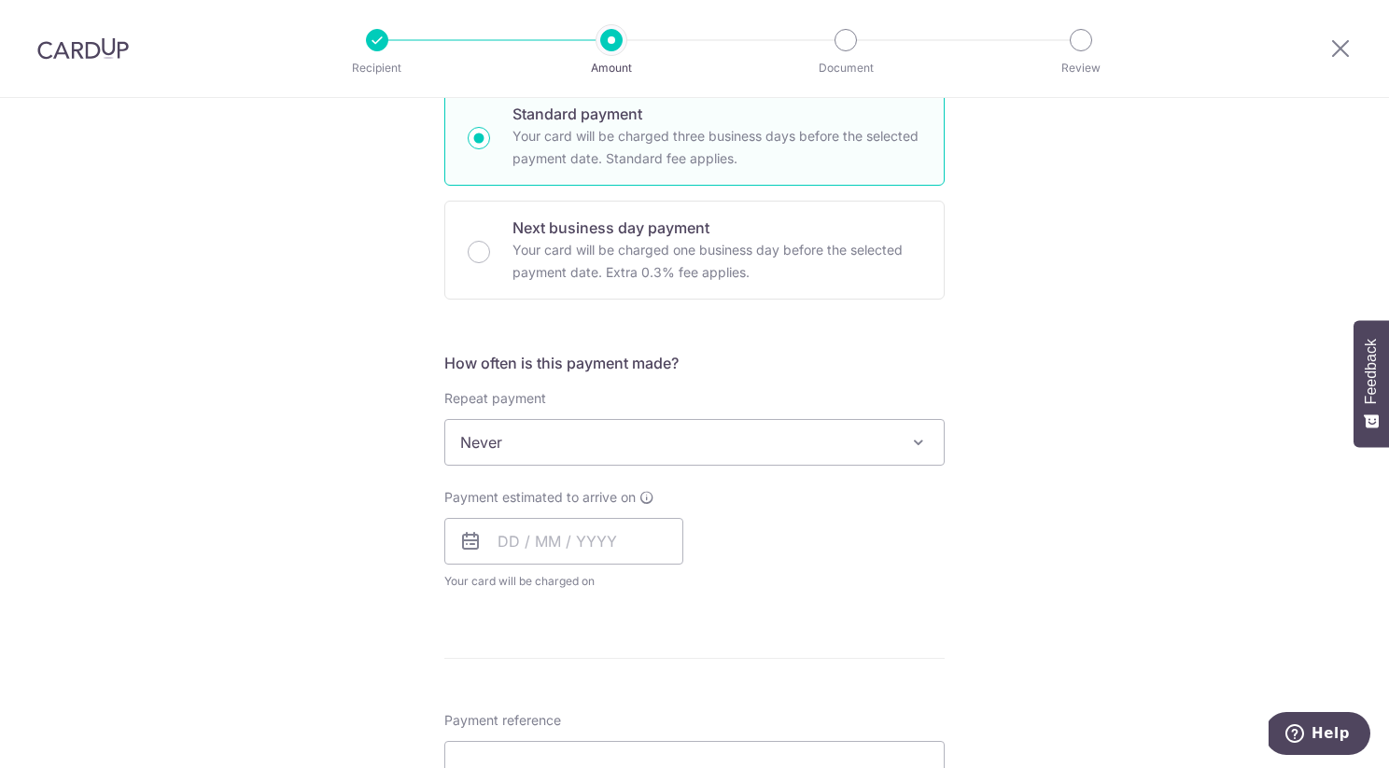
scroll to position [536, 0]
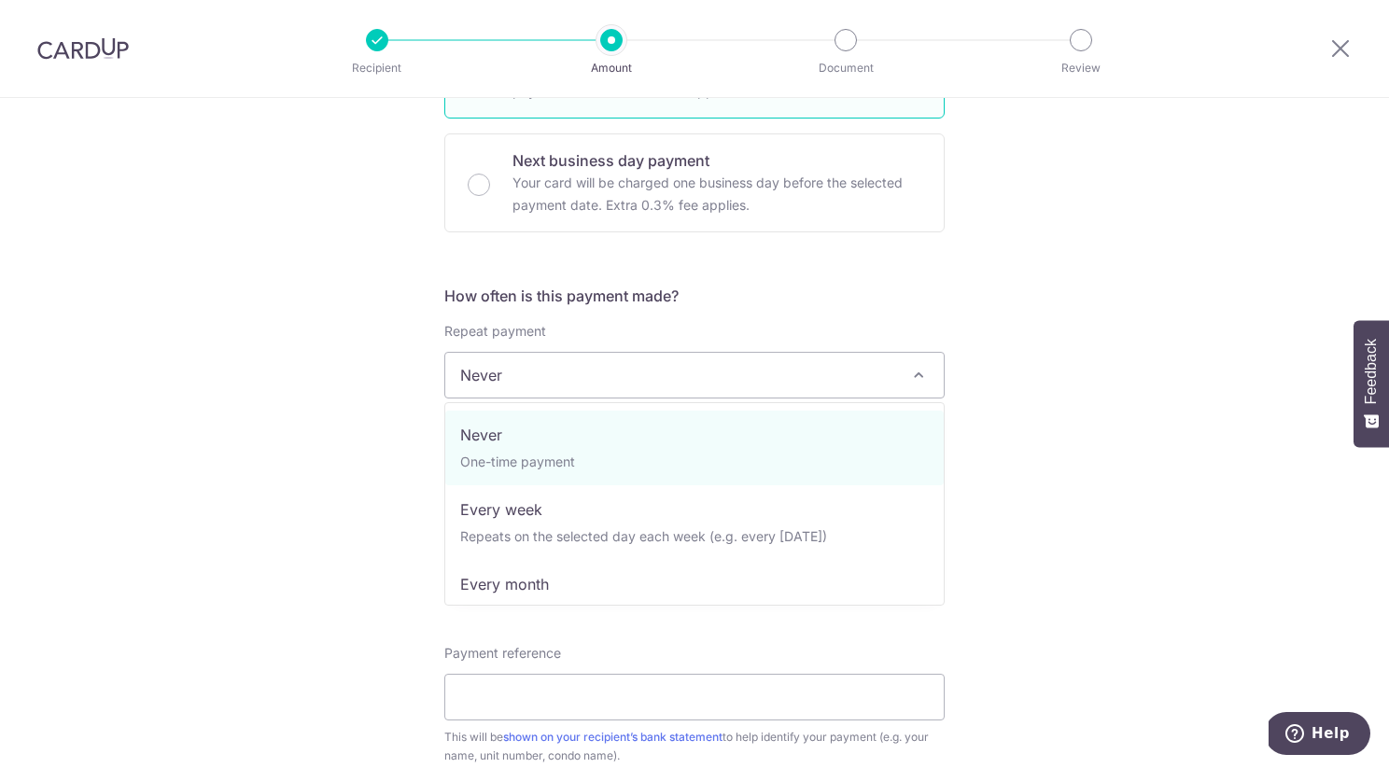
click at [705, 379] on span "Never" at bounding box center [694, 375] width 499 height 45
select select "3"
type input "04/09/2026"
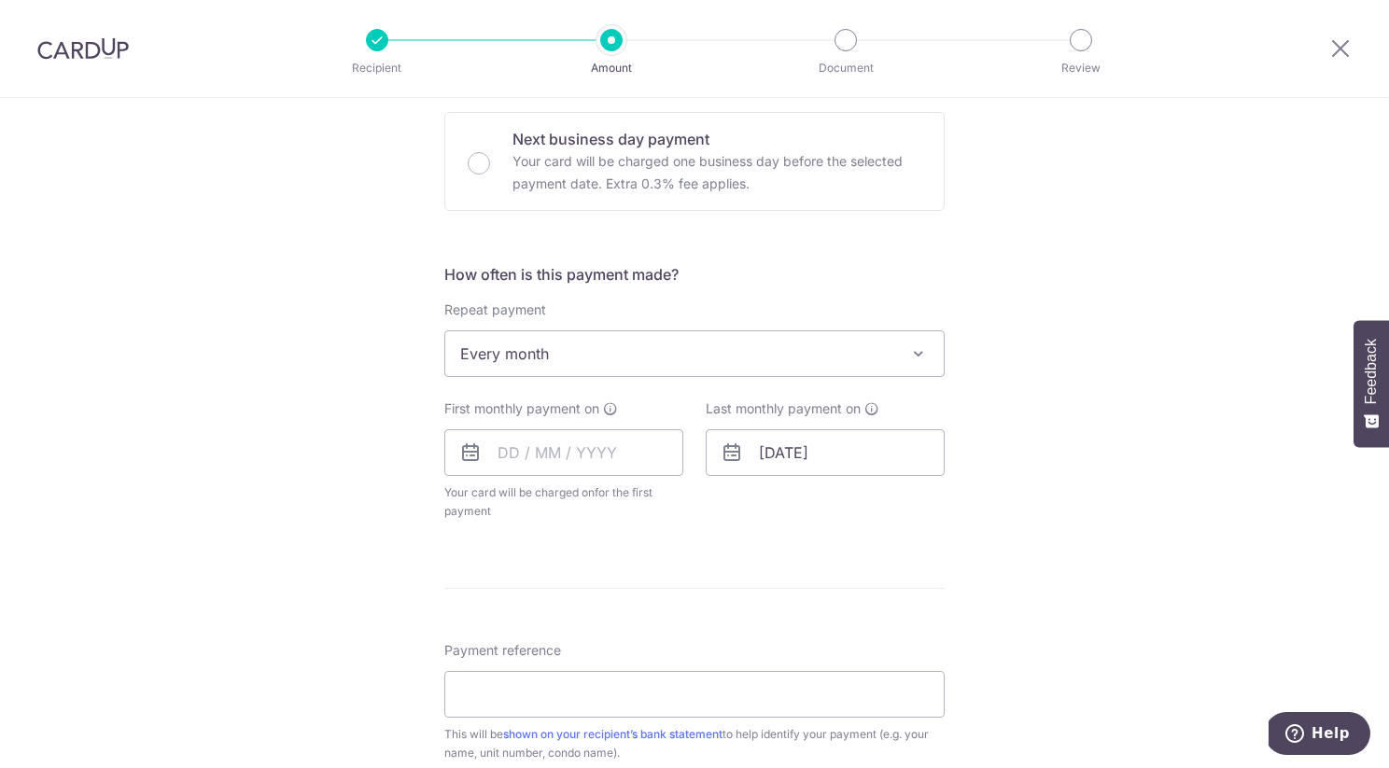
scroll to position [577, 0]
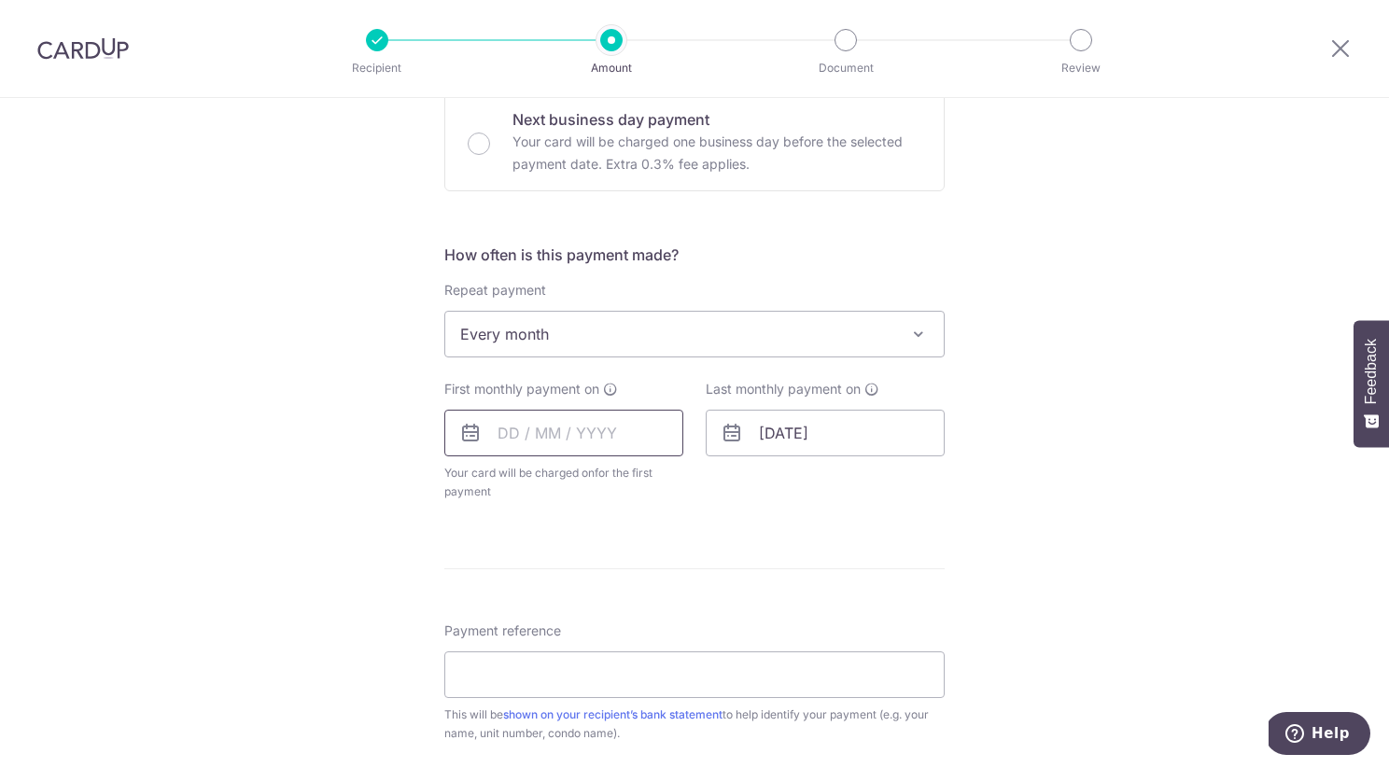
click at [620, 440] on input "text" at bounding box center [563, 433] width 239 height 47
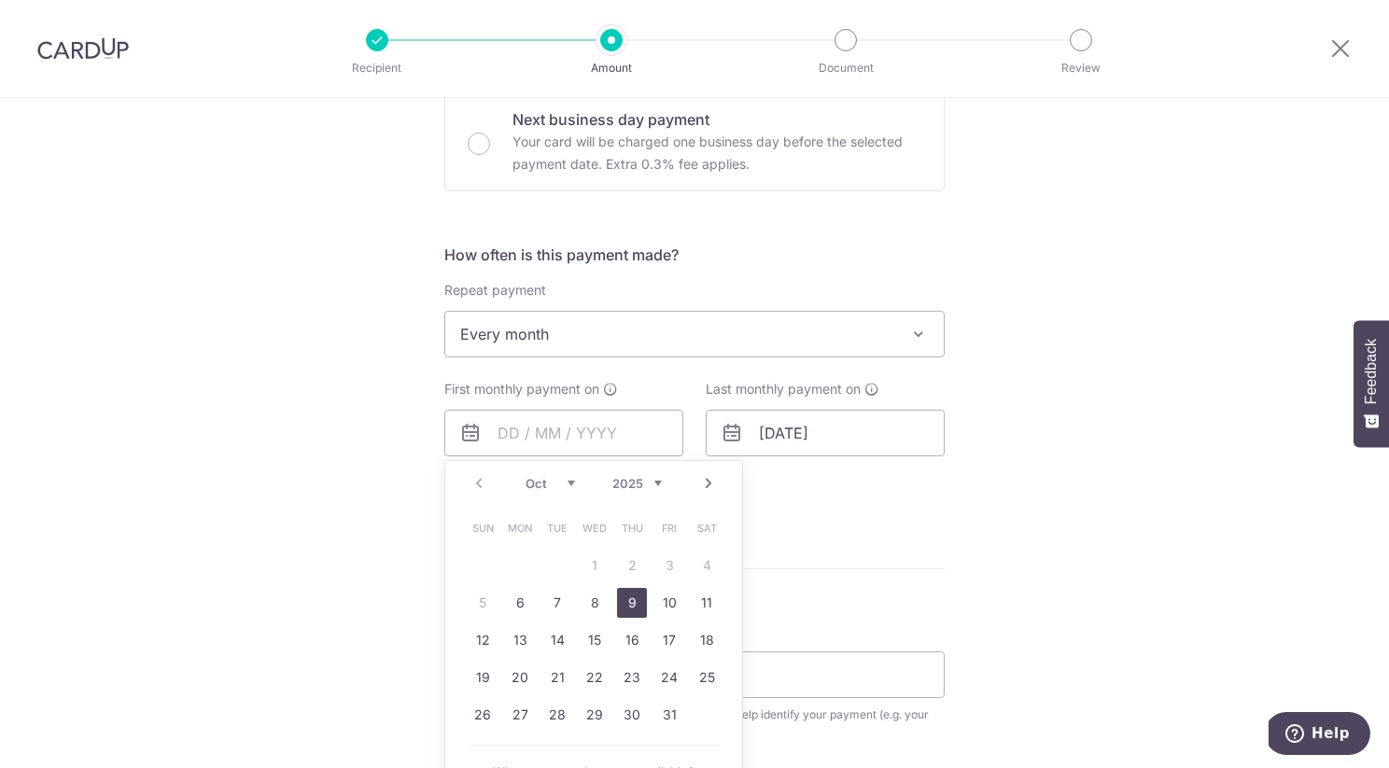
click at [635, 604] on link "9" at bounding box center [632, 603] width 30 height 30
type input "[DATE]"
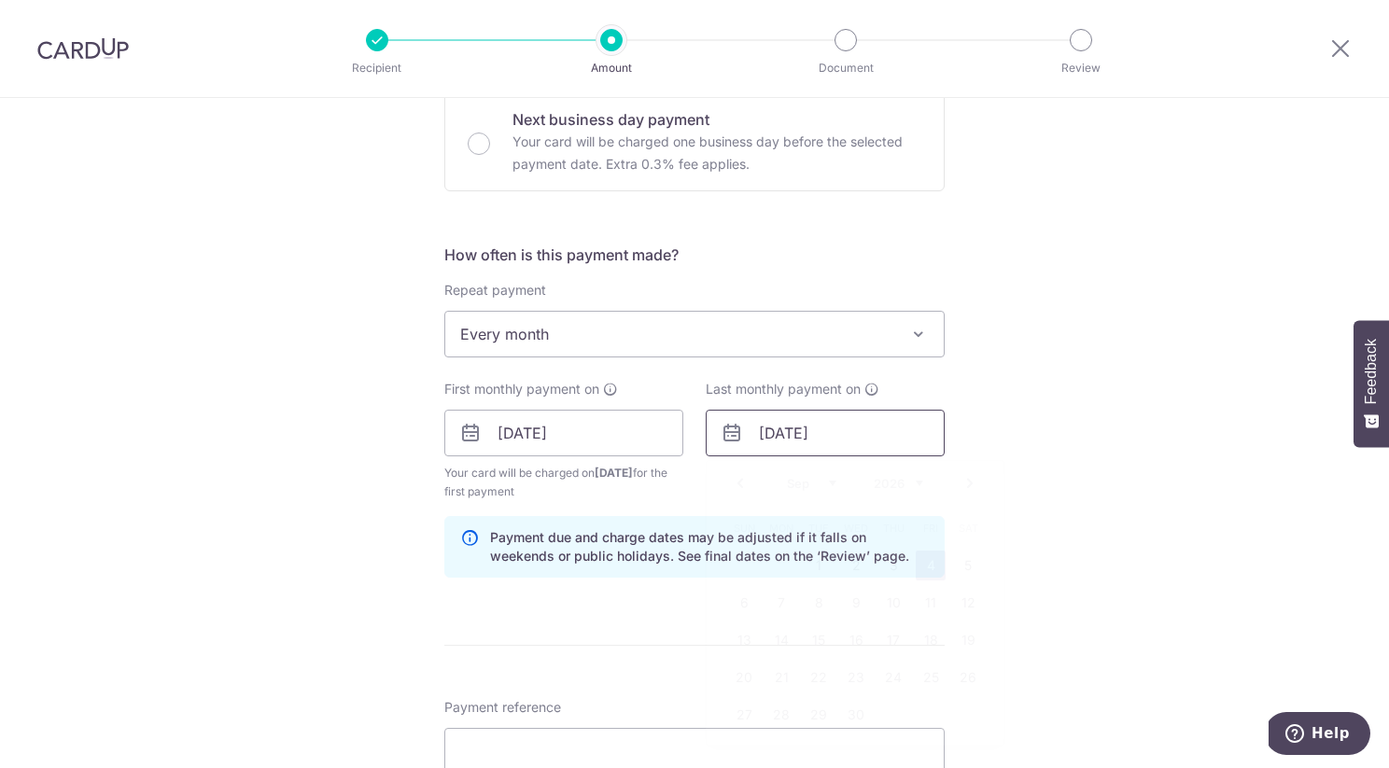
click at [836, 432] on input "04/09/2026" at bounding box center [825, 433] width 239 height 47
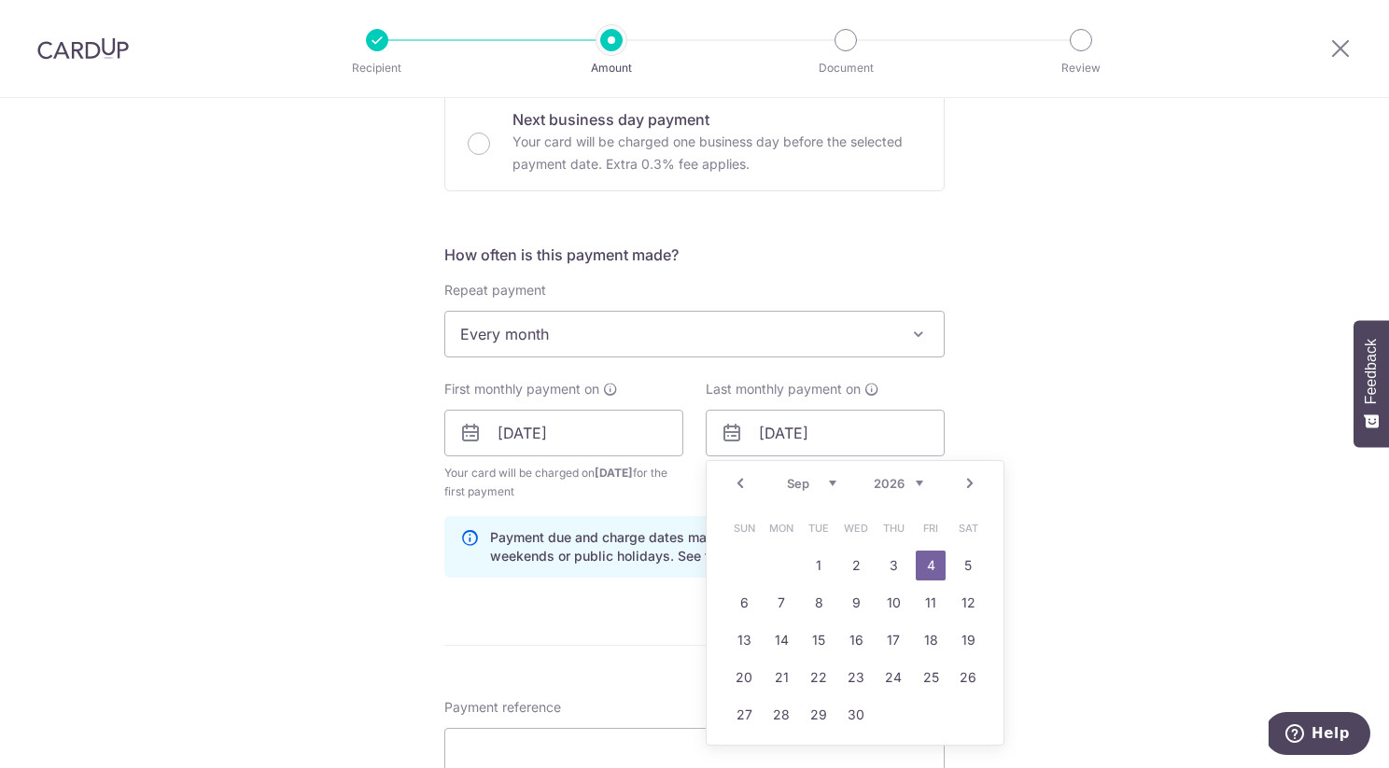
click at [738, 485] on link "Prev" at bounding box center [740, 483] width 22 height 22
click at [750, 635] on link "9" at bounding box center [744, 641] width 30 height 30
type input "[DATE]"
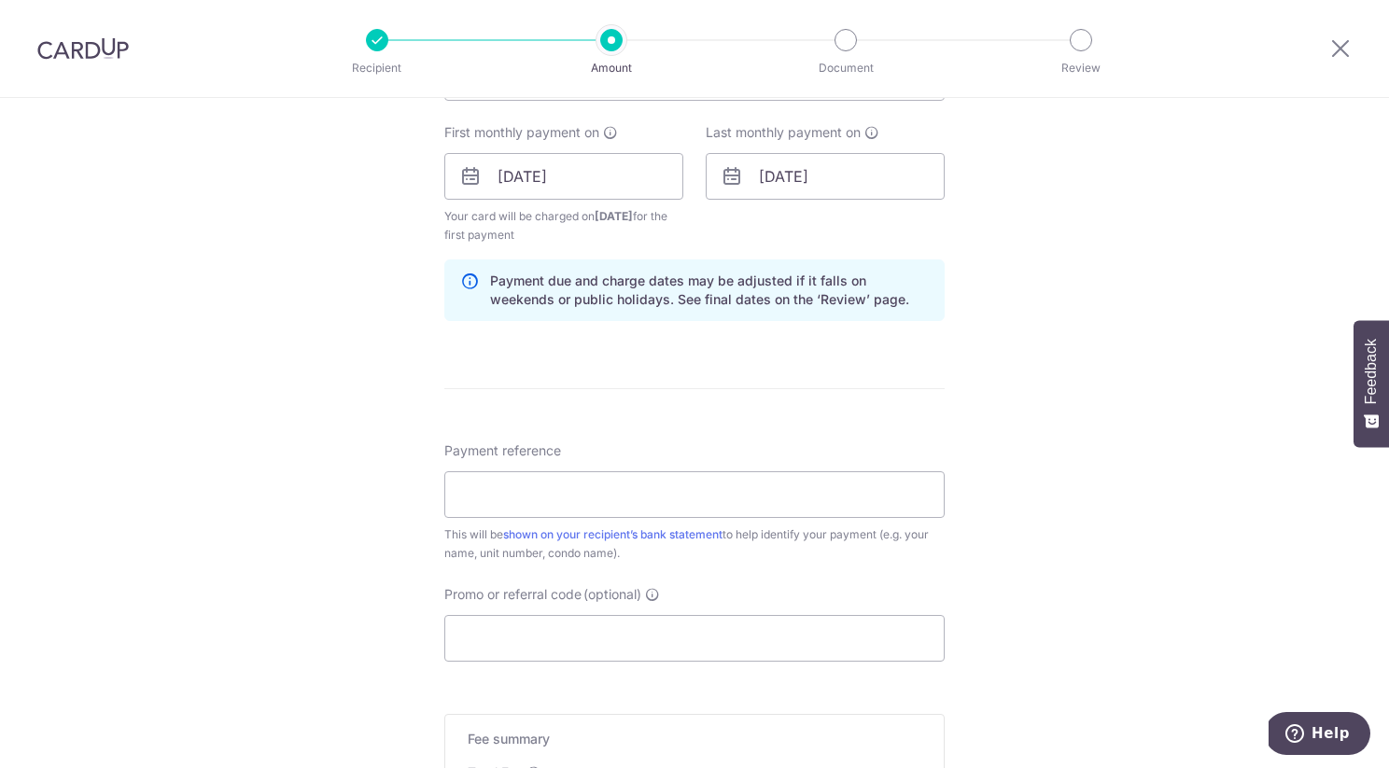
scroll to position [845, 0]
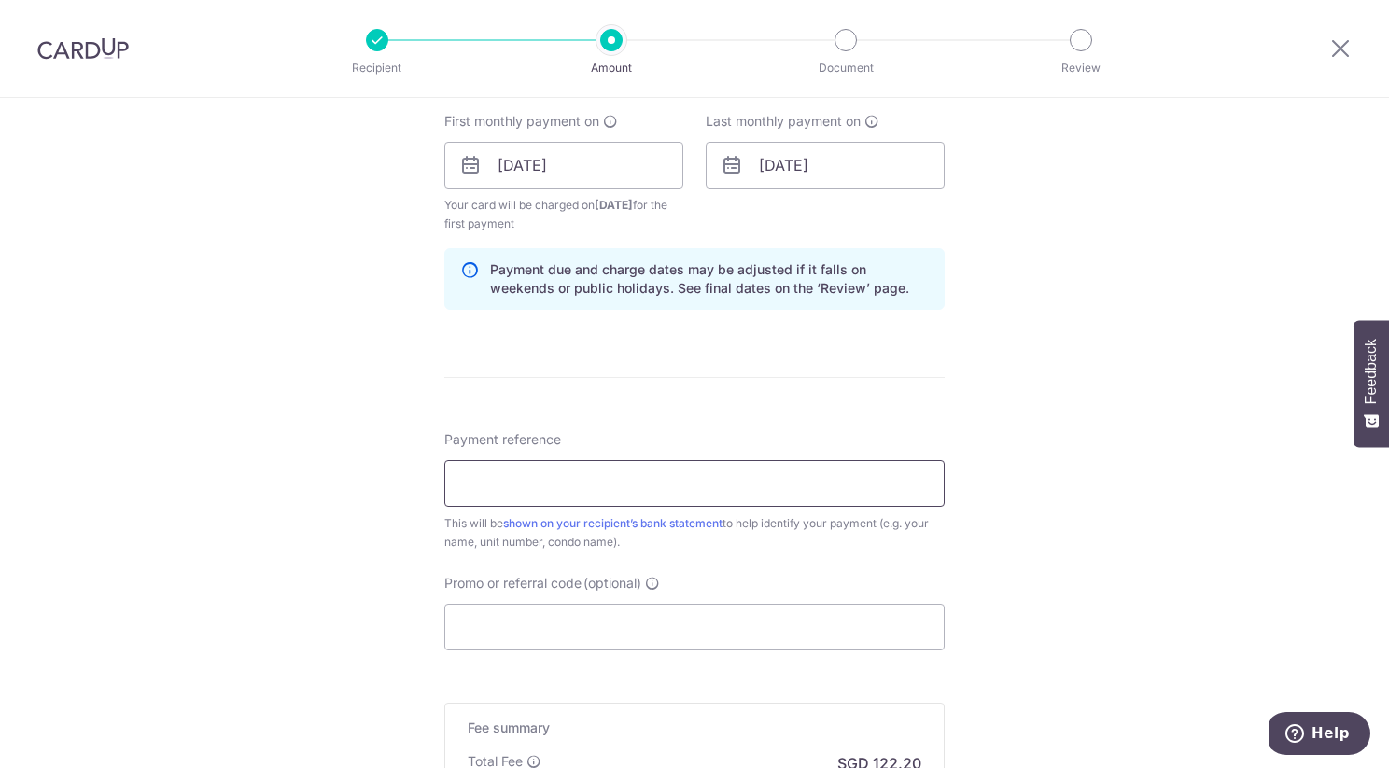
click at [648, 487] on input "Payment reference" at bounding box center [694, 483] width 500 height 47
click at [535, 484] on input "mera east 0409" at bounding box center [694, 483] width 500 height 47
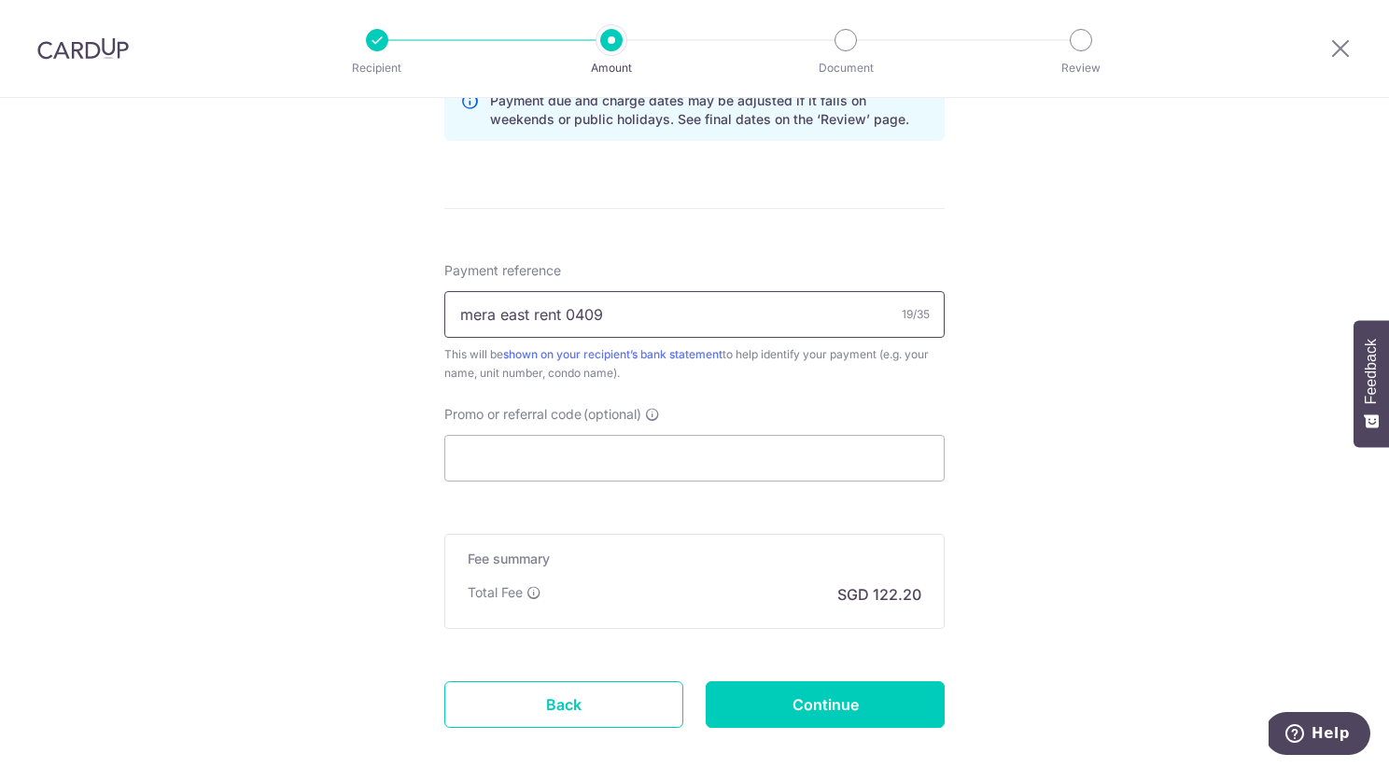
scroll to position [1024, 0]
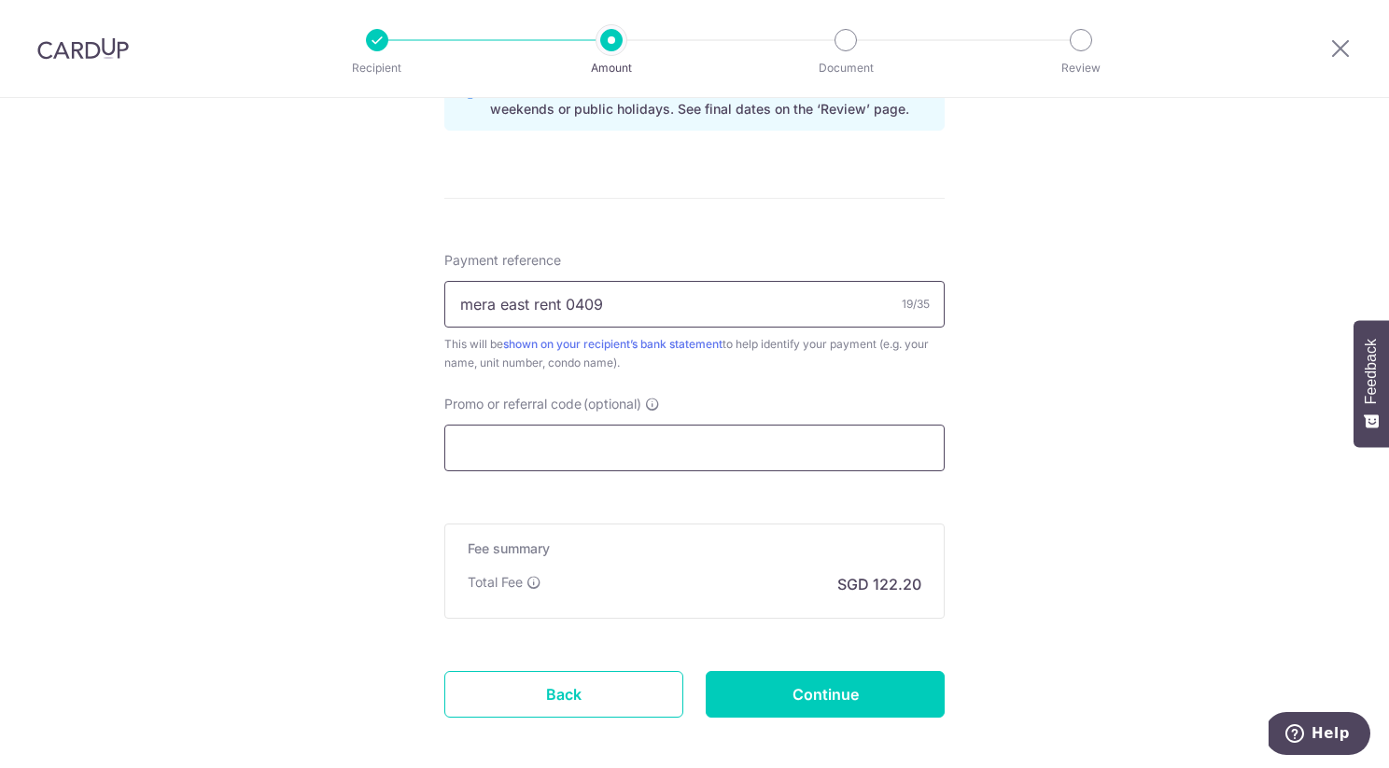
type input "mera east rent 0409"
click at [631, 430] on input "Promo or referral code (optional)" at bounding box center [694, 448] width 500 height 47
paste input "SAVERENT179"
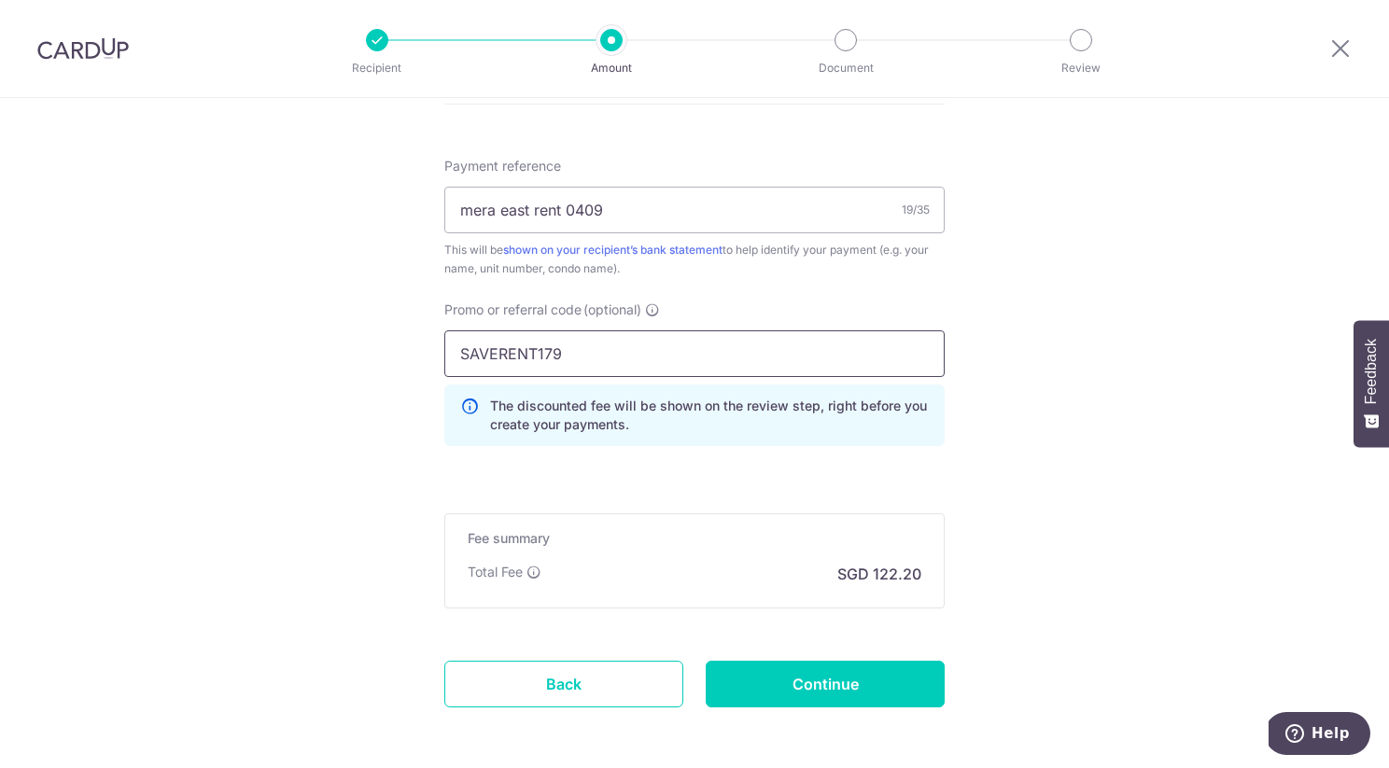
scroll to position [1170, 0]
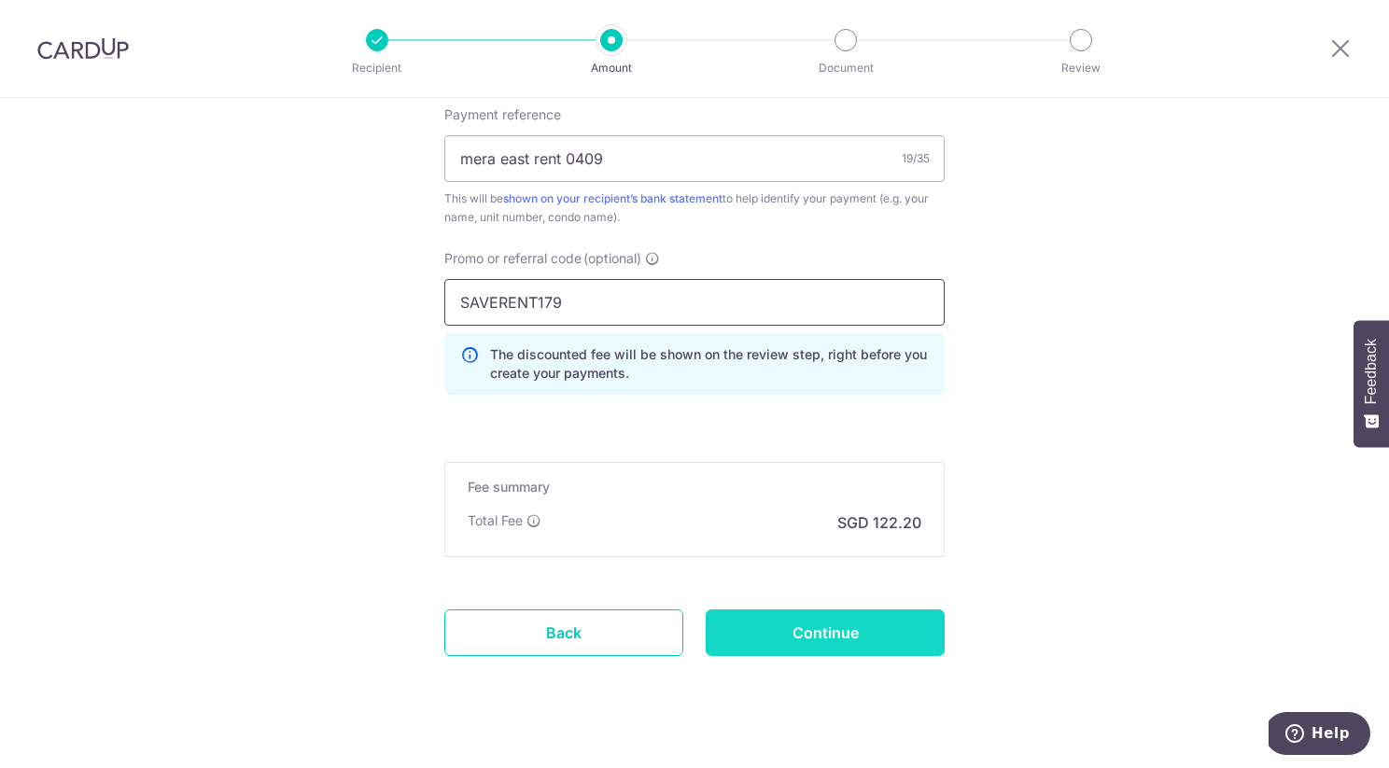
type input "SAVERENT179"
click at [779, 627] on input "Continue" at bounding box center [825, 633] width 239 height 47
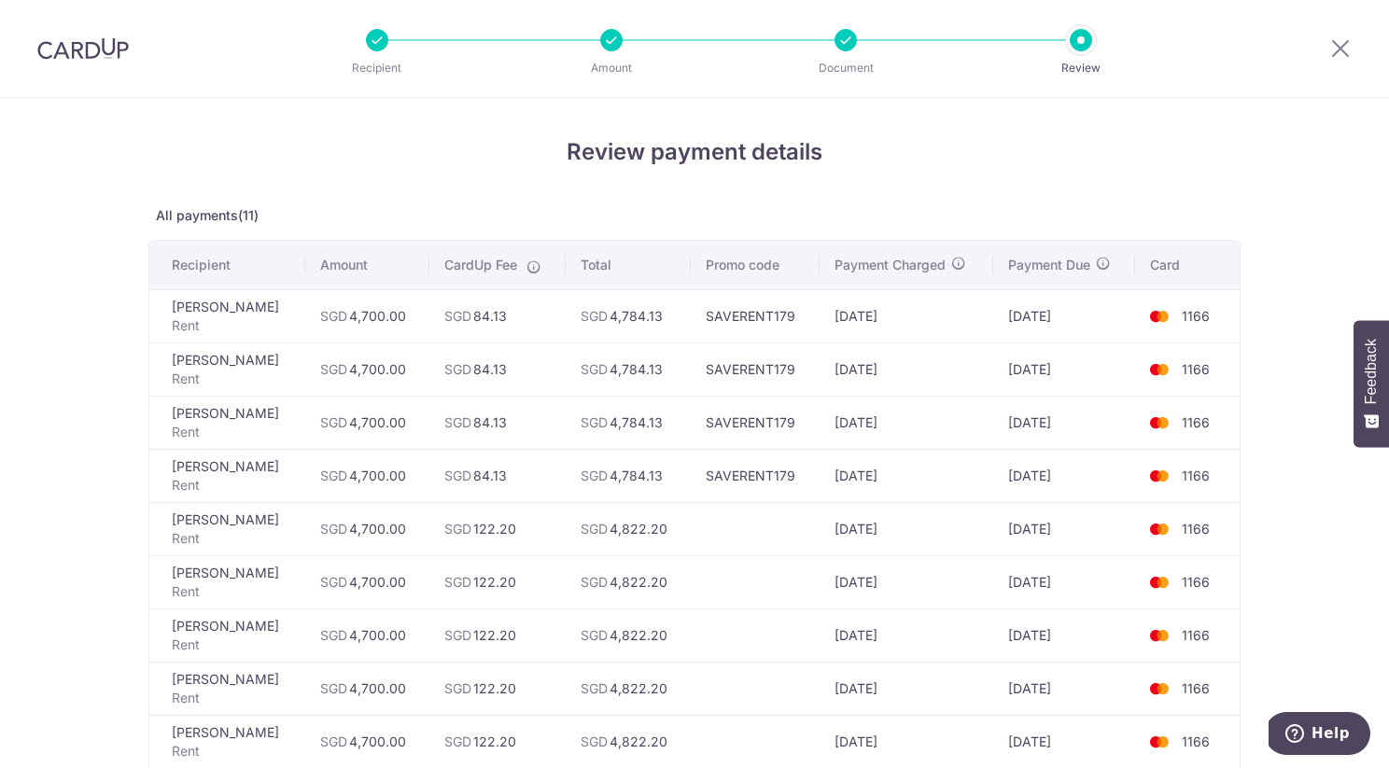
click at [609, 45] on div at bounding box center [611, 40] width 22 height 22
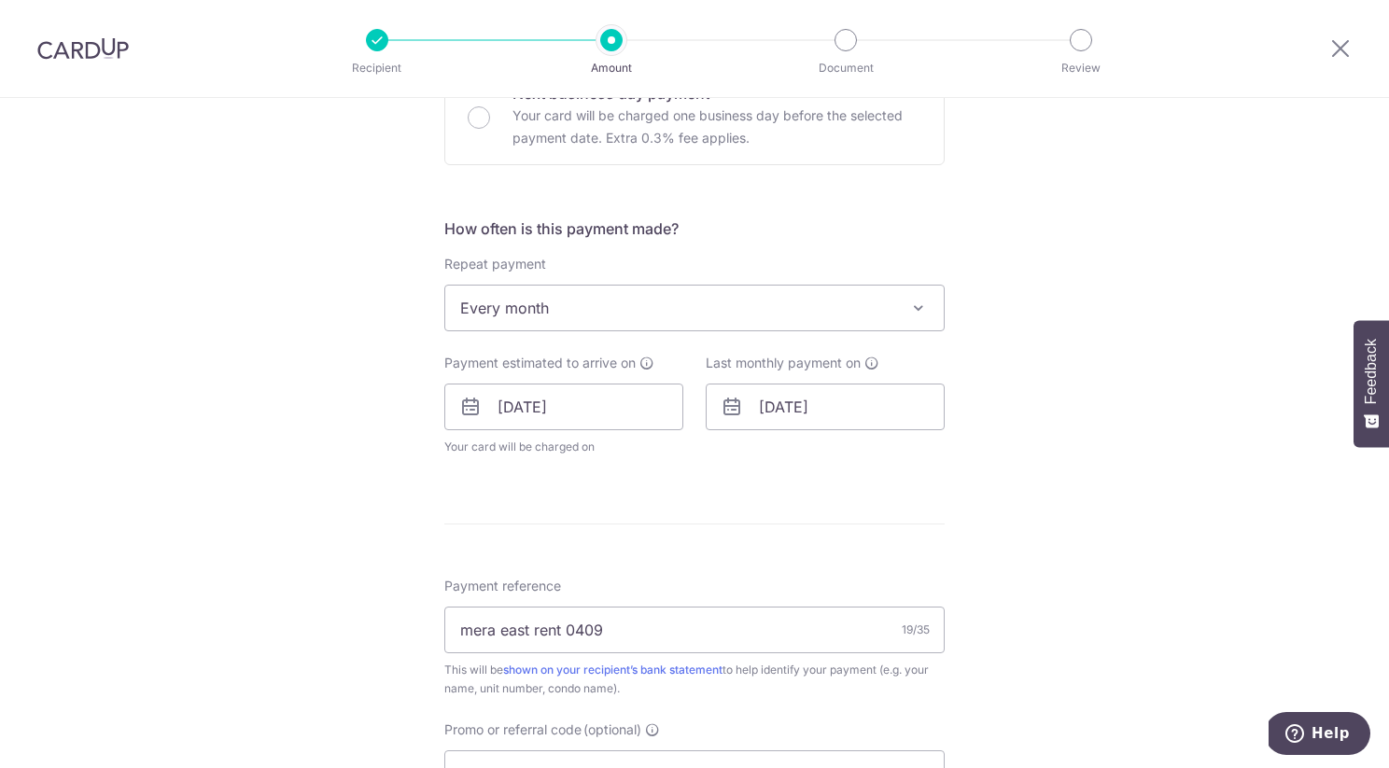
scroll to position [628, 0]
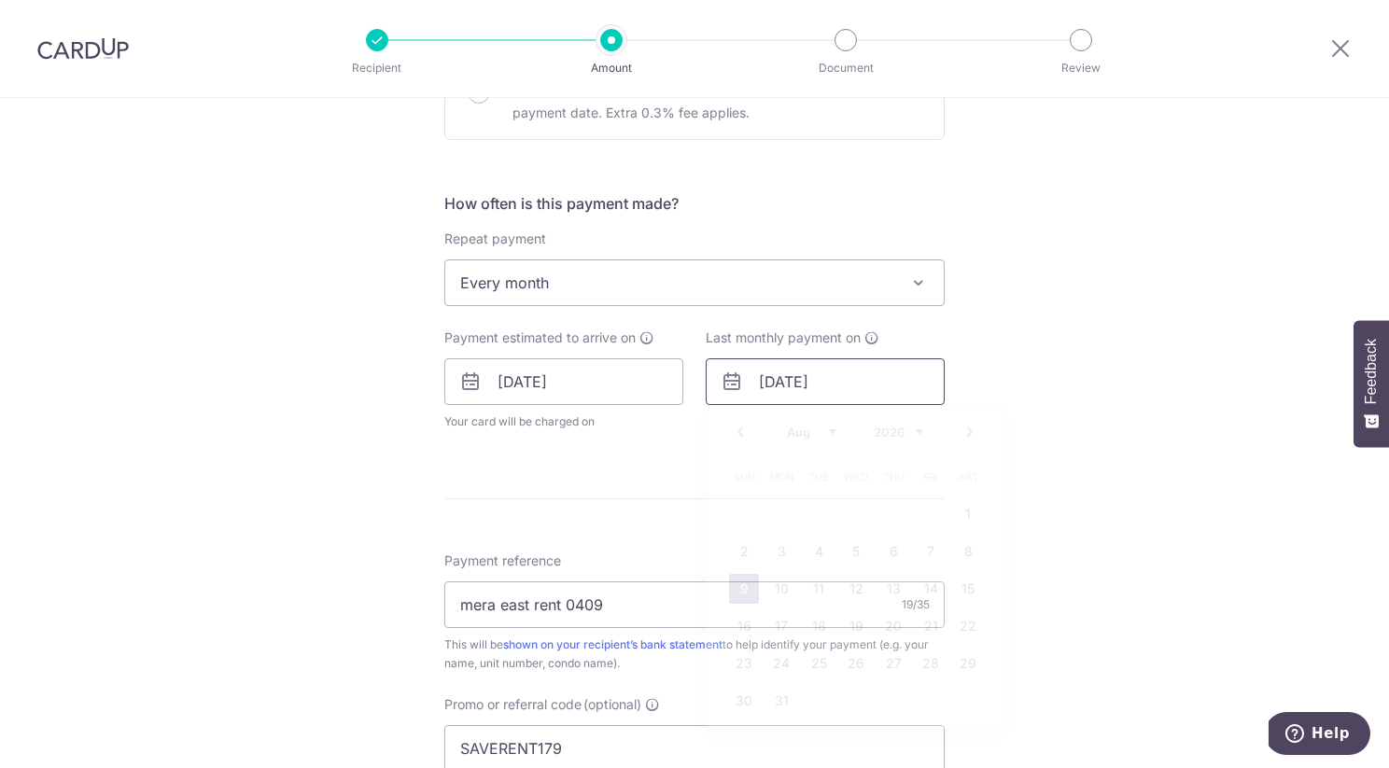
click at [789, 377] on input "[DATE]" at bounding box center [825, 382] width 239 height 47
click at [744, 430] on link "Prev" at bounding box center [740, 432] width 22 height 22
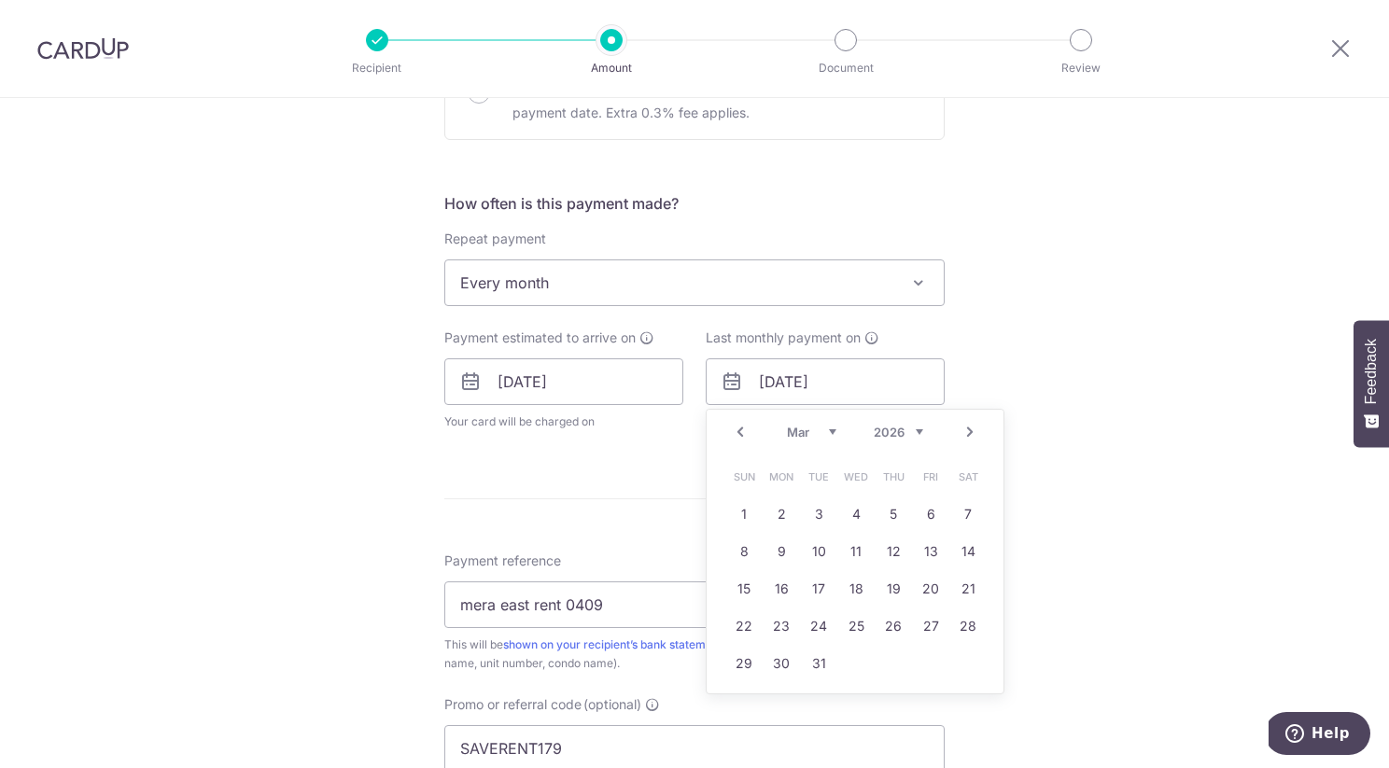
click at [744, 430] on link "Prev" at bounding box center [740, 432] width 22 height 22
click at [933, 555] on link "9" at bounding box center [931, 552] width 30 height 30
type input "09/01/2026"
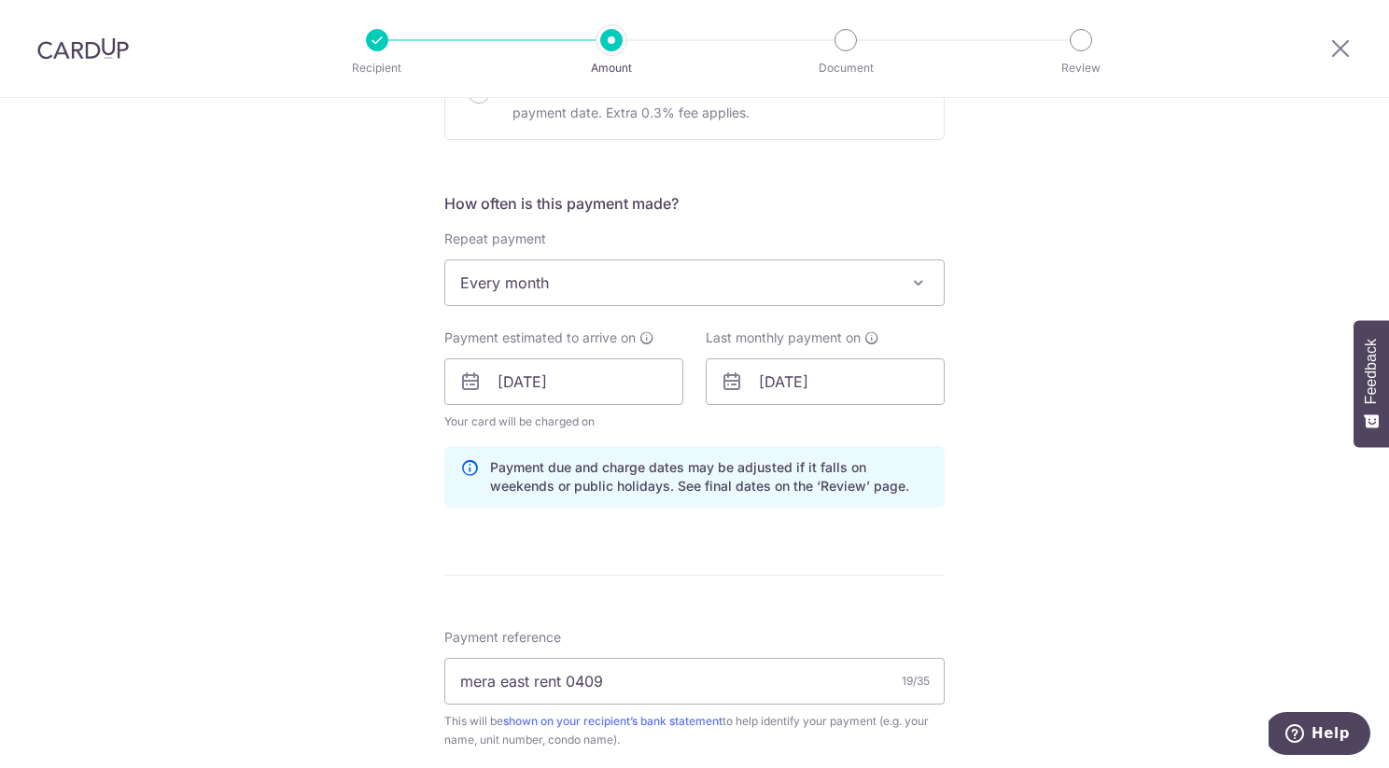
click at [1060, 462] on div "Tell us more about your payment Enter payment amount SGD 4,700.00 4700.00 Selec…" at bounding box center [694, 395] width 1389 height 1850
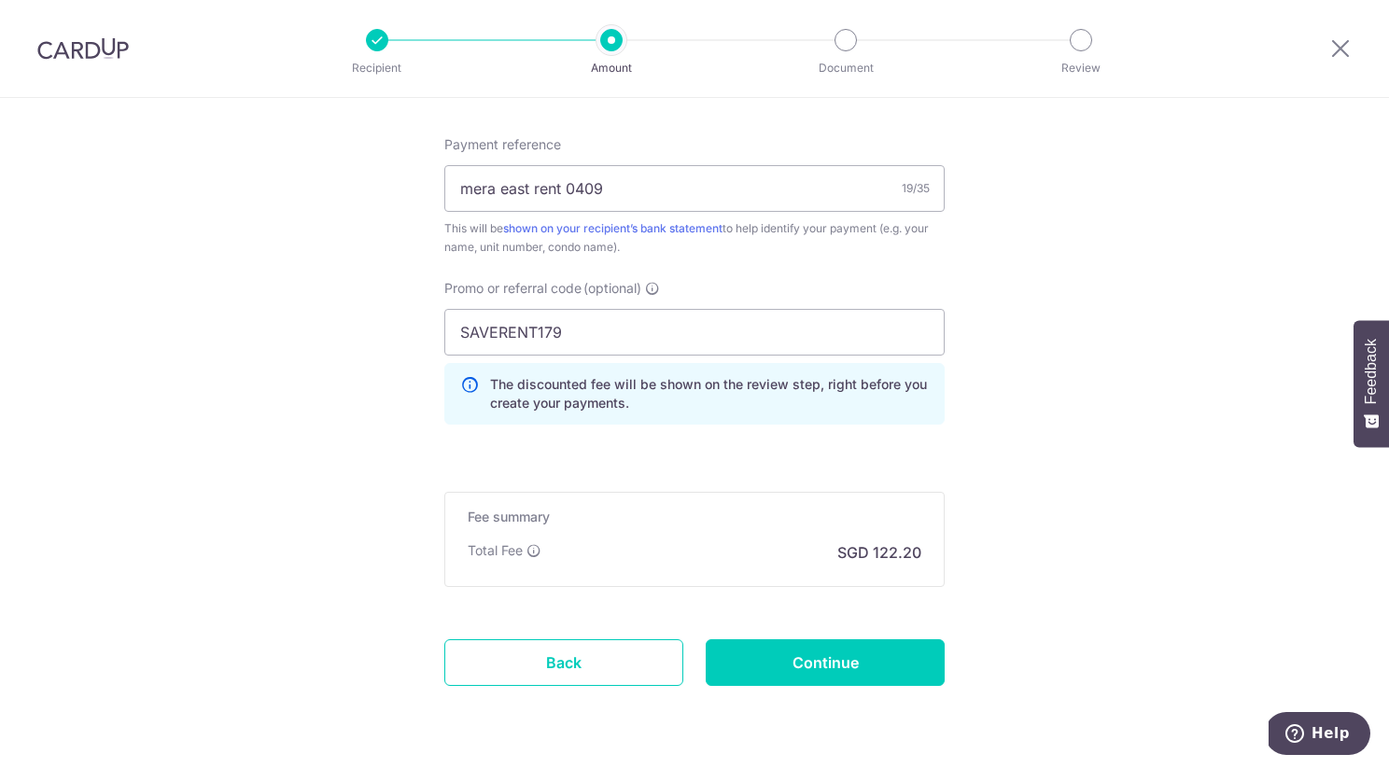
scroll to position [1133, 0]
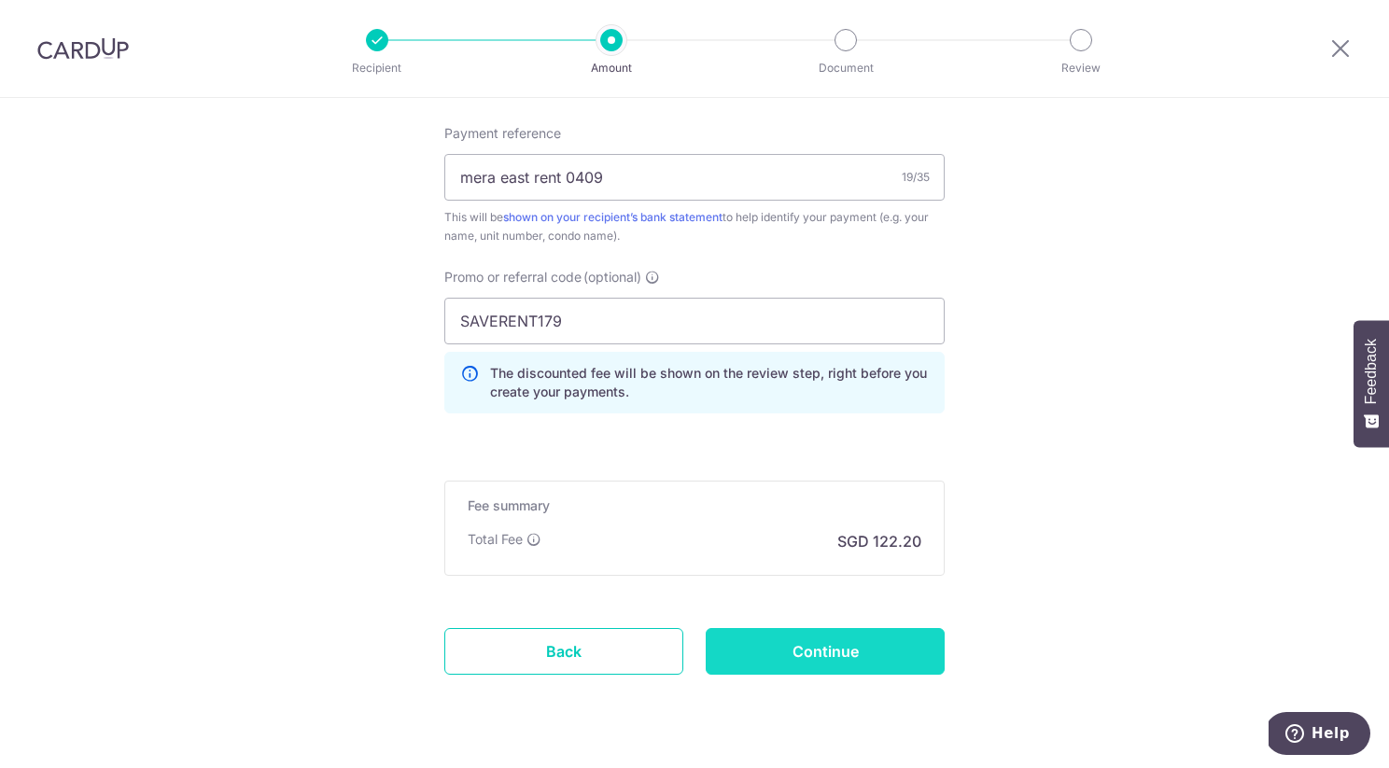
click at [778, 645] on input "Continue" at bounding box center [825, 651] width 239 height 47
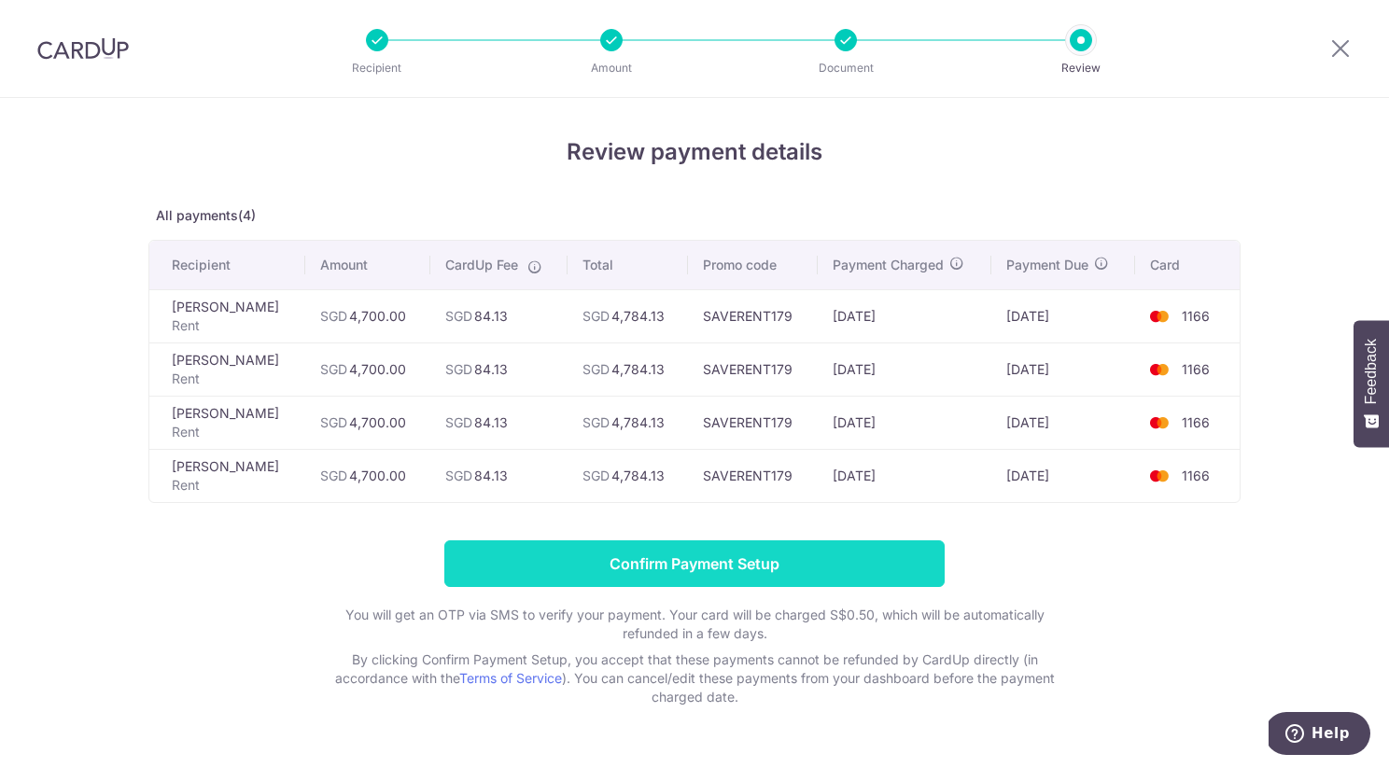
click at [846, 558] on input "Confirm Payment Setup" at bounding box center [694, 564] width 500 height 47
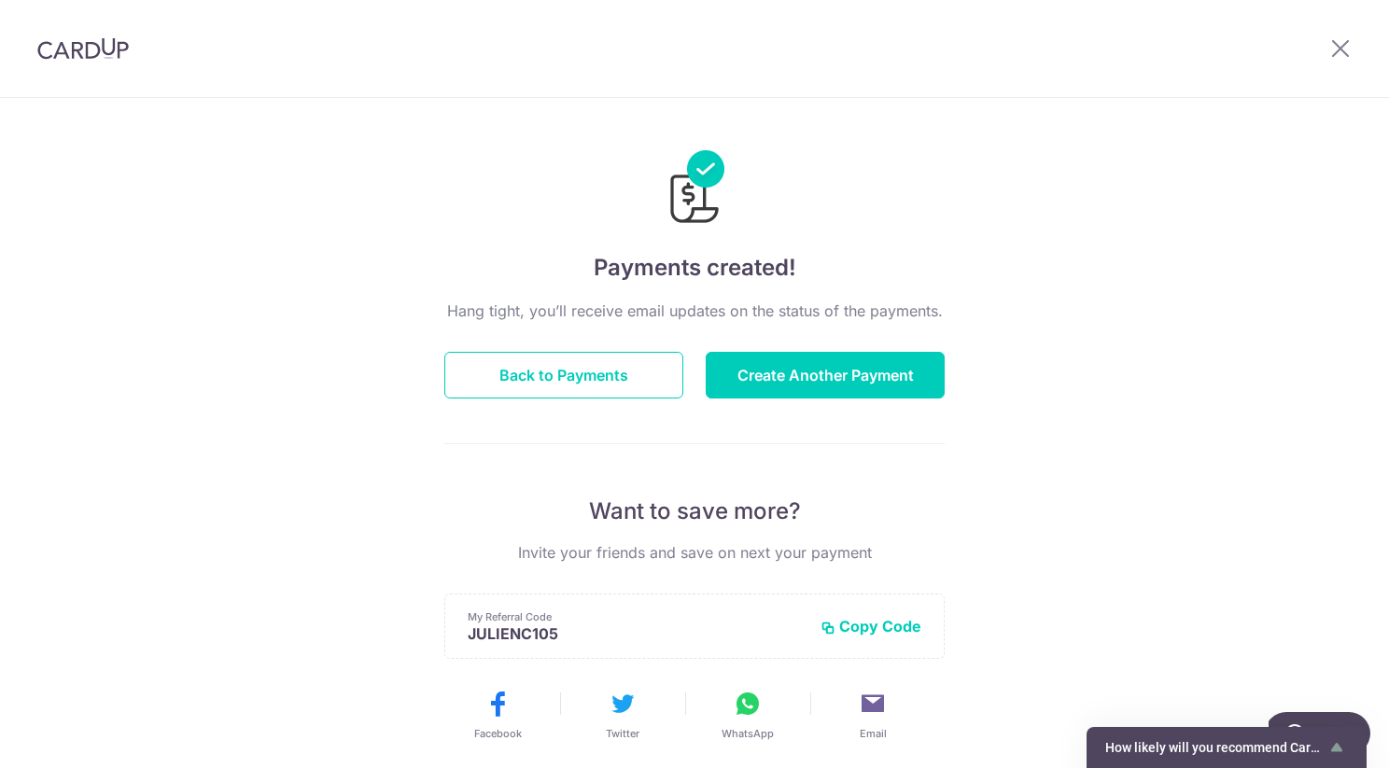
scroll to position [34, 0]
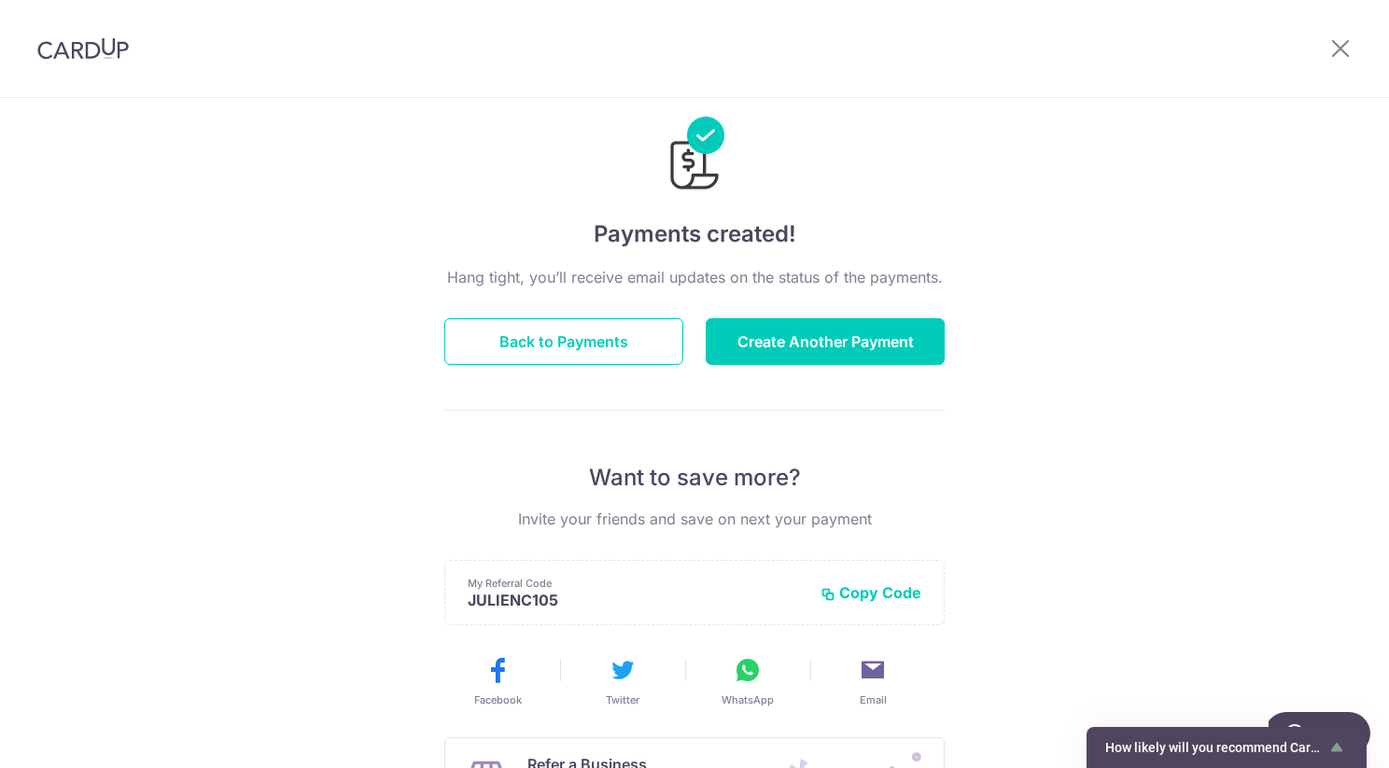
click at [1023, 285] on div "Payments created! Hang tight, you’ll receive email updates on the status of the…" at bounding box center [694, 562] width 1389 height 997
